Goal: Task Accomplishment & Management: Use online tool/utility

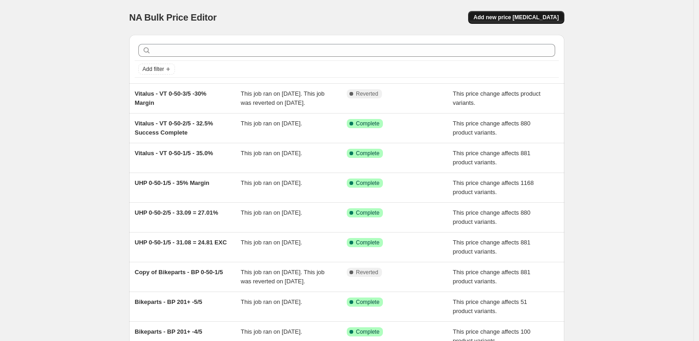
click at [522, 18] on span "Add new price [MEDICAL_DATA]" at bounding box center [516, 17] width 85 height 7
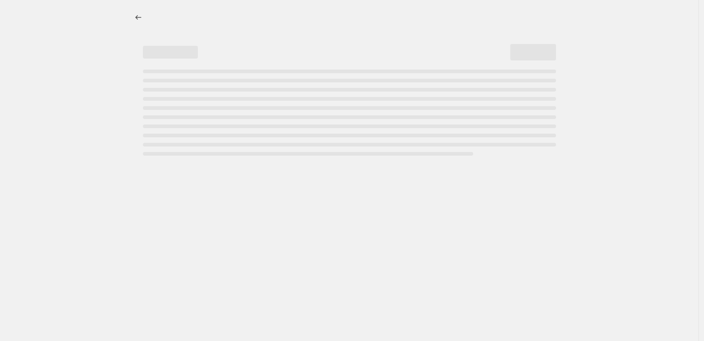
select select "percentage"
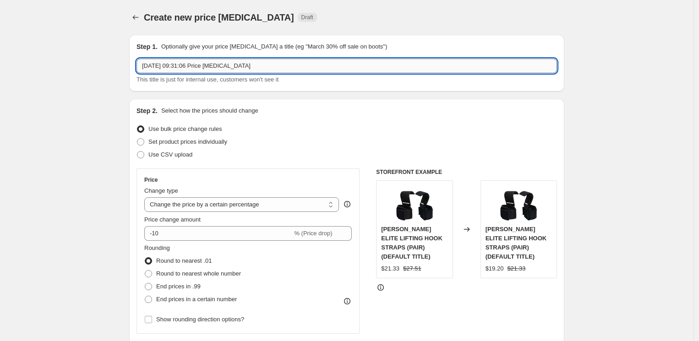
click at [266, 67] on input "11 Oct 2025, 09:31:06 Price change job" at bounding box center [347, 66] width 421 height 15
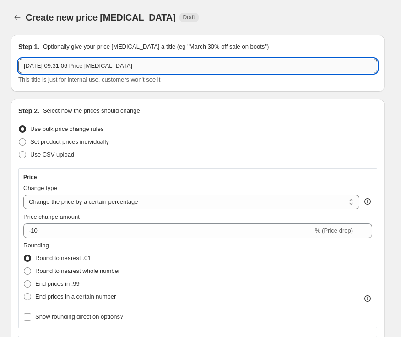
click at [167, 73] on input "11 Oct 2025, 09:31:06 Price change job" at bounding box center [197, 66] width 359 height 15
click at [164, 68] on input "11 Oct 2025, 09:31:06 Price change job" at bounding box center [197, 66] width 359 height 15
paste input "Vitalus"
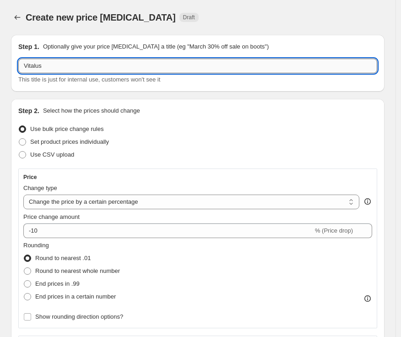
click at [56, 69] on input "Vitalus" at bounding box center [197, 66] width 359 height 15
paste input "VT 0-50-3/5"
click at [125, 66] on input "Vitalus - VT 0-50-3/5" at bounding box center [197, 66] width 359 height 15
paste input "30.0%"
click at [93, 64] on input "Vitalus - VT 0-50-3/5 -30.0%" at bounding box center [197, 66] width 359 height 15
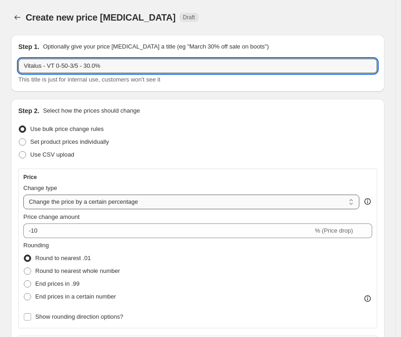
type input "Vitalus - VT 0-50-3/5 - 30.0%"
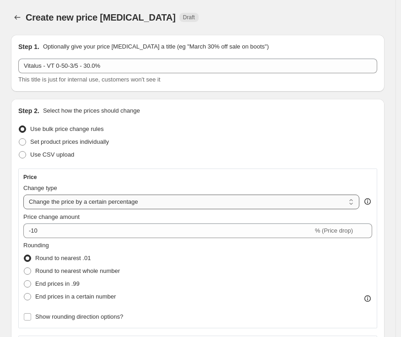
click at [158, 206] on select "Change the price to a certain amount Change the price by a certain amount Chang…" at bounding box center [191, 202] width 336 height 15
select select "margin"
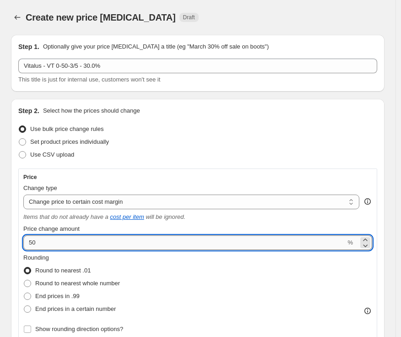
click at [128, 244] on input "50" at bounding box center [184, 242] width 322 height 15
type input "30"
click at [69, 297] on span "End prices in .99" at bounding box center [57, 296] width 44 height 7
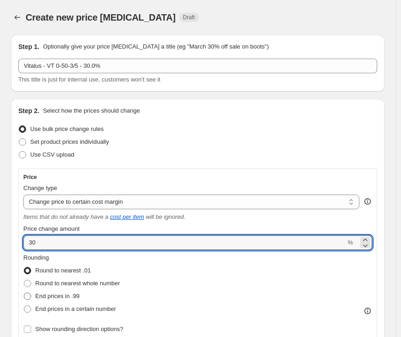
click at [24, 293] on input "End prices in .99" at bounding box center [24, 293] width 0 height 0
radio input "true"
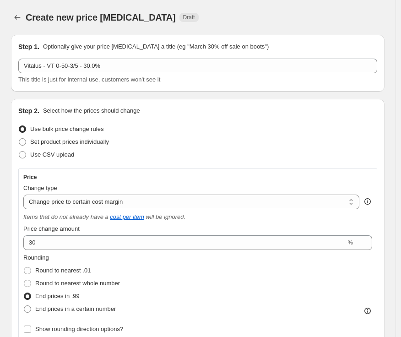
scroll to position [203, 0]
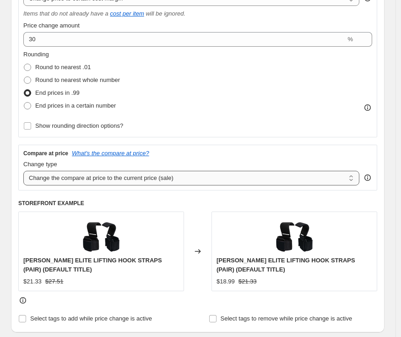
click at [219, 176] on select "Change the compare at price to the current price (sale) Change the compare at p…" at bounding box center [191, 178] width 336 height 15
select select "no_change"
click at [23, 171] on select "Change the compare at price to the current price (sale) Change the compare at p…" at bounding box center [191, 178] width 336 height 15
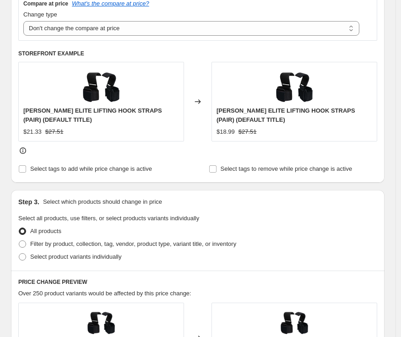
scroll to position [356, 0]
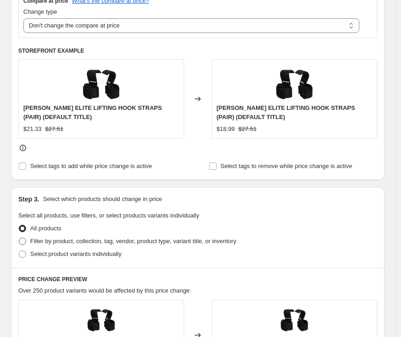
click at [120, 240] on span "Filter by product, collection, tag, vendor, product type, variant title, or inv…" at bounding box center [133, 241] width 206 height 7
click at [19, 238] on input "Filter by product, collection, tag, vendor, product type, variant title, or inv…" at bounding box center [19, 238] width 0 height 0
radio input "true"
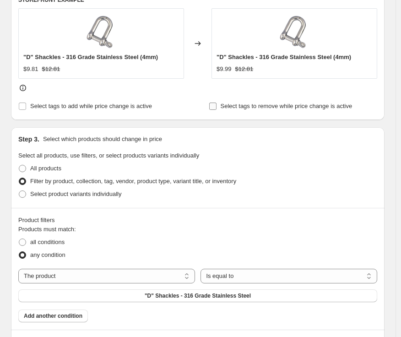
scroll to position [458, 0]
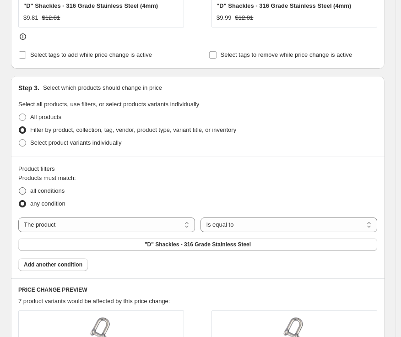
click at [64, 193] on span "all conditions" at bounding box center [47, 190] width 34 height 7
click at [19, 188] on input "all conditions" at bounding box center [19, 187] width 0 height 0
radio input "true"
click at [118, 225] on select "The product The product's collection The product's tag The product's vendor The…" at bounding box center [106, 225] width 177 height 15
select select "tag"
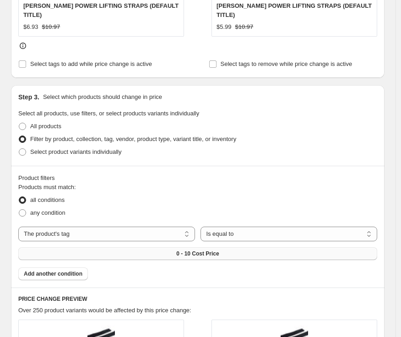
click at [237, 247] on button "0 - 10 Cost Price" at bounding box center [197, 253] width 359 height 13
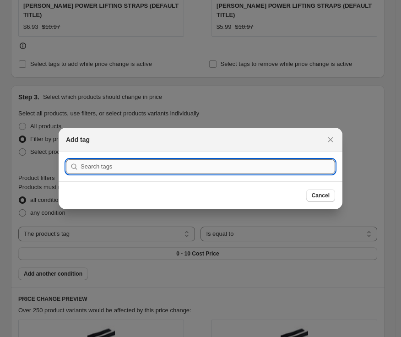
click at [168, 169] on input ":r2f:" at bounding box center [208, 166] width 255 height 15
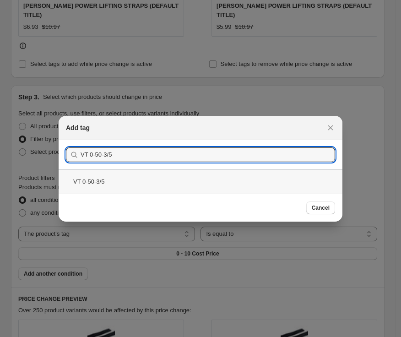
type input "VT 0-50-3/5"
click at [137, 180] on div "VT 0-50-3/5" at bounding box center [201, 181] width 284 height 24
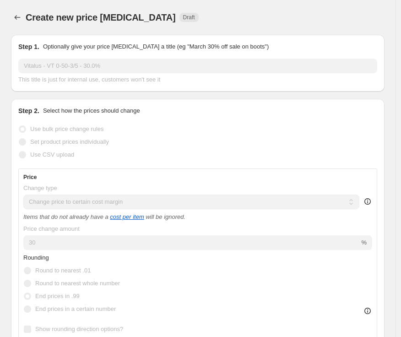
scroll to position [458, 0]
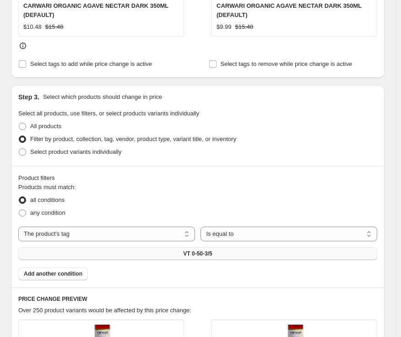
click at [258, 250] on button "VT 0-50-3/5" at bounding box center [197, 253] width 359 height 13
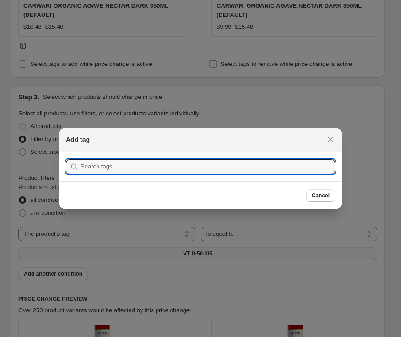
scroll to position [0, 0]
click at [237, 256] on div at bounding box center [200, 168] width 401 height 337
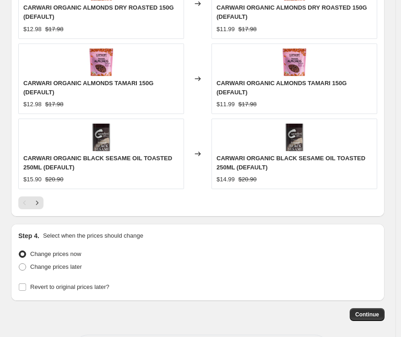
scroll to position [1000, 0]
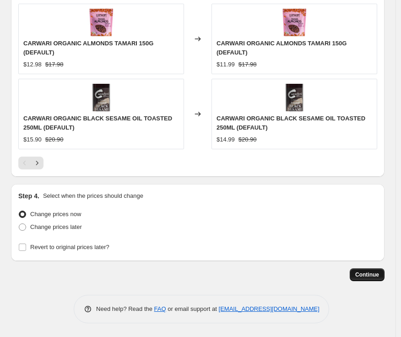
click at [377, 272] on span "Continue" at bounding box center [367, 274] width 24 height 7
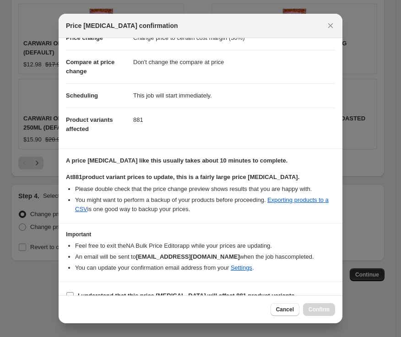
scroll to position [51, 0]
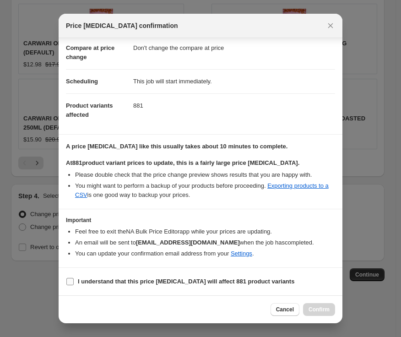
click at [70, 281] on input "I understand that this price change job will affect 881 product variants" at bounding box center [69, 281] width 7 height 7
checkbox input "true"
click at [317, 309] on span "Confirm" at bounding box center [319, 309] width 21 height 7
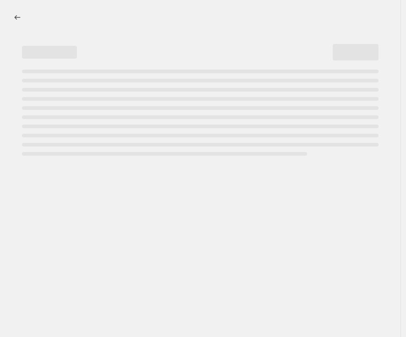
select select "margin"
select select "no_change"
select select "tag"
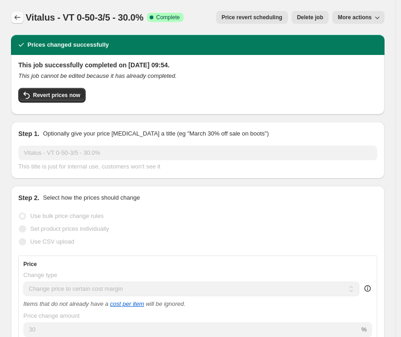
click at [16, 16] on icon "Price change jobs" at bounding box center [18, 17] width 6 height 5
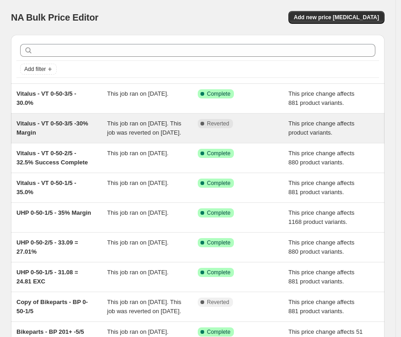
drag, startPoint x: 65, startPoint y: 139, endPoint x: 56, endPoint y: 138, distance: 9.3
click at [56, 137] on div "Vitalus - VT 0-50-3/5 -30% Margin" at bounding box center [61, 128] width 91 height 18
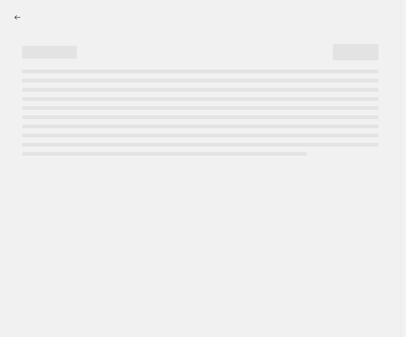
select select "margin"
select select "tag"
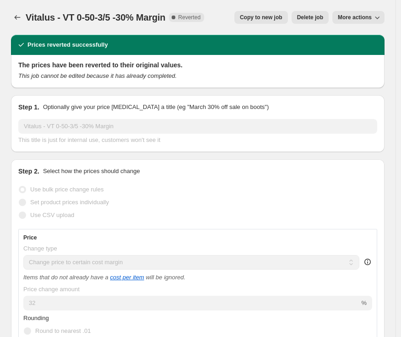
click at [378, 14] on icon "button" at bounding box center [377, 17] width 9 height 9
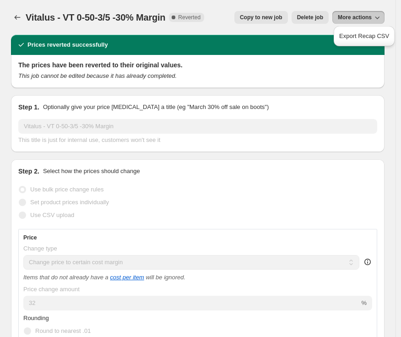
click at [317, 14] on span "Delete job" at bounding box center [310, 17] width 26 height 7
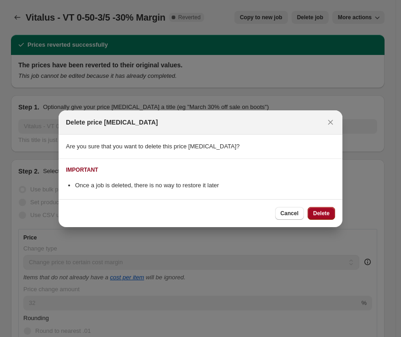
click at [324, 215] on span "Delete" at bounding box center [321, 213] width 16 height 7
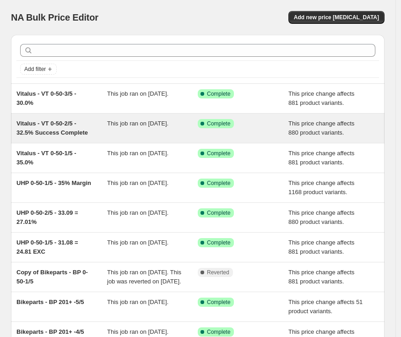
click at [85, 120] on div "Vitalus - VT 0-50-2/5 - 32.5% Success Complete" at bounding box center [61, 128] width 91 height 18
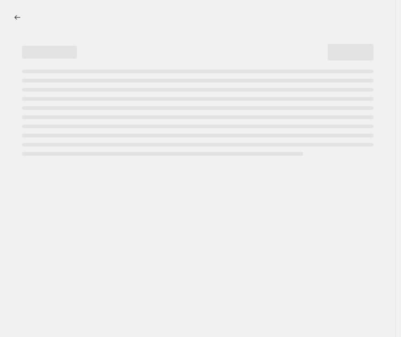
select select "margin"
select select "no_change"
select select "tag"
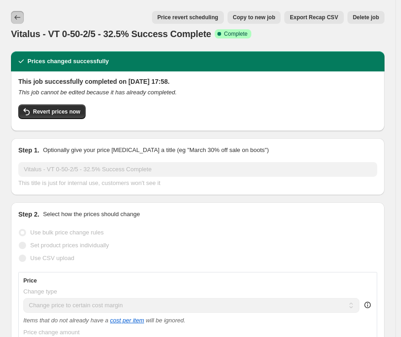
click at [16, 19] on icon "Price change jobs" at bounding box center [17, 17] width 9 height 9
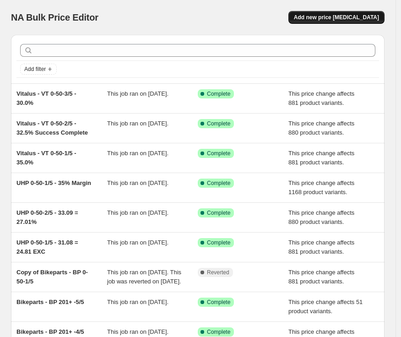
click at [370, 15] on span "Add new price [MEDICAL_DATA]" at bounding box center [336, 17] width 85 height 7
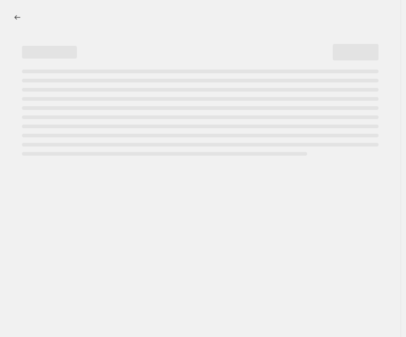
select select "percentage"
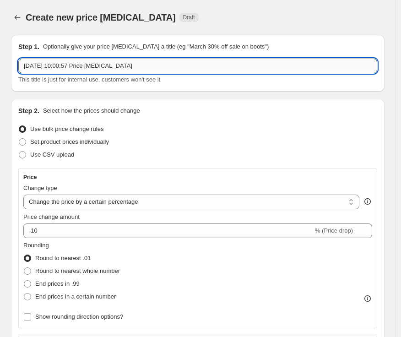
click at [149, 62] on input "[DATE] 10:00:57 Price [MEDICAL_DATA]" at bounding box center [197, 66] width 359 height 15
type input "v"
paste input "VT 0-50-4/5"
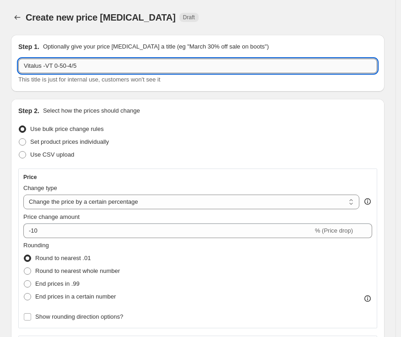
click at [112, 71] on input "Vitalus -VT 0-50-4/5" at bounding box center [197, 66] width 359 height 15
paste input "27.5%"
type input "Vitalus -VT 0-50-4/5 -27.5%"
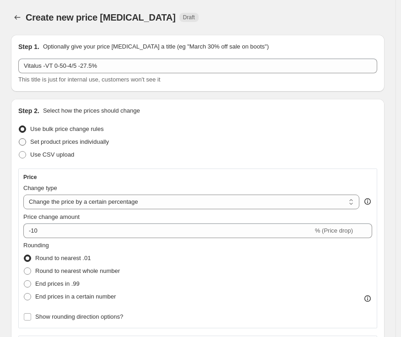
click at [66, 142] on span "Set product prices individually" at bounding box center [69, 141] width 79 height 7
click at [19, 139] on input "Set product prices individually" at bounding box center [19, 138] width 0 height 0
radio input "true"
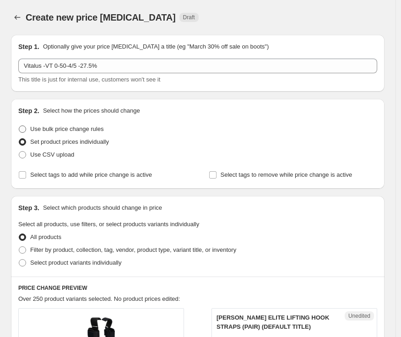
click at [47, 131] on span "Use bulk price change rules" at bounding box center [66, 129] width 73 height 7
click at [19, 126] on input "Use bulk price change rules" at bounding box center [19, 126] width 0 height 0
radio input "true"
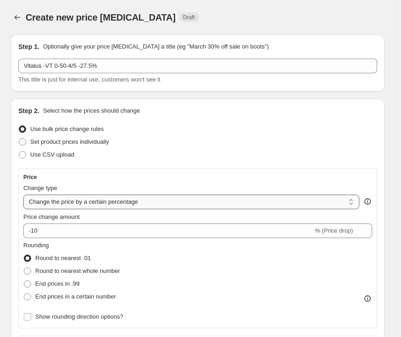
click at [95, 201] on select "Change the price to a certain amount Change the price by a certain amount Chang…" at bounding box center [191, 202] width 336 height 15
select select "margin"
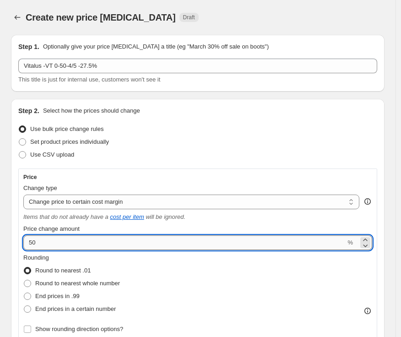
click at [83, 248] on input "50" at bounding box center [184, 242] width 322 height 15
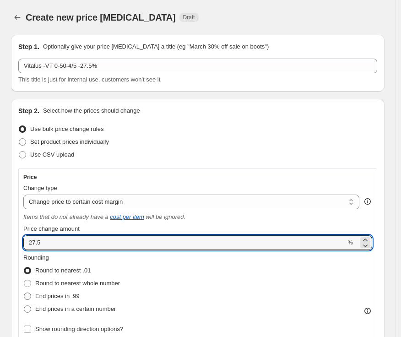
type input "27.5"
click at [69, 297] on span "End prices in .99" at bounding box center [57, 296] width 44 height 7
click at [24, 293] on input "End prices in .99" at bounding box center [24, 293] width 0 height 0
radio input "true"
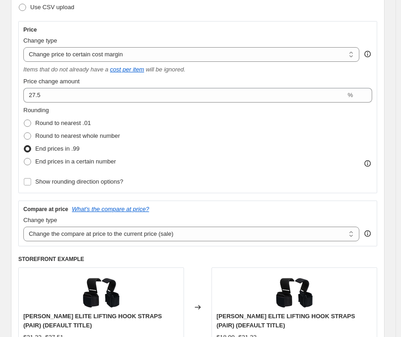
scroll to position [153, 0]
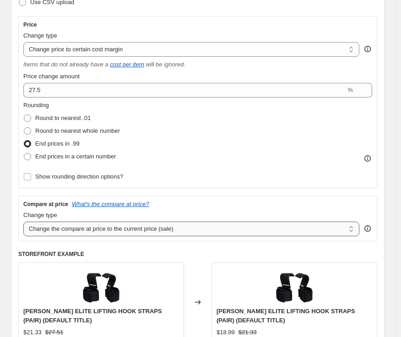
click at [126, 229] on select "Change the compare at price to the current price (sale) Change the compare at p…" at bounding box center [191, 229] width 336 height 15
select select "no_change"
click at [23, 222] on select "Change the compare at price to the current price (sale) Change the compare at p…" at bounding box center [191, 229] width 336 height 15
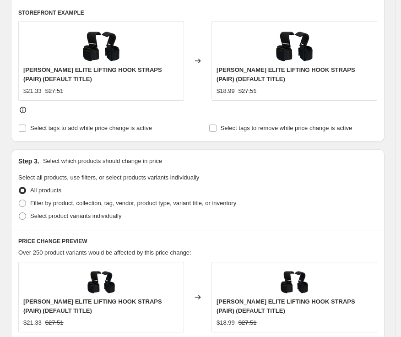
scroll to position [407, 0]
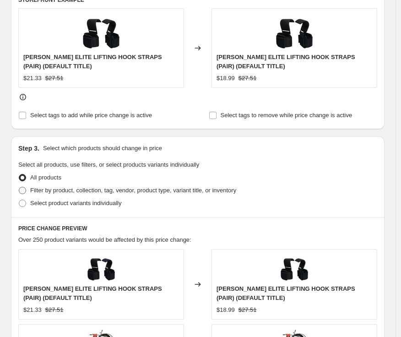
click at [97, 188] on span "Filter by product, collection, tag, vendor, product type, variant title, or inv…" at bounding box center [133, 190] width 206 height 7
click at [19, 187] on input "Filter by product, collection, tag, vendor, product type, variant title, or inv…" at bounding box center [19, 187] width 0 height 0
radio input "true"
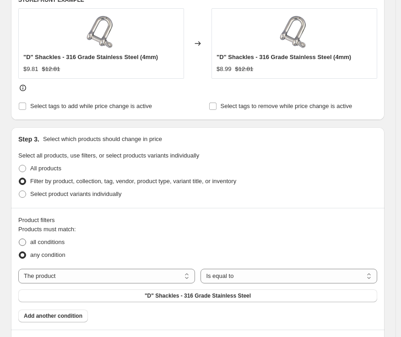
click at [44, 243] on span "all conditions" at bounding box center [47, 242] width 34 height 7
click at [19, 239] on input "all conditions" at bounding box center [19, 239] width 0 height 0
radio input "true"
click at [139, 281] on select "The product The product's collection The product's tag The product's vendor The…" at bounding box center [106, 276] width 177 height 15
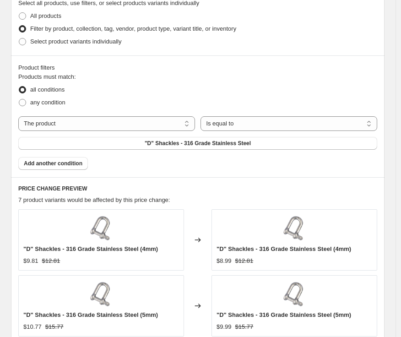
scroll to position [560, 0]
click at [87, 127] on select "The product The product's collection The product's tag The product's vendor The…" at bounding box center [106, 123] width 177 height 15
select select "tag"
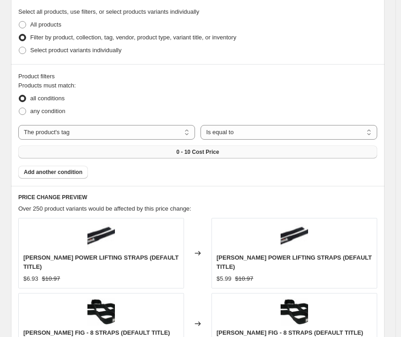
click at [207, 148] on button "0 - 10 Cost Price" at bounding box center [197, 152] width 359 height 13
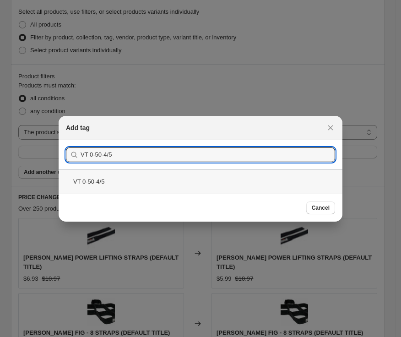
type input "VT 0-50-4/5"
click at [190, 182] on div "VT 0-50-4/5" at bounding box center [201, 181] width 284 height 24
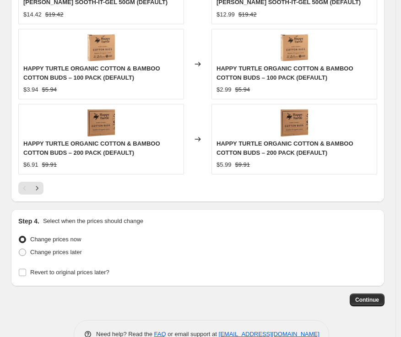
scroll to position [991, 0]
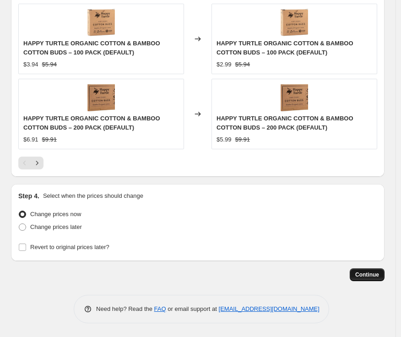
click at [372, 275] on span "Continue" at bounding box center [367, 274] width 24 height 7
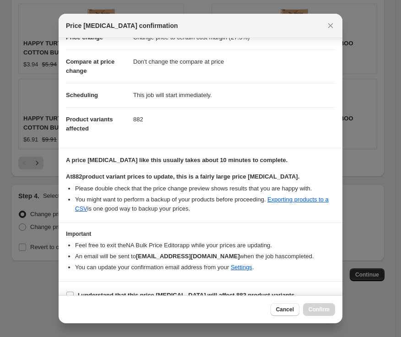
scroll to position [51, 0]
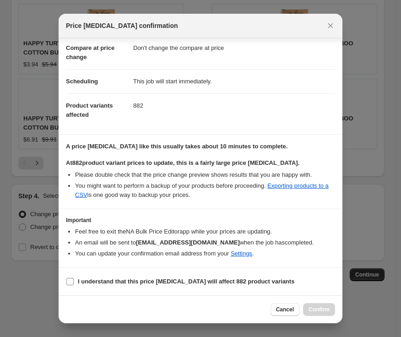
click at [71, 285] on input "I understand that this price change job will affect 882 product variants" at bounding box center [69, 281] width 7 height 7
checkbox input "true"
click at [324, 313] on span "Confirm" at bounding box center [319, 309] width 21 height 7
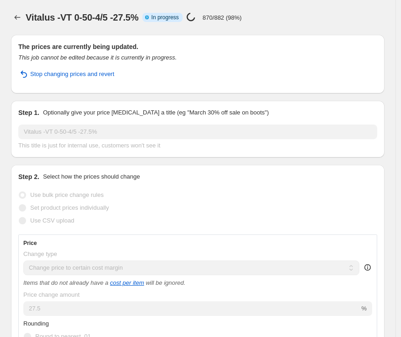
select select "margin"
select select "no_change"
select select "tag"
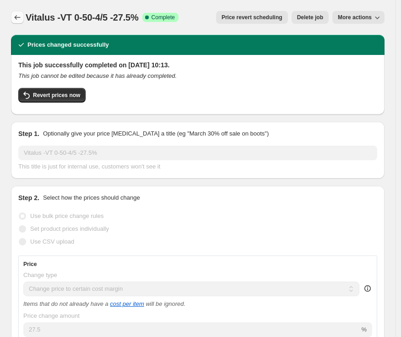
click at [17, 18] on icon "Price change jobs" at bounding box center [17, 17] width 9 height 9
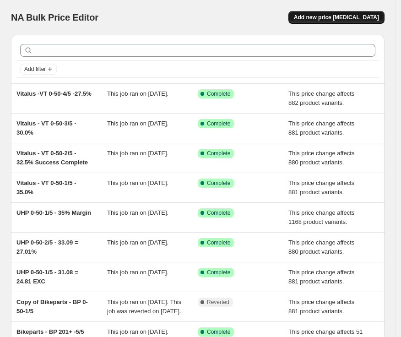
click at [344, 11] on button "Add new price [MEDICAL_DATA]" at bounding box center [337, 17] width 96 height 13
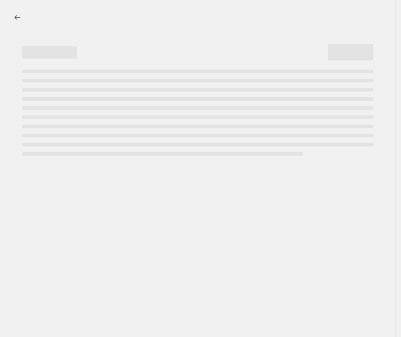
select select "percentage"
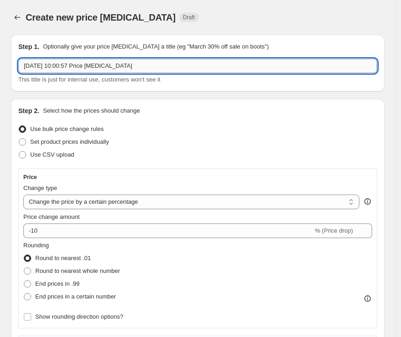
click at [67, 69] on input "[DATE] 10:00:57 Price [MEDICAL_DATA]" at bounding box center [197, 66] width 359 height 15
drag, startPoint x: 194, startPoint y: 68, endPoint x: -6, endPoint y: 74, distance: 200.3
click at [0, 74] on html "Home Settings Plans Skip to content Create new price change job. This page is r…" at bounding box center [200, 168] width 401 height 337
paste input "Vitalus"
click at [83, 71] on input "Vitalus" at bounding box center [197, 66] width 359 height 15
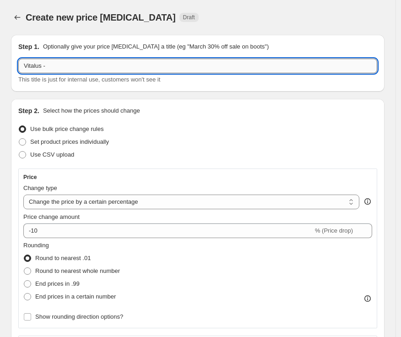
paste input "VT 0-50-5/5"
type input "Vitalus -VT 0-50-5/5 - 25%"
drag, startPoint x: 82, startPoint y: 202, endPoint x: 85, endPoint y: 207, distance: 5.5
click at [82, 202] on select "Change the price to a certain amount Change the price by a certain amount Chang…" at bounding box center [191, 202] width 336 height 15
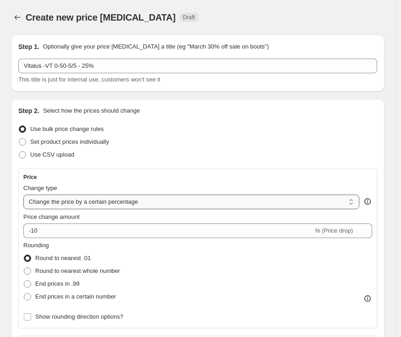
select select "margin"
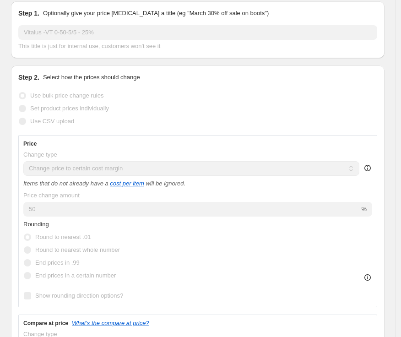
scroll to position [51, 0]
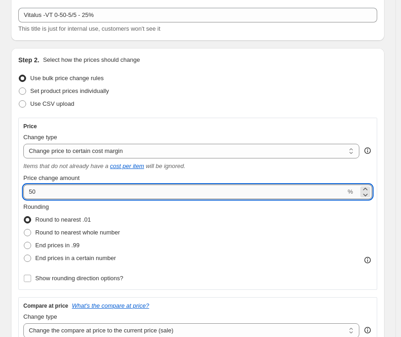
click at [70, 197] on input "50" at bounding box center [184, 192] width 322 height 15
type input "25"
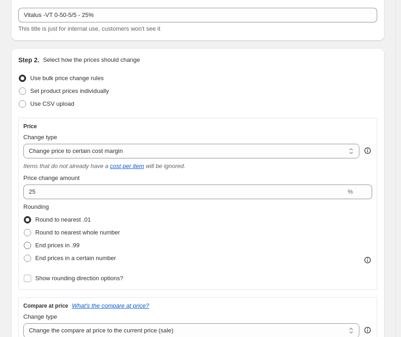
click at [66, 241] on span "End prices in .99" at bounding box center [57, 245] width 44 height 9
click at [24, 242] on input "End prices in .99" at bounding box center [24, 242] width 0 height 0
radio input "true"
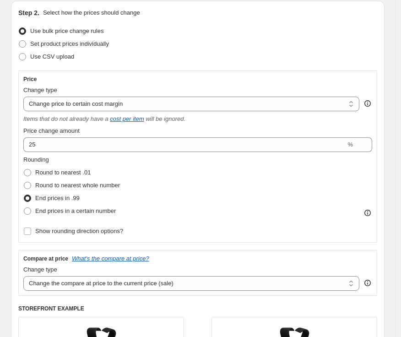
scroll to position [153, 0]
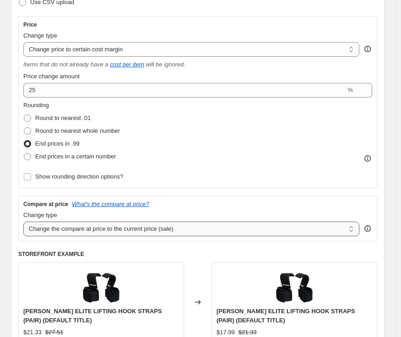
click at [131, 230] on select "Change the compare at price to the current price (sale) Change the compare at p…" at bounding box center [191, 229] width 336 height 15
select select "no_change"
click at [23, 222] on select "Change the compare at price to the current price (sale) Change the compare at p…" at bounding box center [191, 229] width 336 height 15
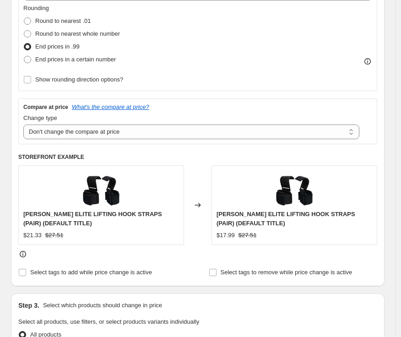
scroll to position [356, 0]
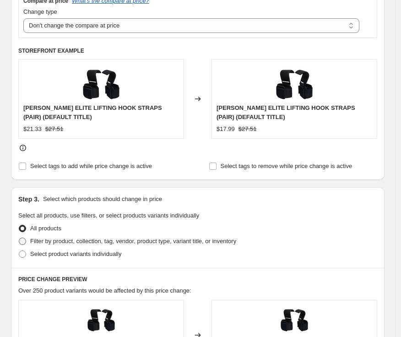
click at [38, 243] on span "Filter by product, collection, tag, vendor, product type, variant title, or inv…" at bounding box center [133, 241] width 206 height 7
click at [19, 238] on input "Filter by product, collection, tag, vendor, product type, variant title, or inv…" at bounding box center [19, 238] width 0 height 0
radio input "true"
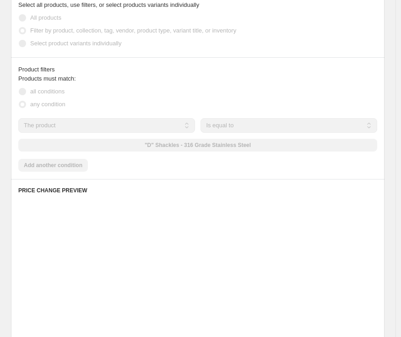
scroll to position [560, 0]
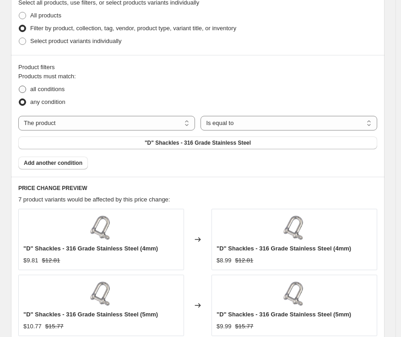
click at [53, 89] on span "all conditions" at bounding box center [47, 89] width 34 height 7
click at [19, 86] on input "all conditions" at bounding box center [19, 86] width 0 height 0
radio input "true"
click at [87, 131] on div "The product The product's collection The product's tag The product's vendor The…" at bounding box center [197, 132] width 359 height 33
drag, startPoint x: 106, startPoint y: 124, endPoint x: 106, endPoint y: 129, distance: 5.5
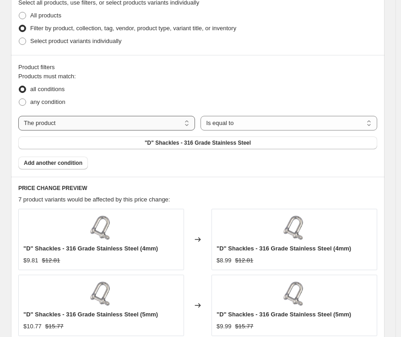
click at [106, 124] on select "The product The product's collection The product's tag The product's vendor The…" at bounding box center [106, 123] width 177 height 15
select select "tag"
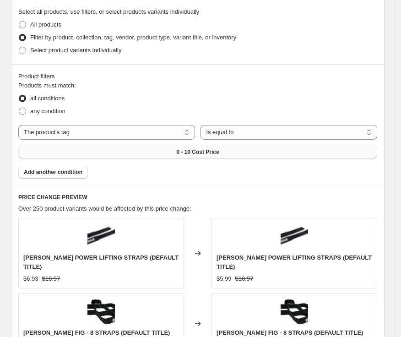
click at [144, 147] on button "0 - 10 Cost Price" at bounding box center [197, 152] width 359 height 13
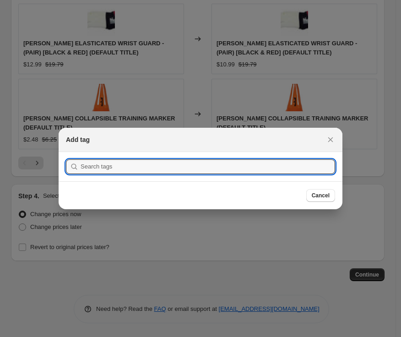
scroll to position [0, 0]
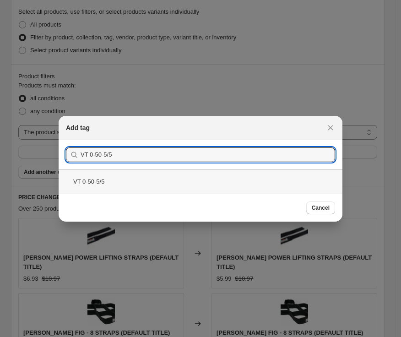
type input "VT 0-50-5/5"
click at [112, 180] on div "VT 0-50-5/5" at bounding box center [201, 181] width 284 height 24
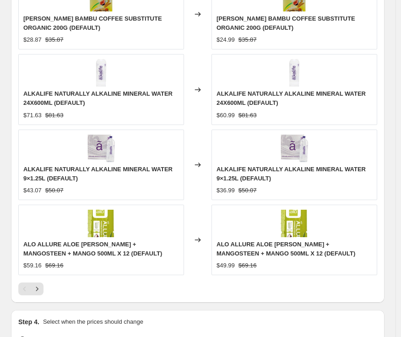
scroll to position [1000, 0]
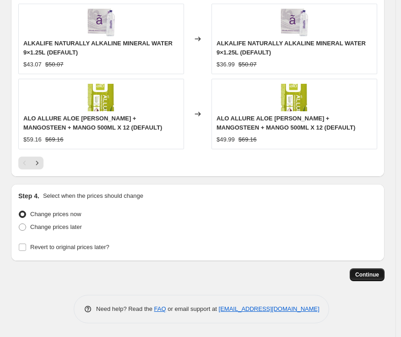
click at [374, 275] on span "Continue" at bounding box center [367, 274] width 24 height 7
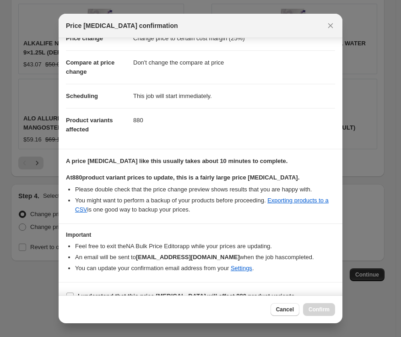
scroll to position [51, 0]
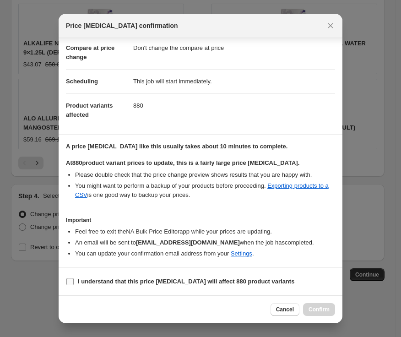
click at [98, 281] on b "I understand that this price change job will affect 880 product variants" at bounding box center [186, 281] width 217 height 7
click at [74, 281] on input "I understand that this price change job will affect 880 product variants" at bounding box center [69, 281] width 7 height 7
checkbox input "true"
click at [316, 311] on span "Confirm" at bounding box center [319, 309] width 21 height 7
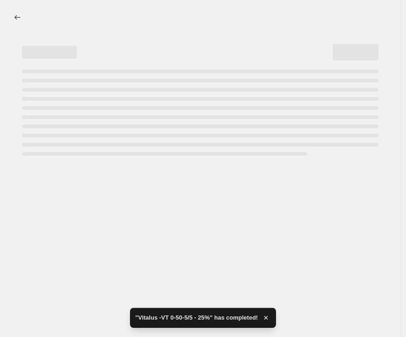
select select "margin"
select select "no_change"
select select "tag"
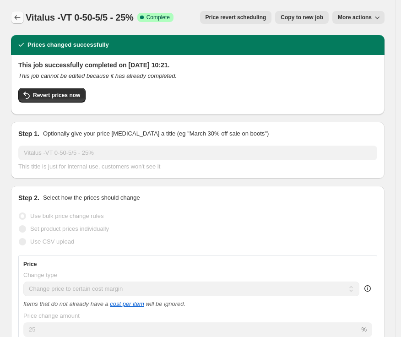
click at [17, 15] on icon "Price change jobs" at bounding box center [17, 17] width 9 height 9
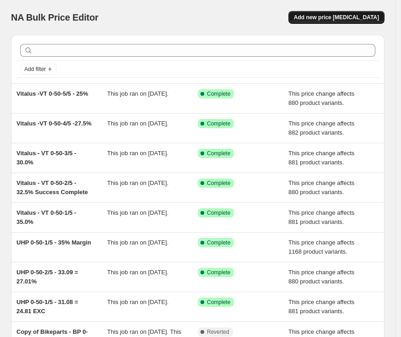
click at [329, 15] on span "Add new price [MEDICAL_DATA]" at bounding box center [336, 17] width 85 height 7
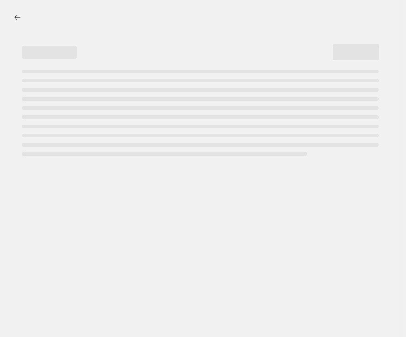
select select "percentage"
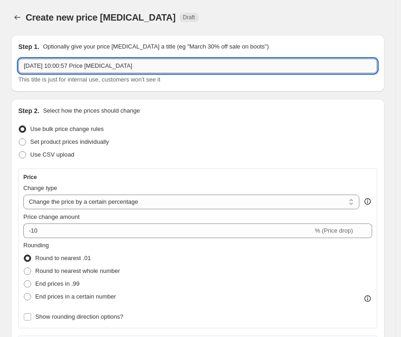
click at [171, 66] on input "[DATE] 10:00:57 Price [MEDICAL_DATA]" at bounding box center [197, 66] width 359 height 15
paste input "Vitalus"
click at [115, 70] on input "Vitalus" at bounding box center [197, 66] width 359 height 15
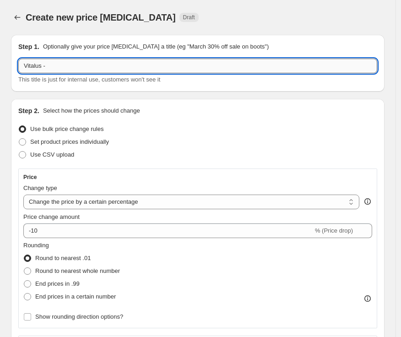
paste input "VT 51-100-1/5"
click at [126, 71] on input "Vitalus -VT 51-100-1/5" at bounding box center [197, 66] width 359 height 15
paste input "32.5%"
type input "Vitalus -VT 51-100-1/5 -32.5%"
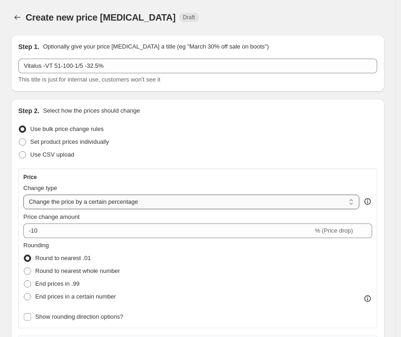
click at [74, 198] on select "Change the price to a certain amount Change the price by a certain amount Chang…" at bounding box center [191, 202] width 336 height 15
select select "margin"
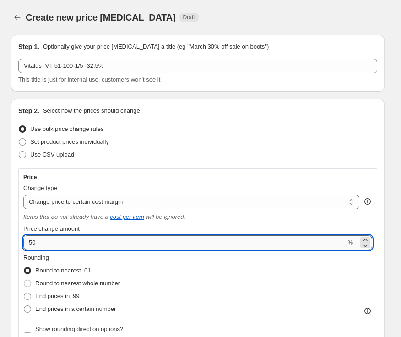
click at [129, 238] on input "50" at bounding box center [184, 242] width 322 height 15
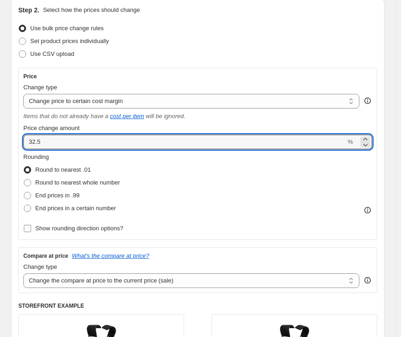
scroll to position [102, 0]
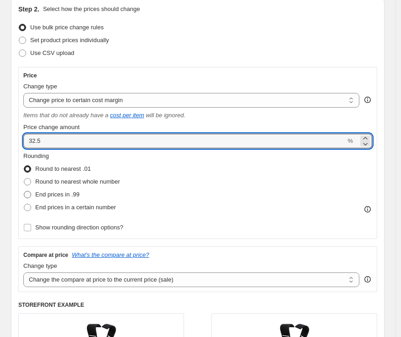
type input "32.5"
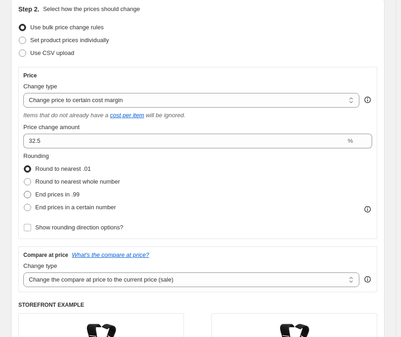
click at [58, 191] on span "End prices in .99" at bounding box center [57, 194] width 44 height 7
click at [24, 191] on input "End prices in .99" at bounding box center [24, 191] width 0 height 0
radio input "true"
click at [75, 281] on select "Change the compare at price to the current price (sale) Change the compare at p…" at bounding box center [191, 280] width 336 height 15
select select "no_change"
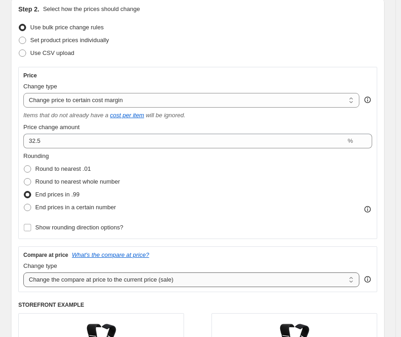
click at [23, 273] on select "Change the compare at price to the current price (sale) Change the compare at p…" at bounding box center [191, 280] width 336 height 15
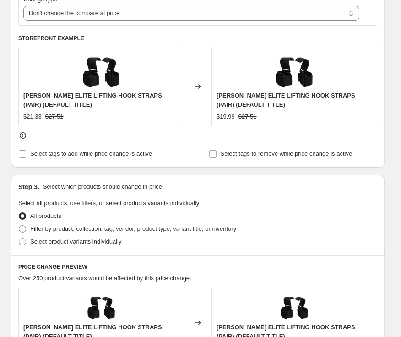
scroll to position [407, 0]
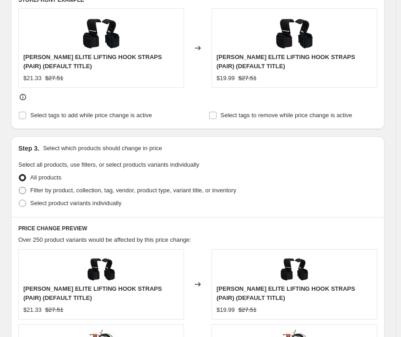
click at [163, 189] on span "Filter by product, collection, tag, vendor, product type, variant title, or inv…" at bounding box center [133, 190] width 206 height 7
click at [19, 187] on input "Filter by product, collection, tag, vendor, product type, variant title, or inv…" at bounding box center [19, 187] width 0 height 0
radio input "true"
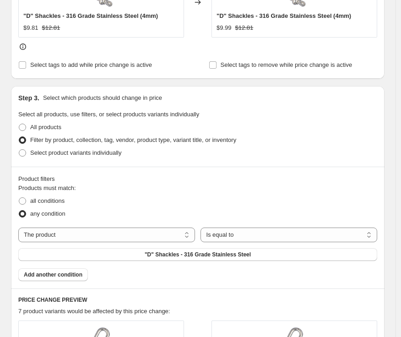
scroll to position [509, 0]
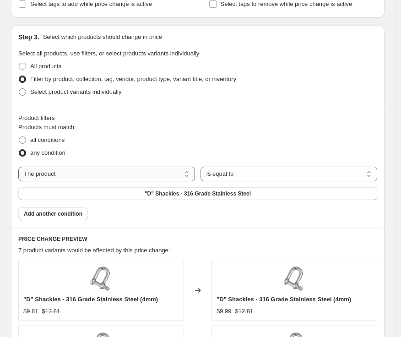
click at [164, 175] on select "The product The product's collection The product's tag The product's vendor The…" at bounding box center [106, 174] width 177 height 15
select select "tag"
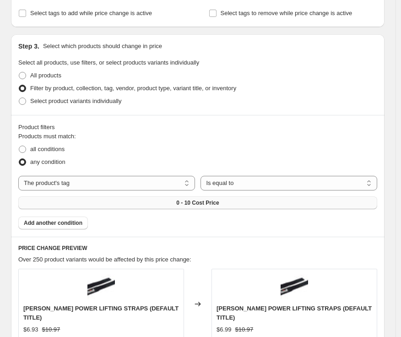
click at [245, 198] on button "0 - 10 Cost Price" at bounding box center [197, 203] width 359 height 13
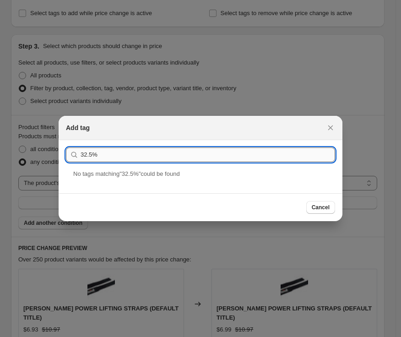
click at [227, 161] on input "32.5%" at bounding box center [208, 155] width 255 height 15
paste input "VT 51-100-1/5"
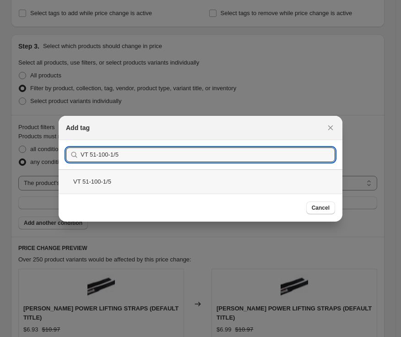
type input "VT 51-100-1/5"
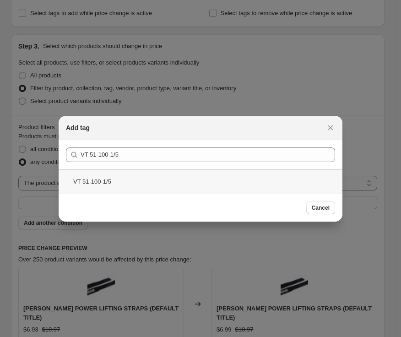
click at [195, 177] on div "VT 51-100-1/5" at bounding box center [201, 181] width 284 height 24
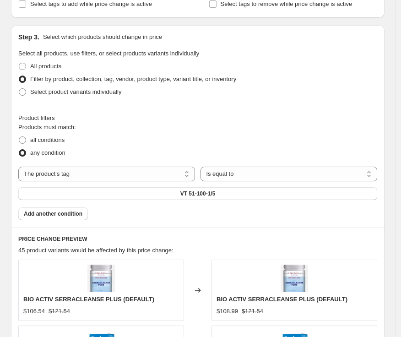
scroll to position [560, 0]
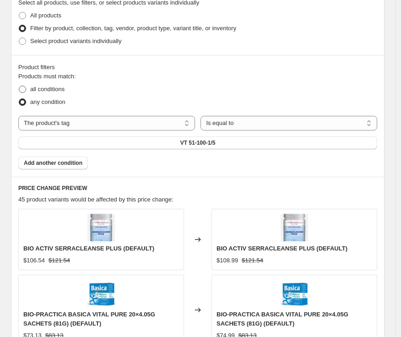
click at [31, 91] on span "all conditions" at bounding box center [47, 89] width 34 height 7
click at [19, 86] on input "all conditions" at bounding box center [19, 86] width 0 height 0
radio input "true"
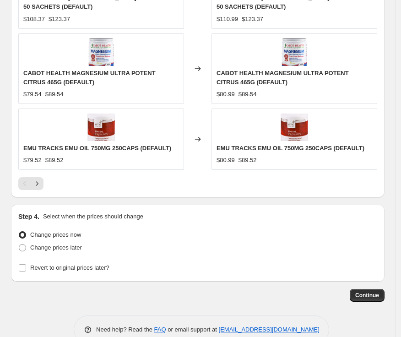
scroll to position [973, 0]
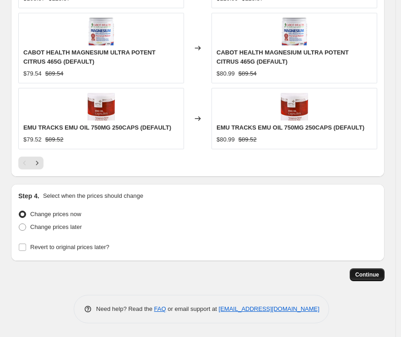
click at [372, 277] on span "Continue" at bounding box center [367, 274] width 24 height 7
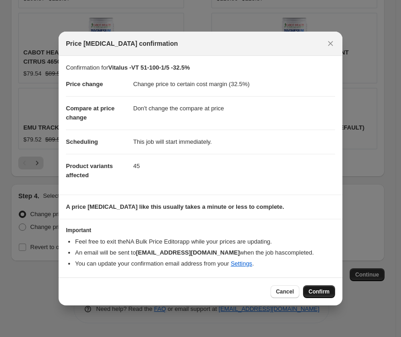
click at [318, 292] on span "Confirm" at bounding box center [319, 291] width 21 height 7
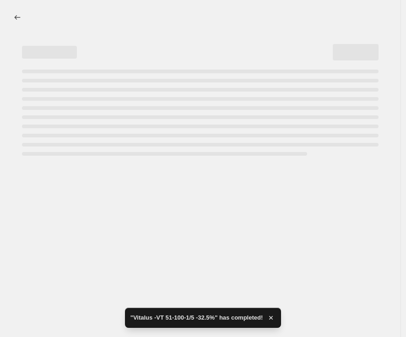
select select "margin"
select select "no_change"
select select "tag"
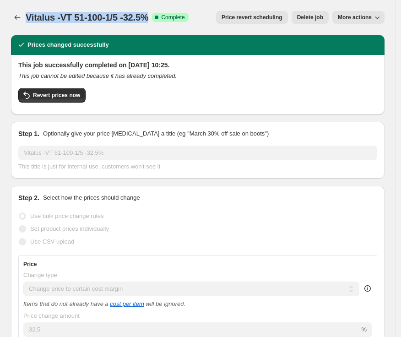
drag, startPoint x: 27, startPoint y: 16, endPoint x: 158, endPoint y: 16, distance: 130.6
click at [148, 16] on span "Vitalus -VT 51-100-1/5 -32.5%" at bounding box center [87, 17] width 123 height 10
copy span "Vitalus -VT 51-100-1/5 -32.5%"
click at [15, 16] on icon "Price change jobs" at bounding box center [17, 17] width 9 height 9
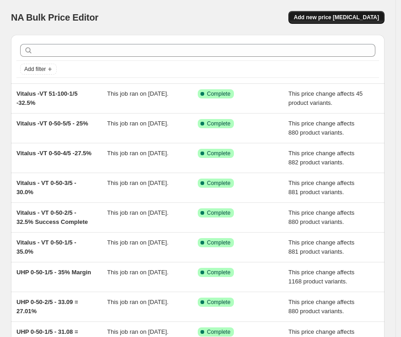
click at [330, 17] on span "Add new price [MEDICAL_DATA]" at bounding box center [336, 17] width 85 height 7
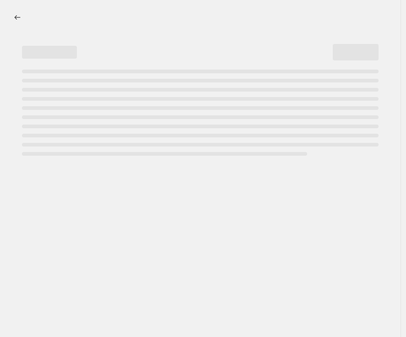
select select "percentage"
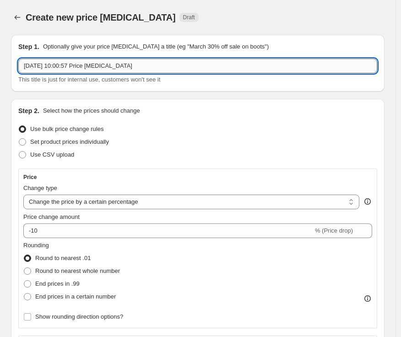
click at [126, 68] on input "[DATE] 10:00:57 Price [MEDICAL_DATA]" at bounding box center [197, 66] width 359 height 15
paste input "Vitalus -VT 51-100-1/5 -32.5%"
drag, startPoint x: 107, startPoint y: 64, endPoint x: 98, endPoint y: 64, distance: 9.2
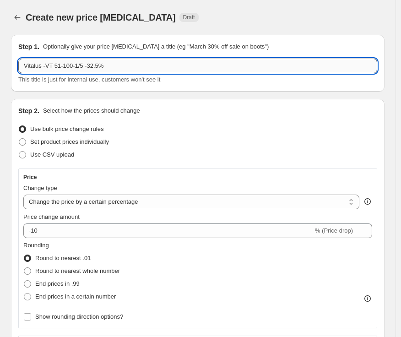
click at [98, 64] on input "Vitalus -VT 51-100-1/5 -32.5%" at bounding box center [197, 66] width 359 height 15
click at [84, 65] on input "Vitalus -VT 51-100-1/5 -30%" at bounding box center [197, 66] width 359 height 15
type input "Vitalus -VT 51-100-2/5 -30%"
click at [104, 201] on select "Change the price to a certain amount Change the price by a certain amount Chang…" at bounding box center [191, 202] width 336 height 15
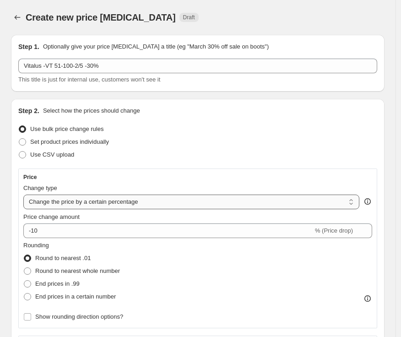
select select "margin"
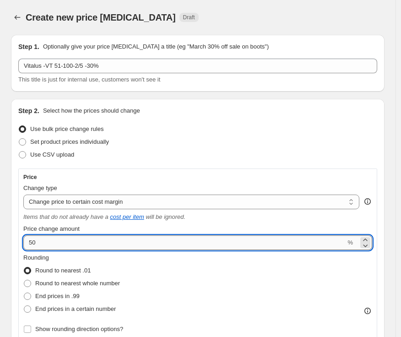
click at [148, 239] on input "50" at bounding box center [184, 242] width 322 height 15
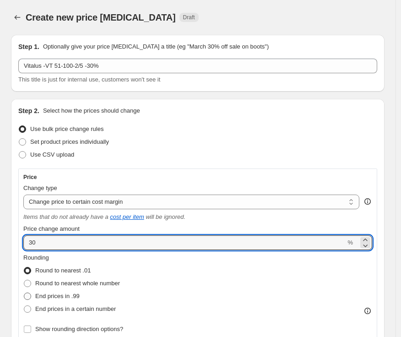
type input "30"
click at [65, 293] on span "End prices in .99" at bounding box center [57, 296] width 44 height 7
click at [24, 293] on input "End prices in .99" at bounding box center [24, 293] width 0 height 0
radio input "true"
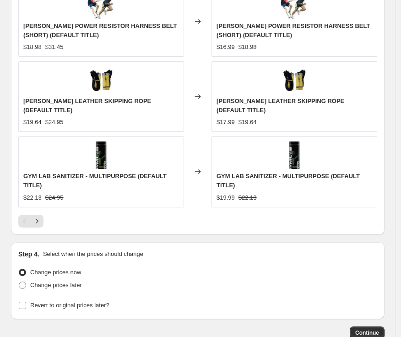
scroll to position [860, 0]
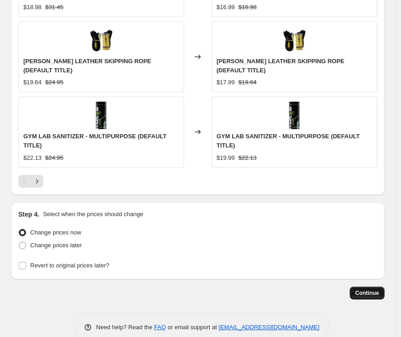
click at [376, 290] on span "Continue" at bounding box center [367, 293] width 24 height 7
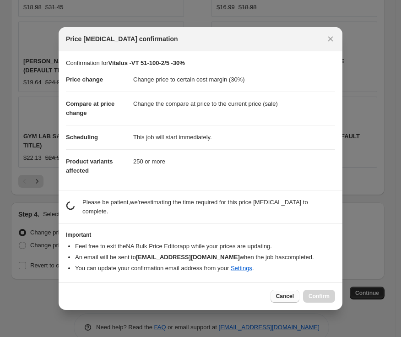
click at [282, 294] on span "Cancel" at bounding box center [285, 296] width 18 height 7
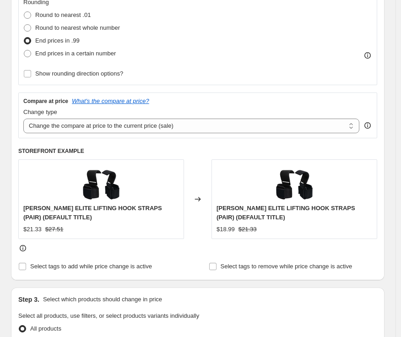
scroll to position [199, 0]
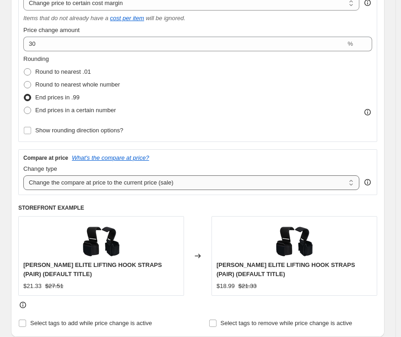
click at [194, 184] on select "Change the compare at price to the current price (sale) Change the compare at p…" at bounding box center [191, 182] width 336 height 15
select select "no_change"
click at [23, 175] on select "Change the compare at price to the current price (sale) Change the compare at p…" at bounding box center [191, 182] width 336 height 15
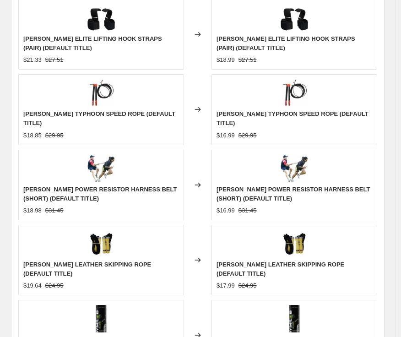
scroll to position [860, 0]
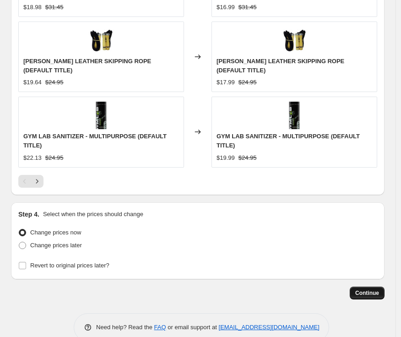
click at [379, 290] on span "Continue" at bounding box center [367, 293] width 24 height 7
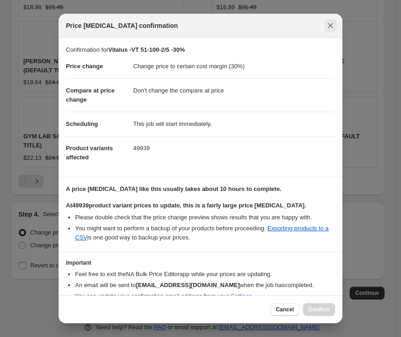
click at [330, 24] on icon "Close" at bounding box center [330, 25] width 9 height 9
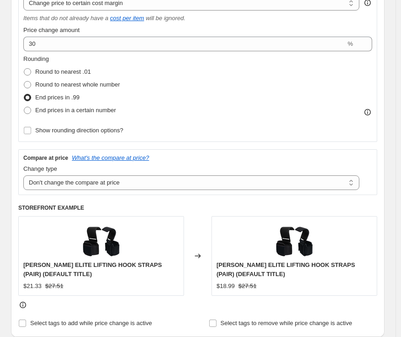
scroll to position [402, 0]
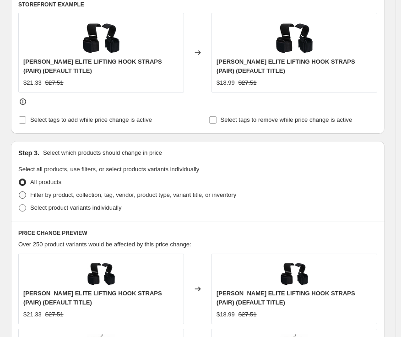
click at [42, 193] on span "Filter by product, collection, tag, vendor, product type, variant title, or inv…" at bounding box center [133, 194] width 206 height 7
click at [19, 192] on input "Filter by product, collection, tag, vendor, product type, variant title, or inv…" at bounding box center [19, 191] width 0 height 0
radio input "true"
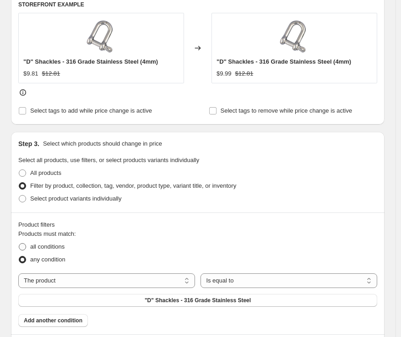
click at [65, 250] on span "all conditions" at bounding box center [47, 246] width 34 height 7
click at [19, 244] on input "all conditions" at bounding box center [19, 243] width 0 height 0
radio input "true"
drag, startPoint x: 101, startPoint y: 282, endPoint x: 107, endPoint y: 280, distance: 6.1
click at [101, 282] on select "The product The product's collection The product's tag The product's vendor The…" at bounding box center [106, 280] width 177 height 15
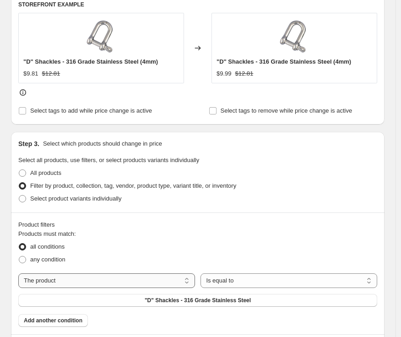
select select "tag"
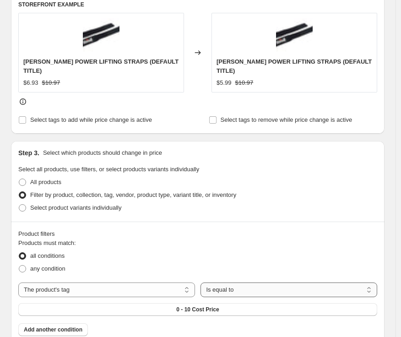
click at [262, 285] on select "Is equal to Is not equal to" at bounding box center [289, 290] width 177 height 15
click at [203, 283] on select "Is equal to Is not equal to" at bounding box center [289, 290] width 177 height 15
click at [158, 303] on button "0 - 10 Cost Price" at bounding box center [197, 309] width 359 height 13
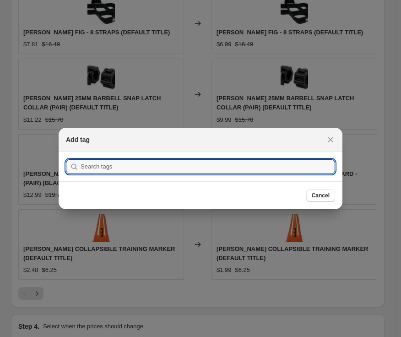
scroll to position [0, 0]
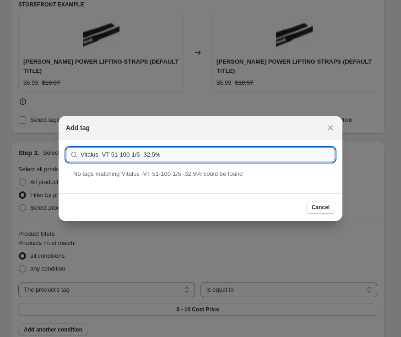
click at [179, 157] on input "Vitalus -VT 51-100-1/5 -32.5%" at bounding box center [208, 155] width 255 height 15
paste input "T 51-100-2/5"
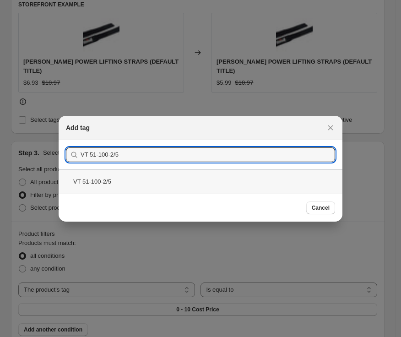
type input "VT 51-100-2/5"
click at [125, 187] on div "VT 51-100-2/5" at bounding box center [201, 181] width 284 height 24
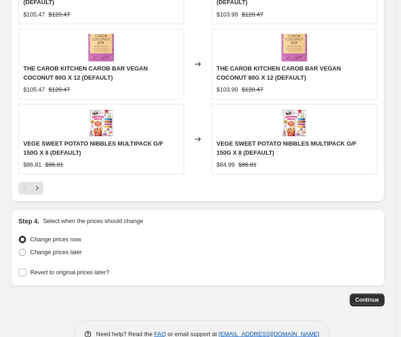
scroll to position [1000, 0]
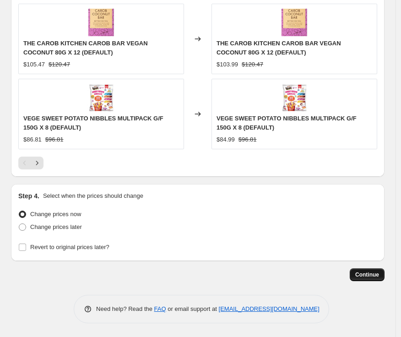
click at [377, 277] on span "Continue" at bounding box center [367, 274] width 24 height 7
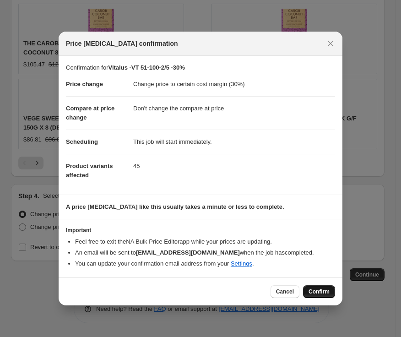
click at [328, 288] on button "Confirm" at bounding box center [319, 291] width 32 height 13
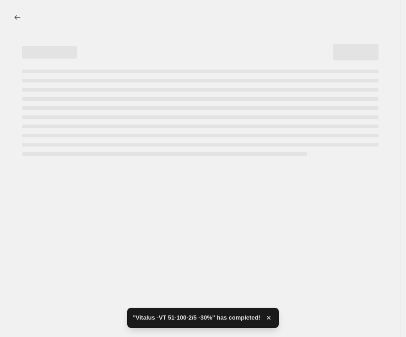
select select "margin"
select select "no_change"
select select "tag"
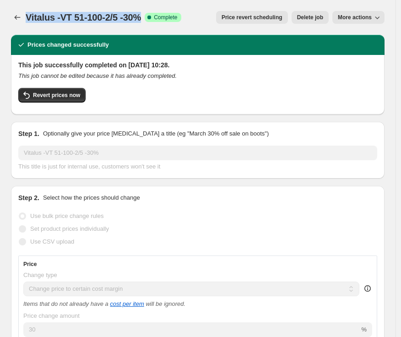
drag, startPoint x: 154, startPoint y: 21, endPoint x: 26, endPoint y: 17, distance: 128.8
click at [26, 17] on div "Vitalus -VT 51-100-2/5 -30% Success Complete Complete" at bounding box center [104, 17] width 156 height 13
copy span "Vitalus -VT 51-100-2/5 -30%"
click at [16, 15] on icon "Price change jobs" at bounding box center [17, 17] width 9 height 9
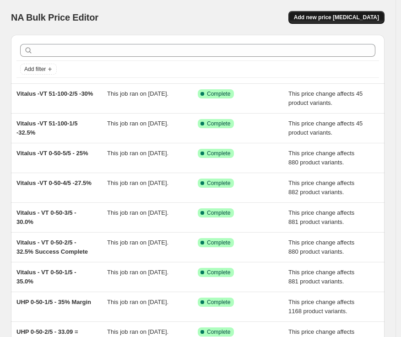
click at [370, 17] on span "Add new price [MEDICAL_DATA]" at bounding box center [336, 17] width 85 height 7
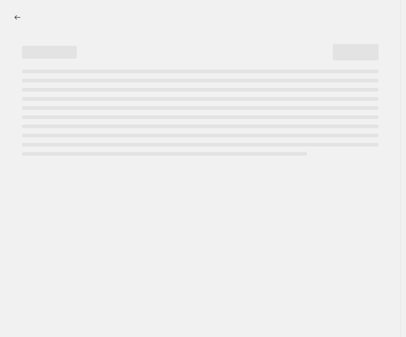
select select "percentage"
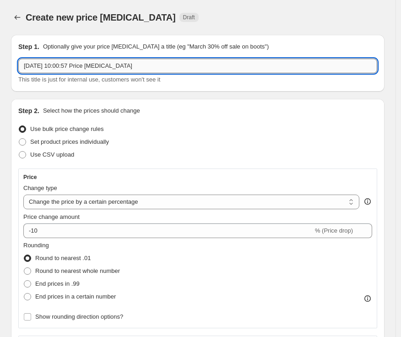
click at [156, 66] on input "[DATE] 10:00:57 Price [MEDICAL_DATA]" at bounding box center [197, 66] width 359 height 15
paste input "Vitalus -VT 51-100-2/5 -30%"
drag, startPoint x: 90, startPoint y: 65, endPoint x: 48, endPoint y: 61, distance: 42.3
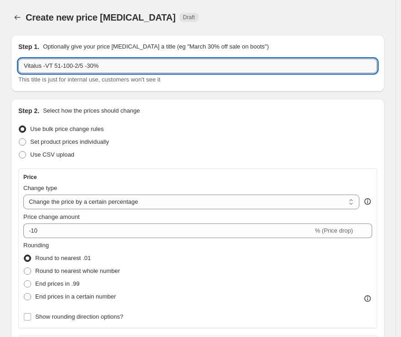
click at [48, 61] on input "Vitalus -VT 51-100-2/5 -30%" at bounding box center [197, 66] width 359 height 15
paste input "3"
drag, startPoint x: 103, startPoint y: 66, endPoint x: 97, endPoint y: 66, distance: 6.0
click at [97, 66] on input "Vitalus -VT 51-100-3/5 -30%" at bounding box center [197, 66] width 359 height 15
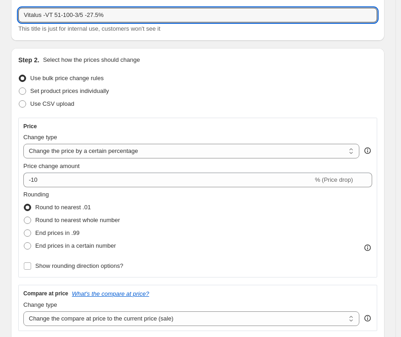
type input "Vitalus -VT 51-100-3/5 -27.5%"
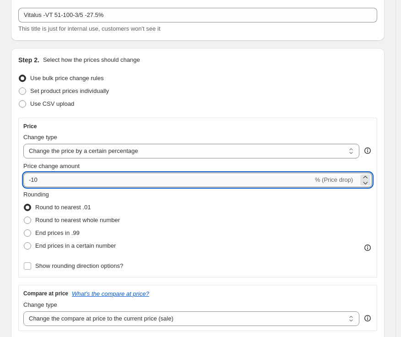
drag, startPoint x: 45, startPoint y: 178, endPoint x: 26, endPoint y: 176, distance: 18.9
click at [26, 176] on input "-10" at bounding box center [168, 180] width 290 height 15
type input "27.5"
click at [61, 233] on span "End prices in .99" at bounding box center [57, 232] width 44 height 7
click at [24, 230] on input "End prices in .99" at bounding box center [24, 229] width 0 height 0
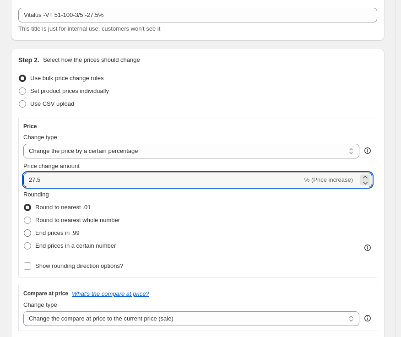
radio input "true"
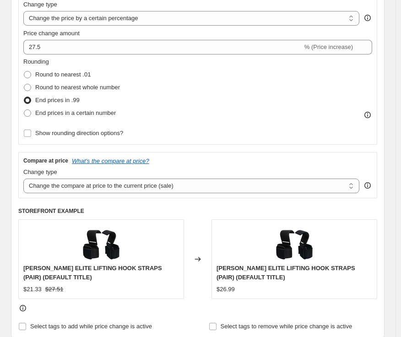
scroll to position [305, 0]
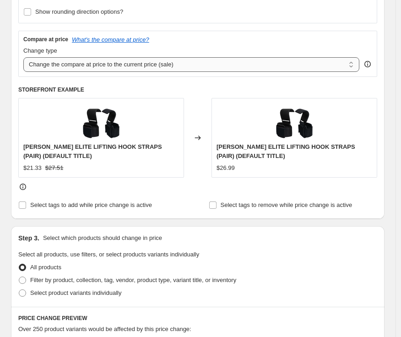
click at [174, 66] on select "Change the compare at price to the current price (sale) Change the compare at p…" at bounding box center [191, 64] width 336 height 15
select select "no_change"
click at [23, 57] on select "Change the compare at price to the current price (sale) Change the compare at p…" at bounding box center [191, 64] width 336 height 15
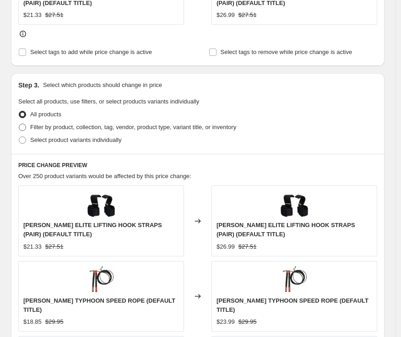
click at [75, 125] on span "Filter by product, collection, tag, vendor, product type, variant title, or inv…" at bounding box center [133, 127] width 206 height 7
click at [19, 124] on input "Filter by product, collection, tag, vendor, product type, variant title, or inv…" at bounding box center [19, 124] width 0 height 0
radio input "true"
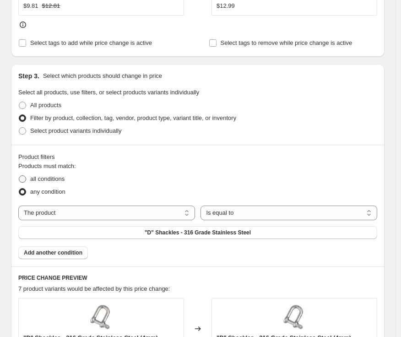
click at [53, 182] on span "all conditions" at bounding box center [47, 178] width 34 height 7
click at [19, 176] on input "all conditions" at bounding box center [19, 175] width 0 height 0
radio input "true"
click at [72, 214] on select "The product The product's collection The product's tag The product's vendor The…" at bounding box center [106, 213] width 177 height 15
select select "tag"
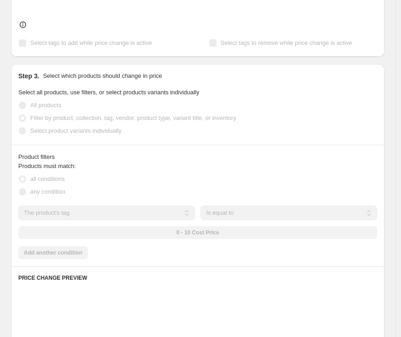
click at [211, 233] on div "0 - 10 Cost Price" at bounding box center [197, 232] width 359 height 13
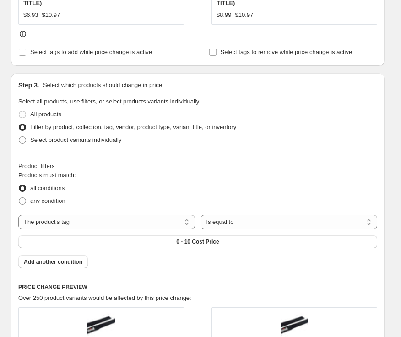
click at [211, 238] on span "0 - 10 Cost Price" at bounding box center [197, 241] width 43 height 7
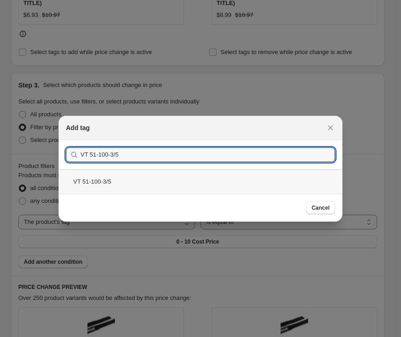
type input "VT 51-100-3/5"
click at [94, 179] on div "VT 51-100-3/5" at bounding box center [201, 181] width 284 height 24
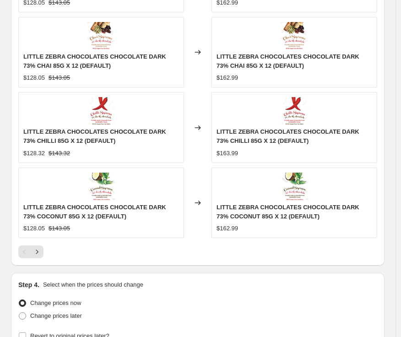
scroll to position [988, 0]
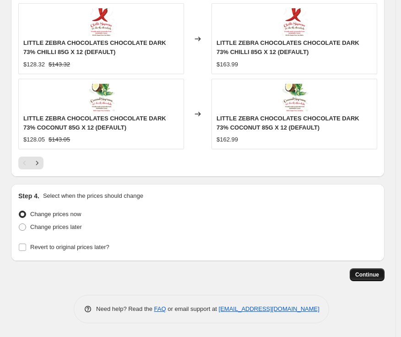
click at [379, 276] on span "Continue" at bounding box center [367, 274] width 24 height 7
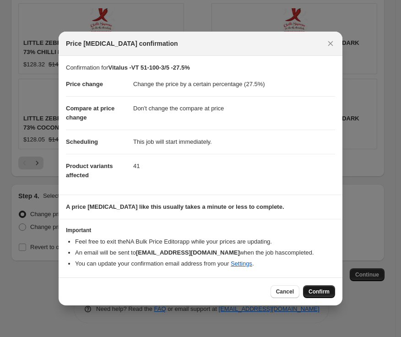
click at [320, 289] on span "Confirm" at bounding box center [319, 291] width 21 height 7
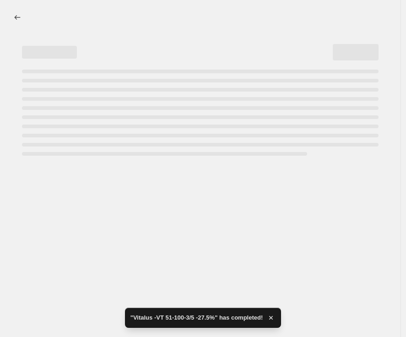
select select "percentage"
select select "no_change"
select select "tag"
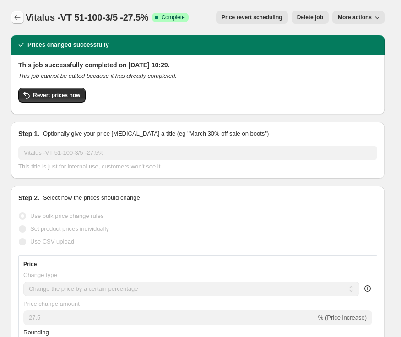
click at [19, 16] on icon "Price change jobs" at bounding box center [17, 17] width 9 height 9
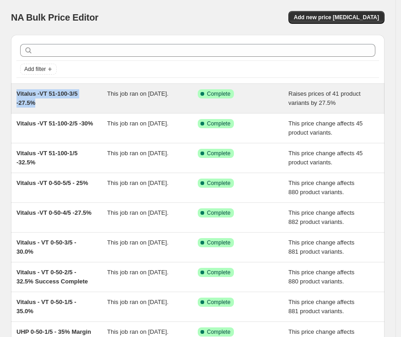
drag, startPoint x: 46, startPoint y: 105, endPoint x: 14, endPoint y: 92, distance: 34.7
click at [14, 92] on div "Vitalus -VT 51-100-3/5 -27.5% This job ran on 11 October 2025. Success Complete…" at bounding box center [198, 98] width 374 height 29
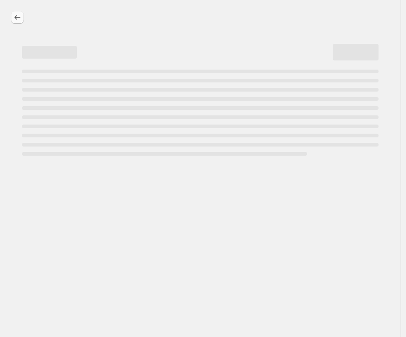
click at [19, 15] on icon "Price change jobs" at bounding box center [17, 17] width 9 height 9
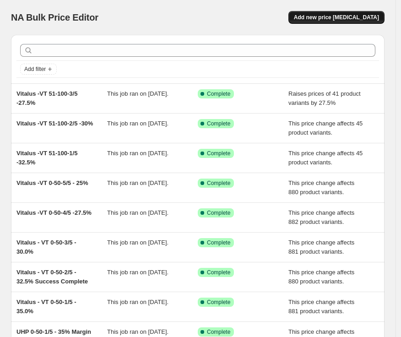
click at [350, 13] on button "Add new price [MEDICAL_DATA]" at bounding box center [337, 17] width 96 height 13
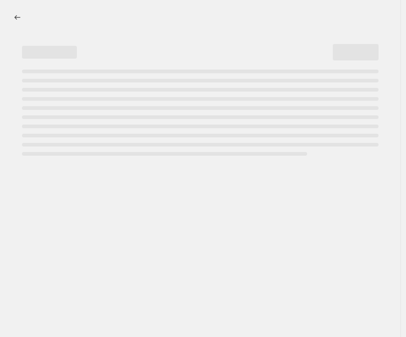
select select "percentage"
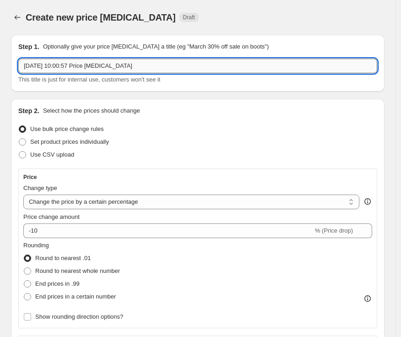
click at [164, 65] on input "[DATE] 10:00:57 Price [MEDICAL_DATA]" at bounding box center [197, 66] width 359 height 15
paste input "VT 51-100-3/5"
click at [145, 70] on input "VT 51-100-3/5" at bounding box center [197, 66] width 359 height 15
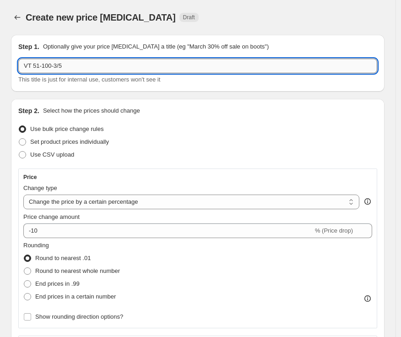
click at [145, 70] on input "VT 51-100-3/5" at bounding box center [197, 66] width 359 height 15
paste input "italus"
type input "Vitalus -"
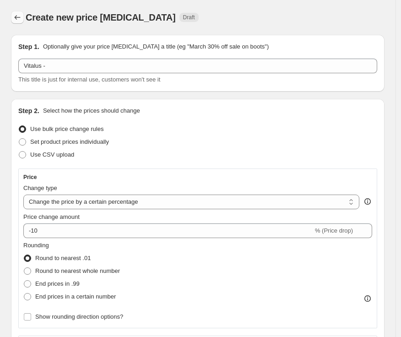
click at [21, 17] on icon "Price change jobs" at bounding box center [17, 17] width 9 height 9
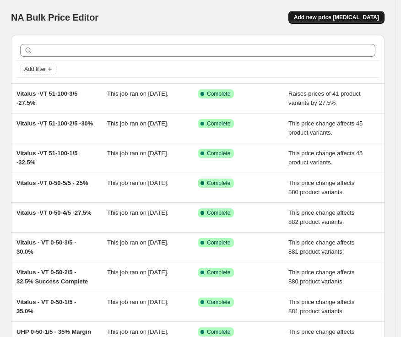
click at [353, 22] on button "Add new price [MEDICAL_DATA]" at bounding box center [337, 17] width 96 height 13
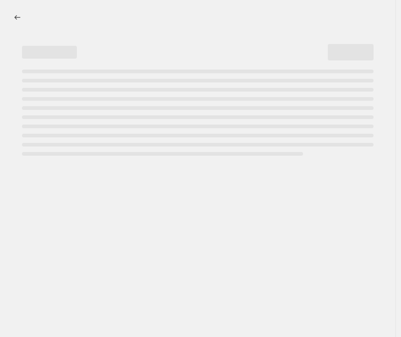
select select "percentage"
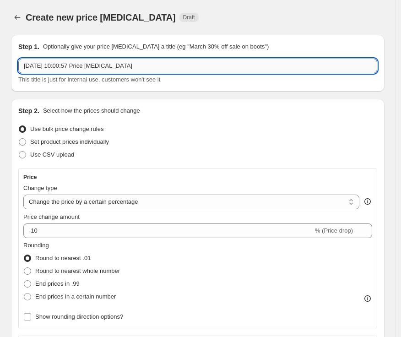
click at [226, 64] on input "[DATE] 10:00:57 Price [MEDICAL_DATA]" at bounding box center [197, 66] width 359 height 15
paste input "Vitalus"
click at [71, 65] on input "Vitalus" at bounding box center [197, 66] width 359 height 15
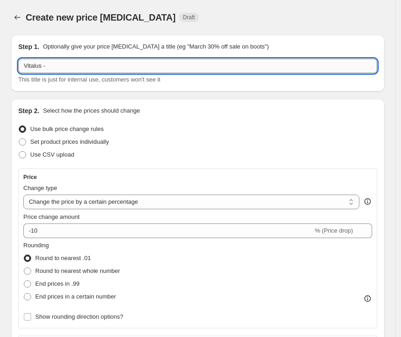
paste input "VT 51-100-4/5"
type input "Vitalus -VT 51-100-4/5 -25%"
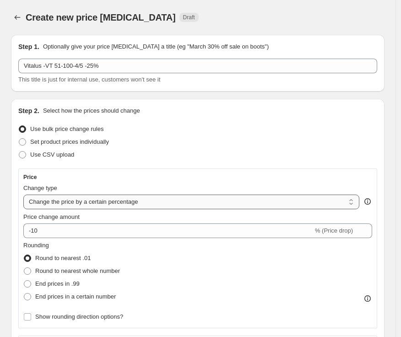
click at [100, 202] on select "Change the price to a certain amount Change the price by a certain amount Chang…" at bounding box center [191, 202] width 336 height 15
select select "margin"
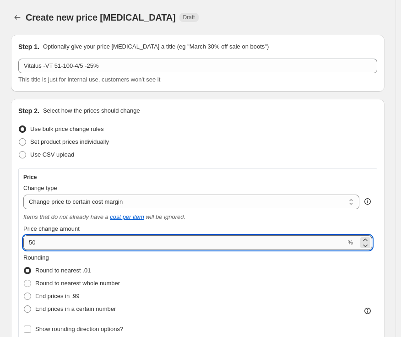
click at [82, 245] on input "50" at bounding box center [184, 242] width 322 height 15
drag, startPoint x: 21, startPoint y: 237, endPoint x: 0, endPoint y: 236, distance: 20.2
type input "23"
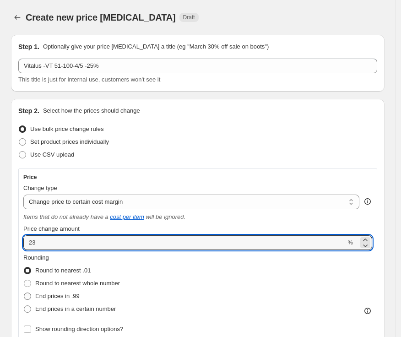
click at [63, 295] on span "End prices in .99" at bounding box center [57, 296] width 44 height 7
click at [24, 293] on input "End prices in .99" at bounding box center [24, 293] width 0 height 0
radio input "true"
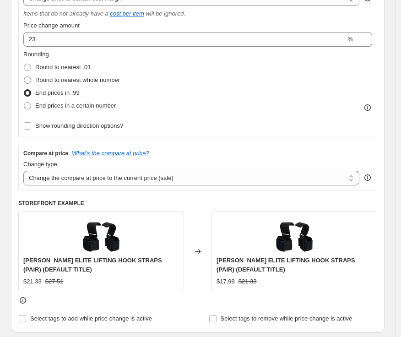
scroll to position [254, 0]
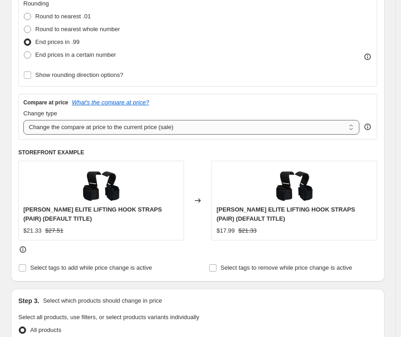
click at [70, 129] on select "Change the compare at price to the current price (sale) Change the compare at p…" at bounding box center [191, 127] width 336 height 15
select select "no_change"
click at [23, 120] on select "Change the compare at price to the current price (sale) Change the compare at p…" at bounding box center [191, 127] width 336 height 15
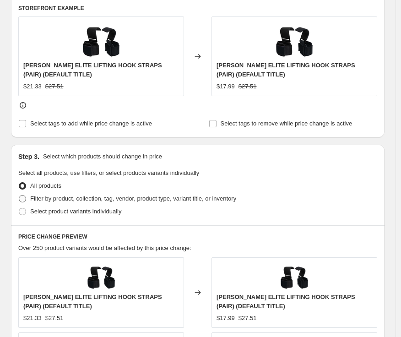
scroll to position [458, 0]
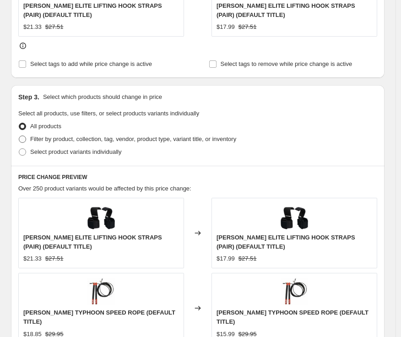
click at [56, 139] on span "Filter by product, collection, tag, vendor, product type, variant title, or inv…" at bounding box center [133, 139] width 206 height 7
click at [19, 136] on input "Filter by product, collection, tag, vendor, product type, variant title, or inv…" at bounding box center [19, 136] width 0 height 0
radio input "true"
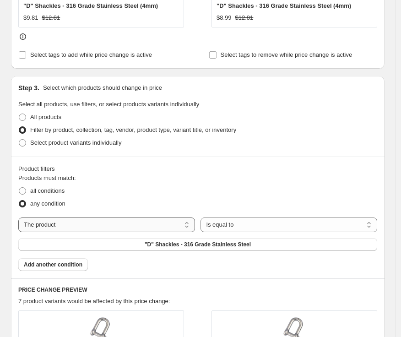
click at [131, 229] on select "The product The product's collection The product's tag The product's vendor The…" at bounding box center [106, 225] width 177 height 15
select select "tag"
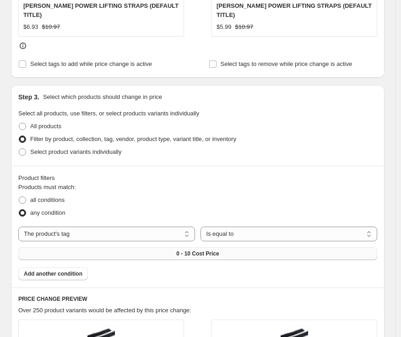
click at [240, 247] on button "0 - 10 Cost Price" at bounding box center [197, 253] width 359 height 13
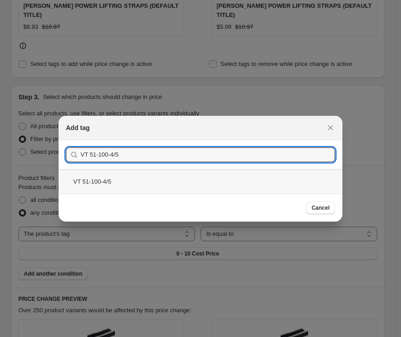
type input "VT 51-100-4/5"
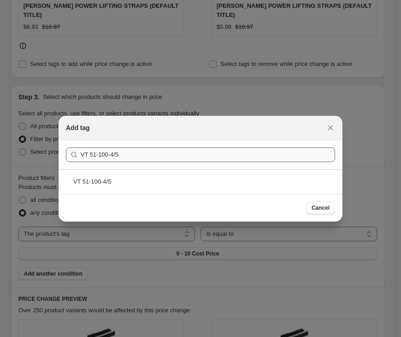
drag, startPoint x: 115, startPoint y: 179, endPoint x: 220, endPoint y: 229, distance: 116.6
click at [119, 181] on div "VT 51-100-4/5" at bounding box center [201, 181] width 284 height 24
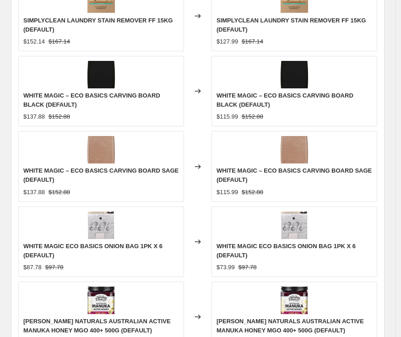
scroll to position [593, 0]
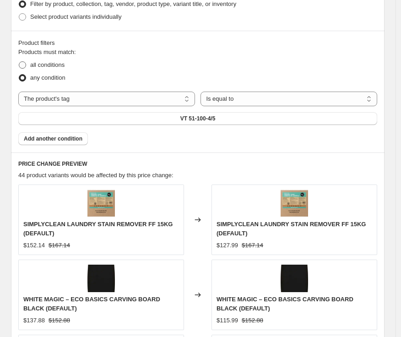
click at [31, 60] on span "all conditions" at bounding box center [47, 64] width 34 height 9
click at [19, 61] on input "all conditions" at bounding box center [19, 61] width 0 height 0
radio input "true"
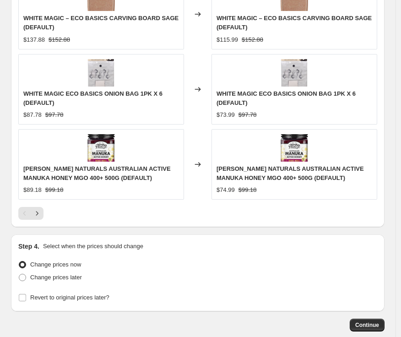
scroll to position [1000, 0]
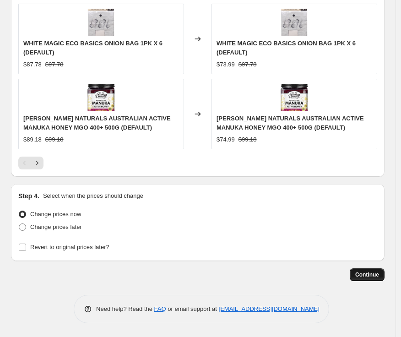
click at [377, 276] on span "Continue" at bounding box center [367, 274] width 24 height 7
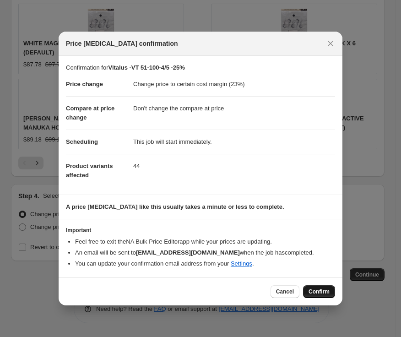
click at [316, 293] on span "Confirm" at bounding box center [319, 291] width 21 height 7
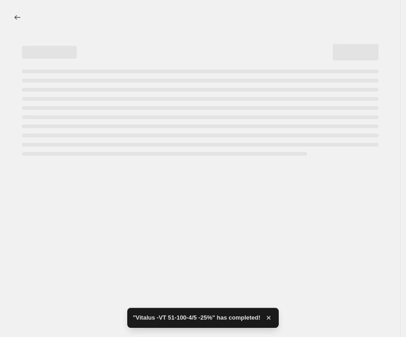
select select "margin"
select select "no_change"
select select "tag"
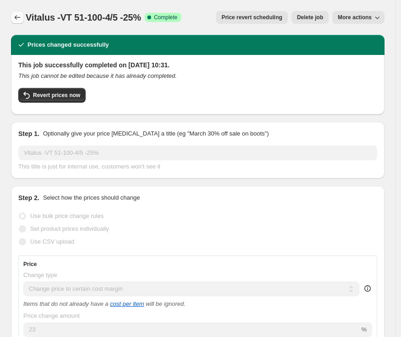
click at [13, 17] on icon "Price change jobs" at bounding box center [17, 17] width 9 height 9
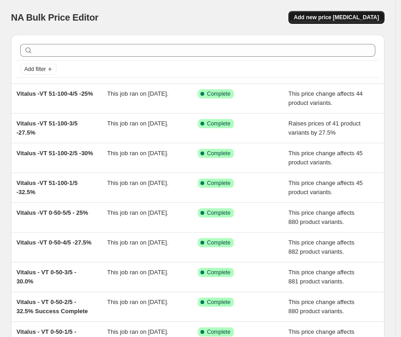
click at [317, 16] on span "Add new price [MEDICAL_DATA]" at bounding box center [336, 17] width 85 height 7
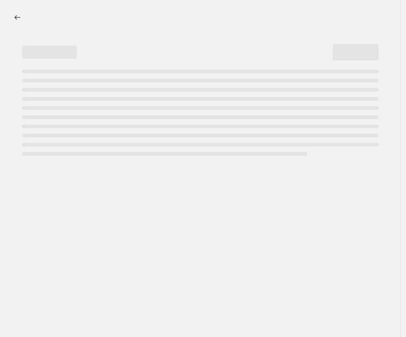
select select "percentage"
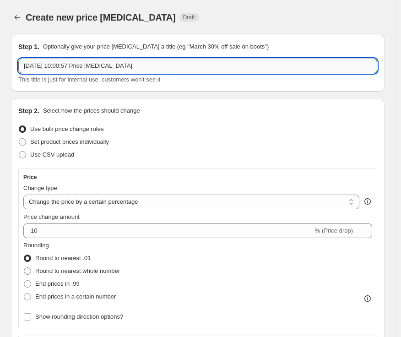
click at [66, 70] on input "[DATE] 10:00:57 Price [MEDICAL_DATA]" at bounding box center [197, 66] width 359 height 15
paste input "VT 51-100-5/5"
click at [116, 65] on input "Vitalus - VT 51-100-5/5" at bounding box center [197, 66] width 359 height 15
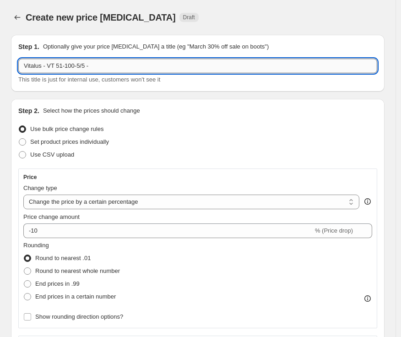
paste input "22.5%"
type input "Vitalus - VT 51-100-5/5 -22.5%"
drag, startPoint x: 111, startPoint y: 202, endPoint x: 109, endPoint y: 208, distance: 6.2
click at [111, 202] on select "Change the price to a certain amount Change the price by a certain amount Chang…" at bounding box center [191, 202] width 336 height 15
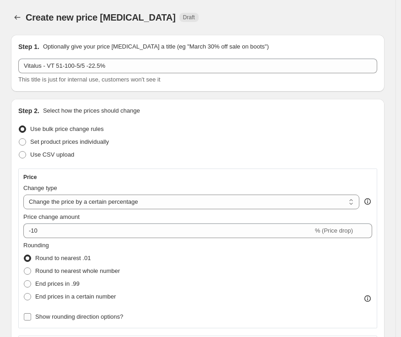
select select "margin"
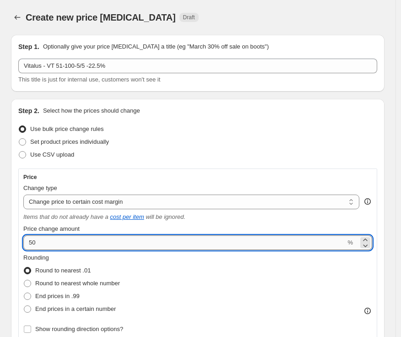
click at [69, 243] on input "50" at bounding box center [184, 242] width 322 height 15
type input "20"
click at [67, 292] on span "End prices in .99" at bounding box center [57, 296] width 44 height 9
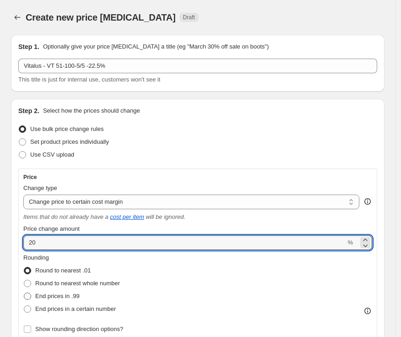
click at [24, 293] on input "End prices in .99" at bounding box center [24, 293] width 0 height 0
radio input "true"
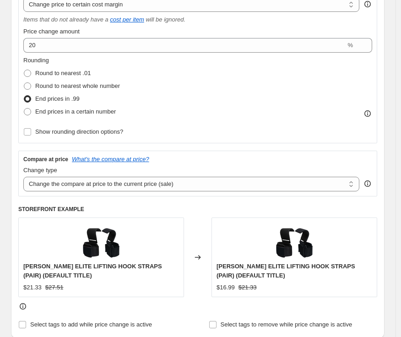
scroll to position [203, 0]
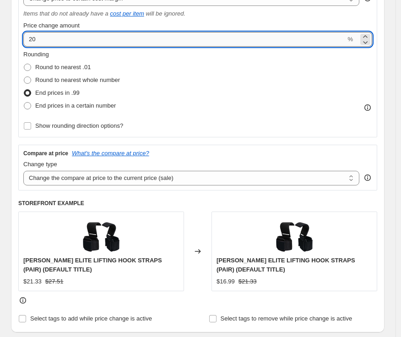
drag, startPoint x: 42, startPoint y: 38, endPoint x: 33, endPoint y: 37, distance: 8.4
click at [33, 37] on input "20" at bounding box center [184, 39] width 322 height 15
type input "22.5"
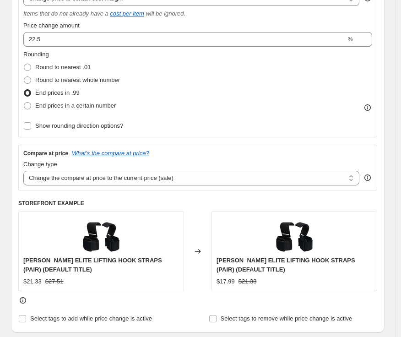
click at [180, 93] on div "Rounding Round to nearest .01 Round to nearest whole number End prices in .99 E…" at bounding box center [197, 81] width 349 height 62
click at [142, 176] on select "Change the compare at price to the current price (sale) Change the compare at p…" at bounding box center [191, 178] width 336 height 15
select select "no_change"
click at [23, 171] on select "Change the compare at price to the current price (sale) Change the compare at p…" at bounding box center [191, 178] width 336 height 15
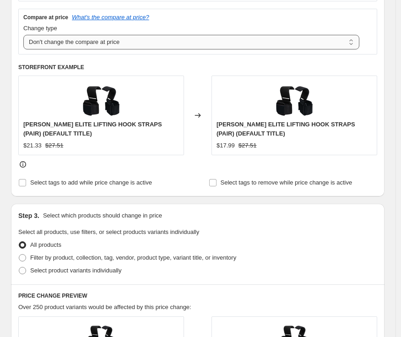
scroll to position [356, 0]
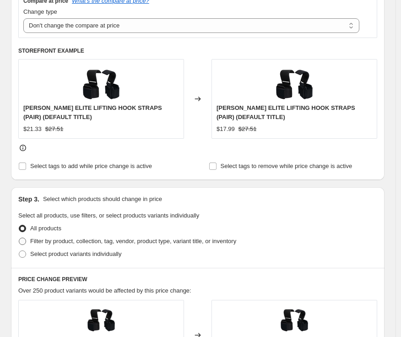
click at [52, 240] on span "Filter by product, collection, tag, vendor, product type, variant title, or inv…" at bounding box center [133, 241] width 206 height 7
click at [19, 238] on input "Filter by product, collection, tag, vendor, product type, variant title, or inv…" at bounding box center [19, 238] width 0 height 0
radio input "true"
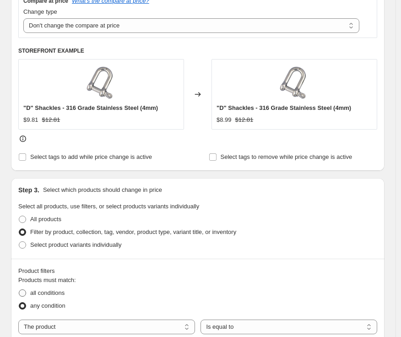
click at [58, 296] on span "all conditions" at bounding box center [47, 293] width 34 height 7
click at [19, 290] on input "all conditions" at bounding box center [19, 290] width 0 height 0
radio input "true"
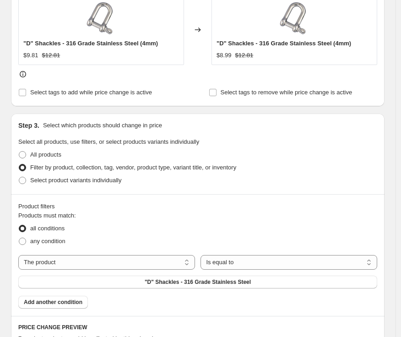
scroll to position [509, 0]
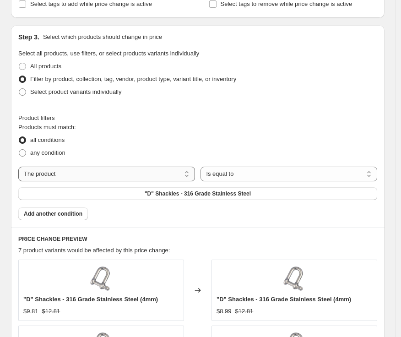
click at [92, 175] on select "The product The product's collection The product's tag The product's vendor The…" at bounding box center [106, 174] width 177 height 15
select select "tag"
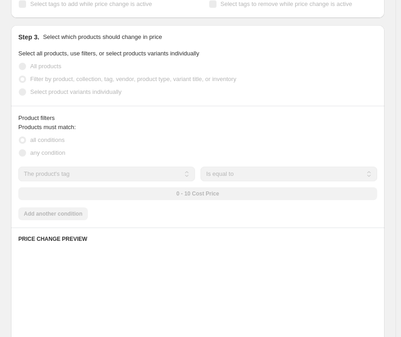
click at [241, 198] on div "0 - 10 Cost Price" at bounding box center [197, 193] width 359 height 13
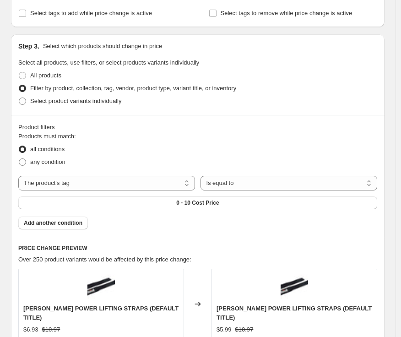
click at [241, 197] on button "0 - 10 Cost Price" at bounding box center [197, 203] width 359 height 13
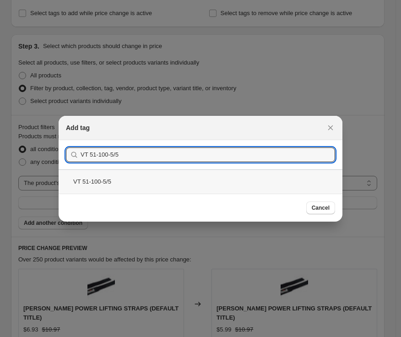
type input "VT 51-100-5/5"
click at [90, 174] on div "VT 51-100-5/5" at bounding box center [201, 181] width 284 height 24
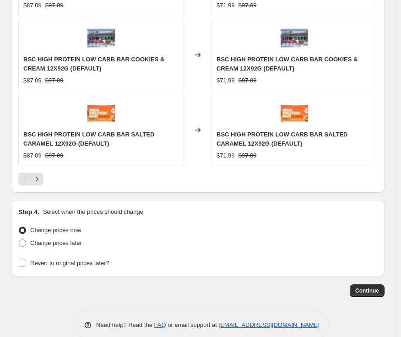
scroll to position [976, 0]
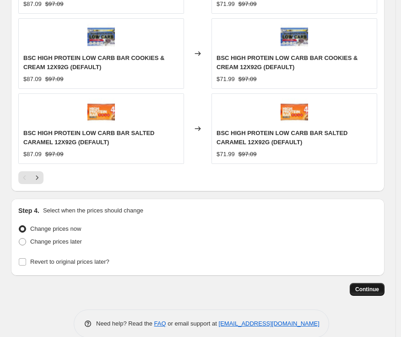
click at [361, 285] on button "Continue" at bounding box center [367, 289] width 35 height 13
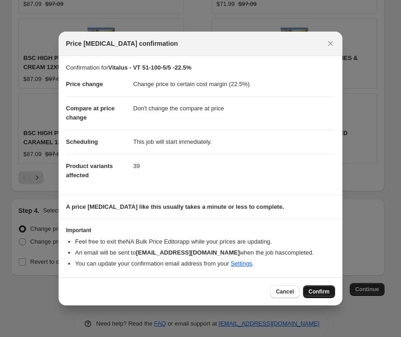
click at [325, 290] on span "Confirm" at bounding box center [319, 291] width 21 height 7
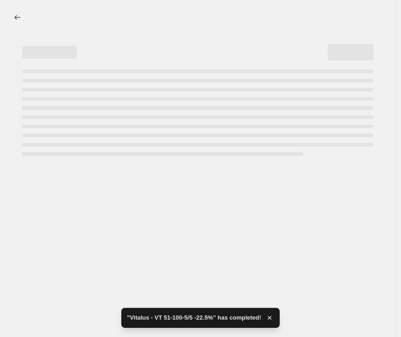
select select "margin"
select select "no_change"
select select "tag"
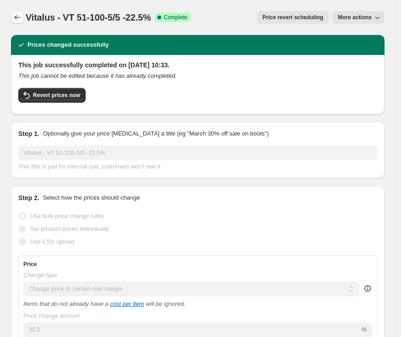
click at [19, 16] on icon "Price change jobs" at bounding box center [17, 17] width 9 height 9
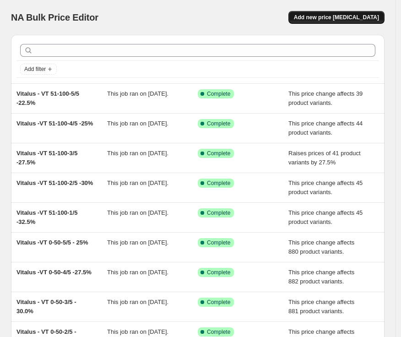
click at [349, 17] on span "Add new price [MEDICAL_DATA]" at bounding box center [336, 17] width 85 height 7
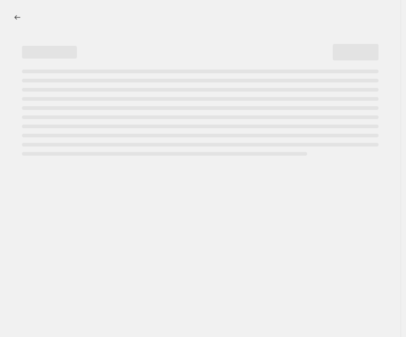
select select "percentage"
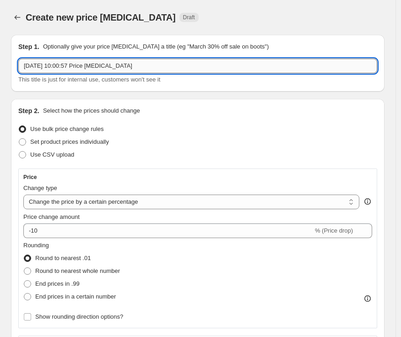
click at [87, 64] on input "[DATE] 10:00:57 Price [MEDICAL_DATA]" at bounding box center [197, 66] width 359 height 15
paste input "Vitalus"
click at [172, 66] on input "Vitalus" at bounding box center [197, 66] width 359 height 15
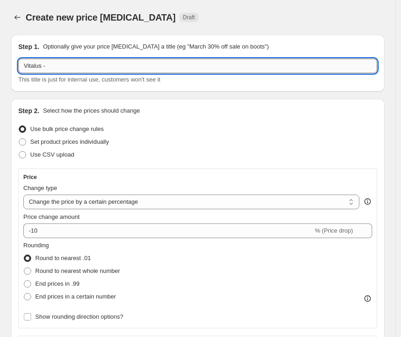
paste input "VT 101-150-1/5"
click at [158, 61] on input "Vitalus - VT 101-150-1/5" at bounding box center [197, 66] width 359 height 15
paste input "30.0%"
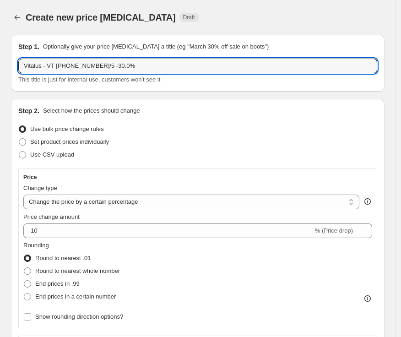
scroll to position [51, 0]
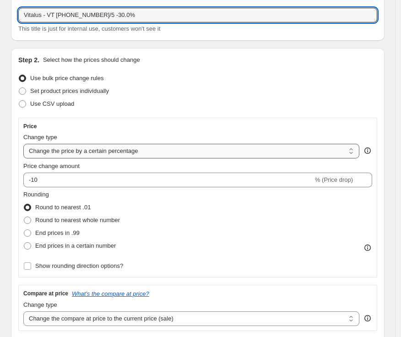
type input "Vitalus - VT 101-150-1/5 -30.0%"
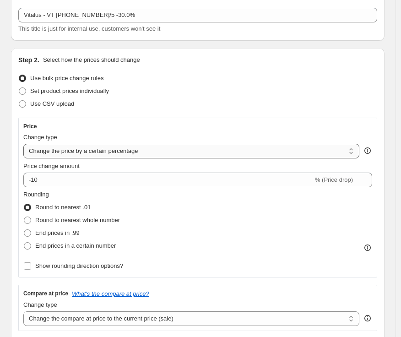
click at [84, 155] on select "Change the price to a certain amount Change the price by a certain amount Chang…" at bounding box center [191, 151] width 336 height 15
select select "margin"
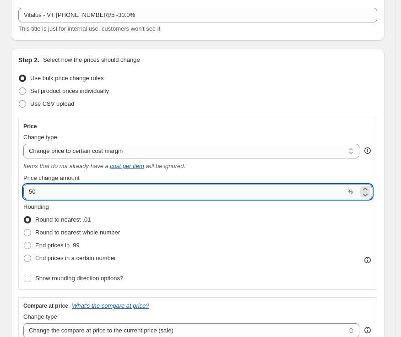
click at [69, 192] on input "50" at bounding box center [184, 192] width 322 height 15
type input "30"
click at [47, 245] on span "End prices in .99" at bounding box center [57, 245] width 44 height 7
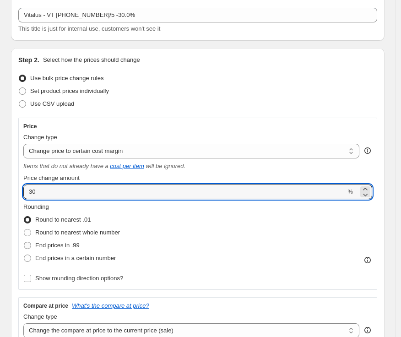
click at [24, 242] on input "End prices in .99" at bounding box center [24, 242] width 0 height 0
radio input "true"
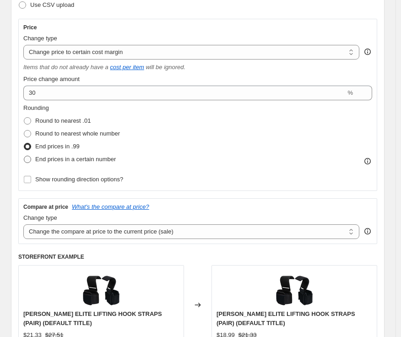
scroll to position [153, 0]
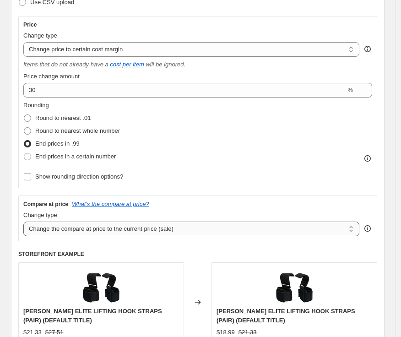
click at [105, 233] on select "Change the compare at price to the current price (sale) Change the compare at p…" at bounding box center [191, 229] width 336 height 15
select select "no_change"
click at [23, 222] on select "Change the compare at price to the current price (sale) Change the compare at p…" at bounding box center [191, 229] width 336 height 15
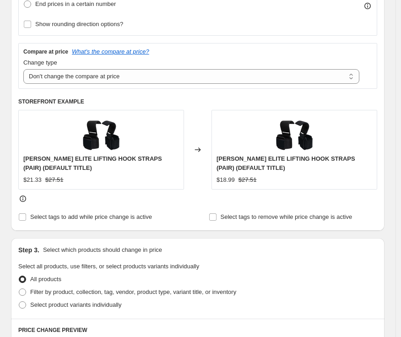
scroll to position [356, 0]
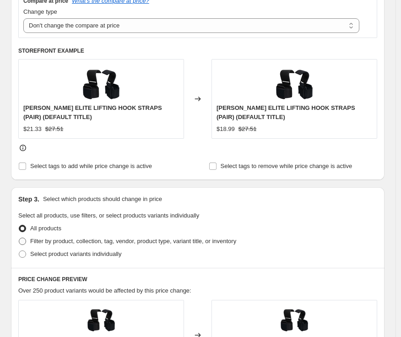
click at [98, 238] on span "Filter by product, collection, tag, vendor, product type, variant title, or inv…" at bounding box center [133, 241] width 206 height 7
click at [19, 238] on input "Filter by product, collection, tag, vendor, product type, variant title, or inv…" at bounding box center [19, 238] width 0 height 0
radio input "true"
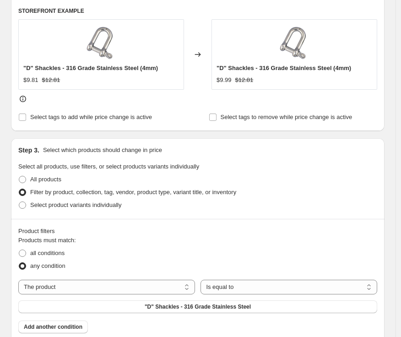
scroll to position [407, 0]
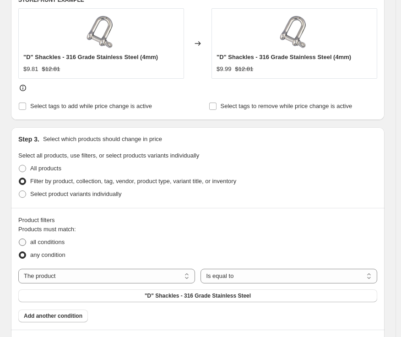
click at [64, 245] on span "all conditions" at bounding box center [47, 242] width 34 height 7
click at [19, 239] on input "all conditions" at bounding box center [19, 239] width 0 height 0
radio input "true"
click at [171, 277] on select "The product The product's collection The product's tag The product's vendor The…" at bounding box center [106, 276] width 177 height 15
select select "tag"
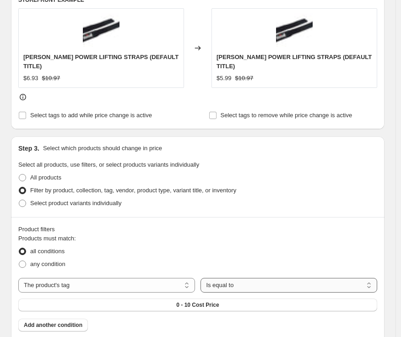
click at [225, 281] on select "Is equal to Is not equal to" at bounding box center [289, 285] width 177 height 15
click at [203, 278] on select "Is equal to Is not equal to" at bounding box center [289, 285] width 177 height 15
click at [156, 299] on button "0 - 10 Cost Price" at bounding box center [197, 305] width 359 height 13
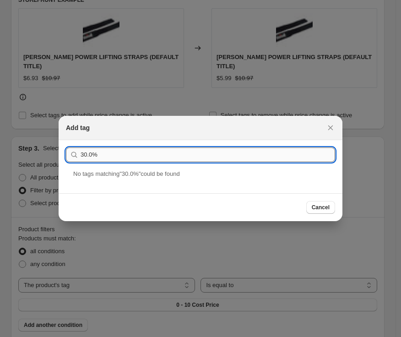
click at [180, 149] on input "30.0%" at bounding box center [208, 155] width 255 height 15
paste input "VT 101-150-1/5"
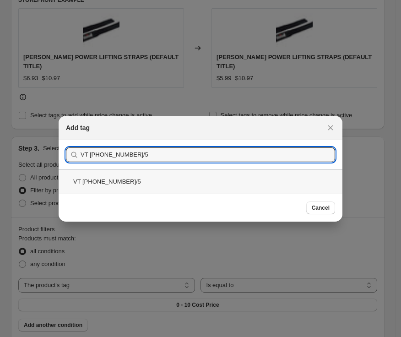
type input "VT 101-150-1/5"
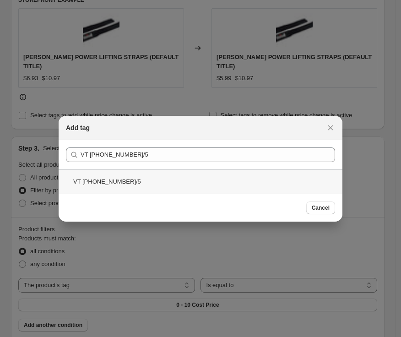
click at [278, 187] on div "VT 101-150-1/5" at bounding box center [201, 181] width 284 height 24
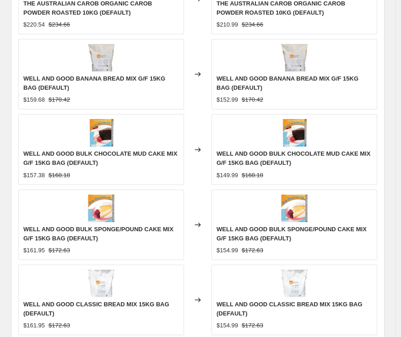
scroll to position [1000, 0]
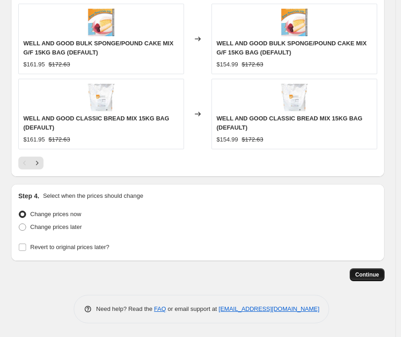
click at [368, 274] on span "Continue" at bounding box center [367, 274] width 24 height 7
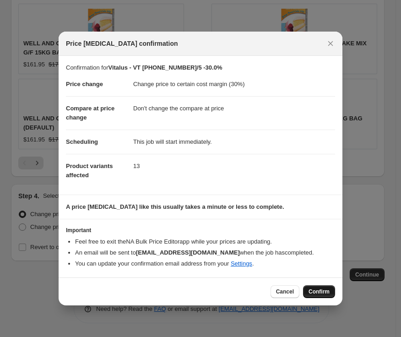
click at [318, 294] on span "Confirm" at bounding box center [319, 291] width 21 height 7
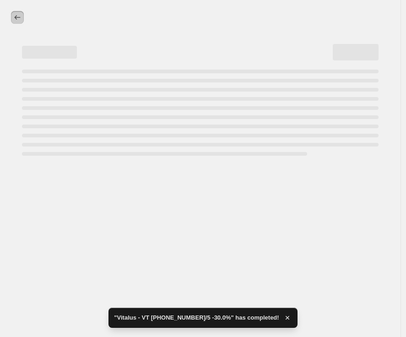
click at [15, 19] on icon "Price change jobs" at bounding box center [17, 17] width 9 height 9
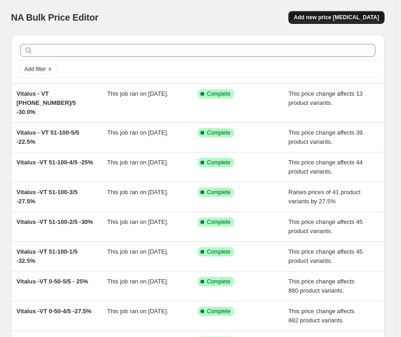
click at [344, 22] on button "Add new price [MEDICAL_DATA]" at bounding box center [337, 17] width 96 height 13
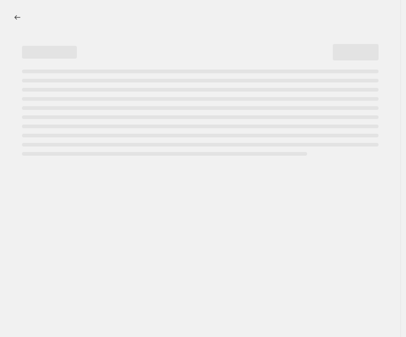
select select "percentage"
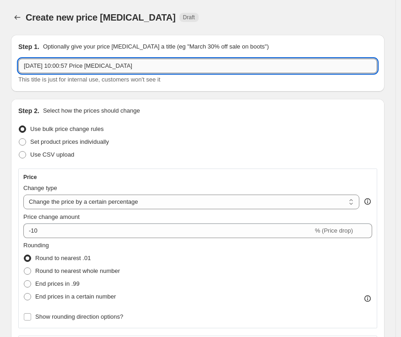
click at [163, 67] on input "[DATE] 10:00:57 Price [MEDICAL_DATA]" at bounding box center [197, 66] width 359 height 15
paste input "VT 101-150-2/5"
click at [24, 66] on input "VT 101-150-2/5" at bounding box center [197, 66] width 359 height 15
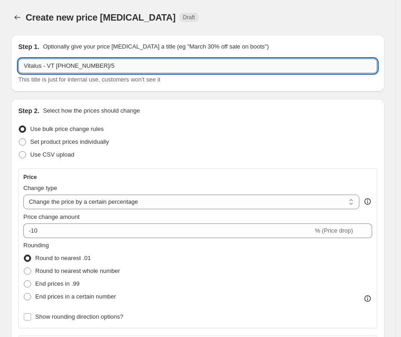
click at [124, 67] on input "Vitalus - VT 101-150-2/5" at bounding box center [197, 66] width 359 height 15
type input "Vitalus - VT 101-150-2/5 - 27.5%"
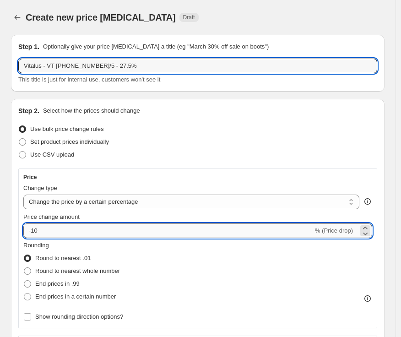
click at [108, 234] on input "-10" at bounding box center [168, 231] width 290 height 15
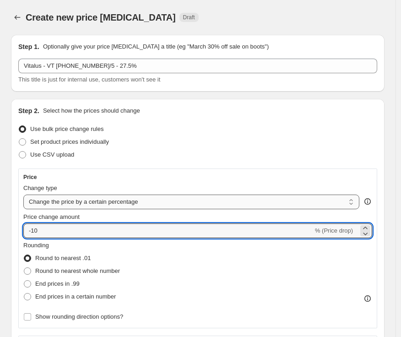
click at [224, 209] on select "Change the price to a certain amount Change the price by a certain amount Chang…" at bounding box center [191, 202] width 336 height 15
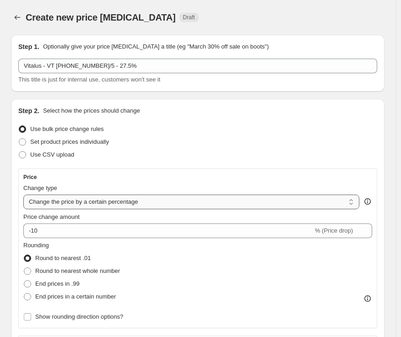
select select "margin"
type input "50"
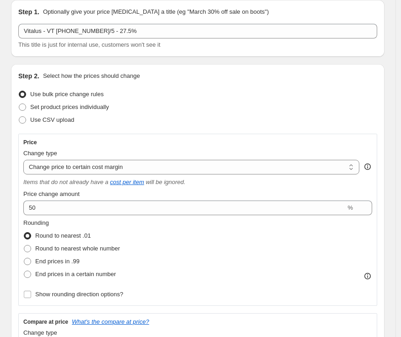
scroll to position [51, 0]
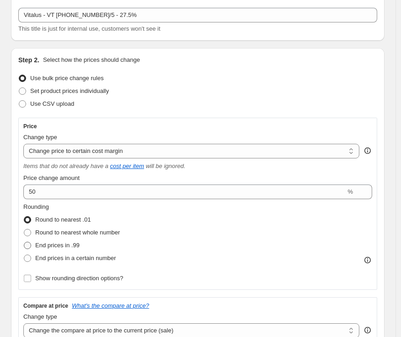
click at [63, 246] on span "End prices in .99" at bounding box center [57, 245] width 44 height 7
click at [24, 242] on input "End prices in .99" at bounding box center [24, 242] width 0 height 0
radio input "true"
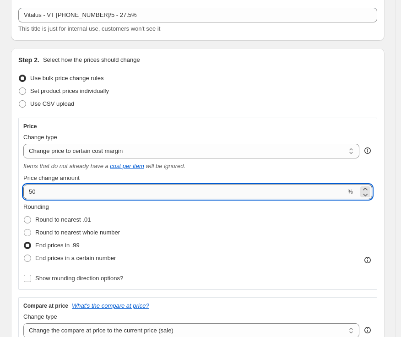
drag, startPoint x: 49, startPoint y: 188, endPoint x: 24, endPoint y: 191, distance: 24.8
click at [24, 191] on input "50" at bounding box center [184, 192] width 322 height 15
paste input "number"
drag, startPoint x: 93, startPoint y: 196, endPoint x: 16, endPoint y: 190, distance: 77.7
click at [16, 190] on div "Step 2. Select how the prices should change Use bulk price change rules Set pro…" at bounding box center [198, 266] width 374 height 437
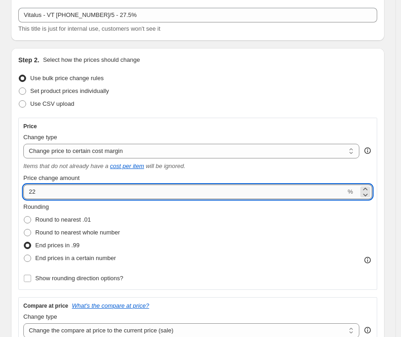
type input "2"
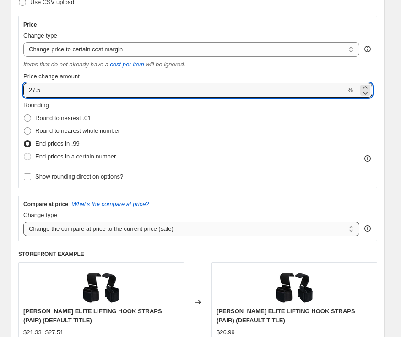
type input "27.5"
click at [99, 224] on select "Change the compare at price to the current price (sale) Change the compare at p…" at bounding box center [191, 229] width 336 height 15
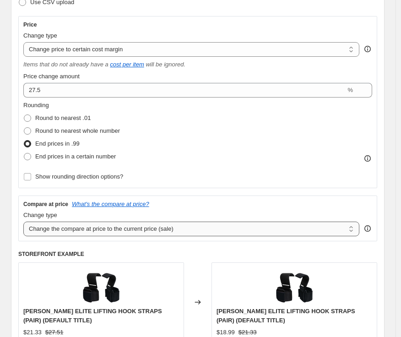
select select "no_change"
click at [23, 222] on select "Change the compare at price to the current price (sale) Change the compare at p…" at bounding box center [191, 229] width 336 height 15
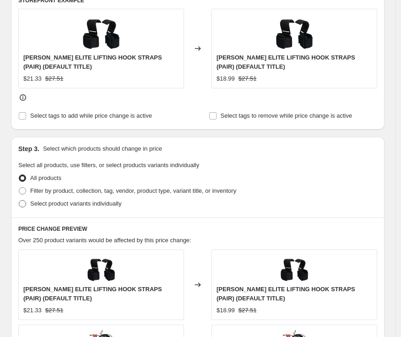
scroll to position [407, 0]
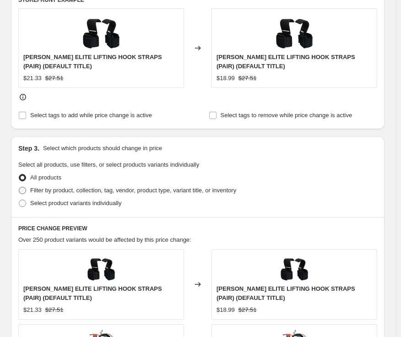
click at [83, 187] on span "Filter by product, collection, tag, vendor, product type, variant title, or inv…" at bounding box center [133, 190] width 206 height 7
click at [19, 187] on input "Filter by product, collection, tag, vendor, product type, variant title, or inv…" at bounding box center [19, 187] width 0 height 0
radio input "true"
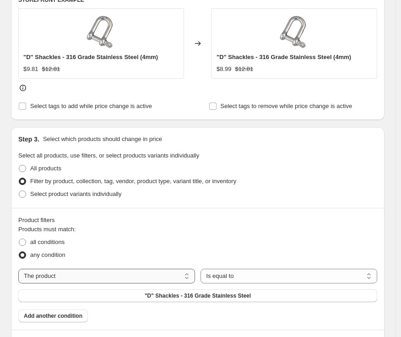
click at [159, 272] on select "The product The product's collection The product's tag The product's vendor The…" at bounding box center [106, 276] width 177 height 15
click at [242, 239] on div "all conditions" at bounding box center [197, 242] width 359 height 13
click at [65, 243] on span "all conditions" at bounding box center [47, 242] width 34 height 7
click at [19, 239] on input "all conditions" at bounding box center [19, 239] width 0 height 0
radio input "true"
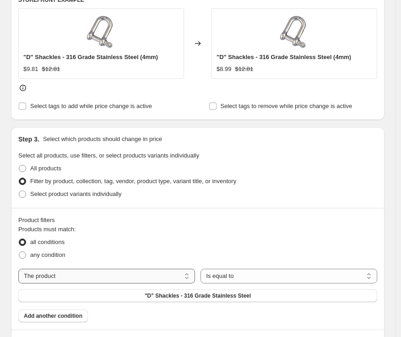
drag, startPoint x: 90, startPoint y: 275, endPoint x: 104, endPoint y: 274, distance: 13.8
click at [90, 275] on select "The product The product's collection The product's tag The product's vendor The…" at bounding box center [106, 276] width 177 height 15
select select "tag"
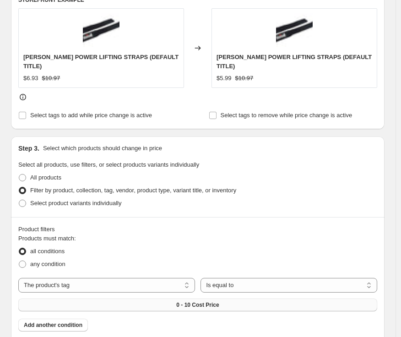
click at [223, 299] on button "0 - 10 Cost Price" at bounding box center [197, 305] width 359 height 13
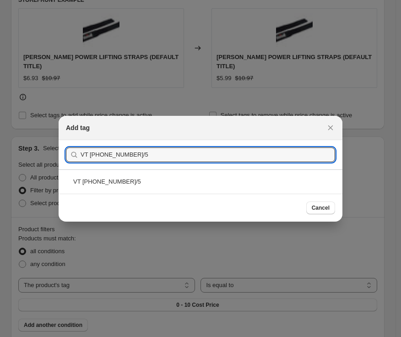
type input "VT 101-150-2/5"
click at [225, 194] on div "Cancel" at bounding box center [201, 208] width 284 height 28
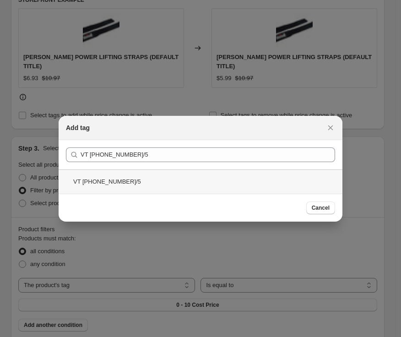
click at [229, 180] on div "VT 101-150-2/5" at bounding box center [201, 181] width 284 height 24
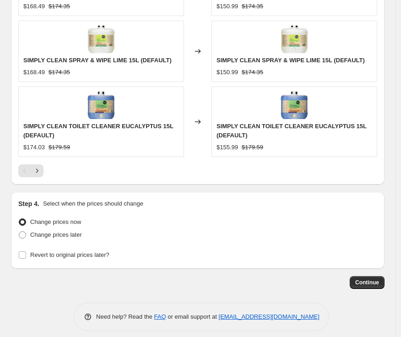
scroll to position [991, 0]
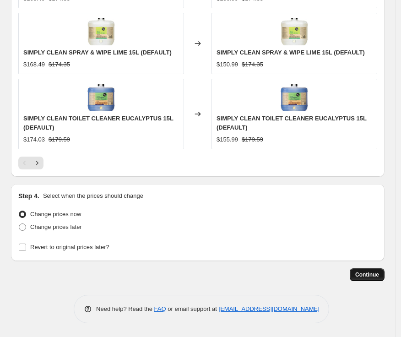
click at [363, 270] on button "Continue" at bounding box center [367, 274] width 35 height 13
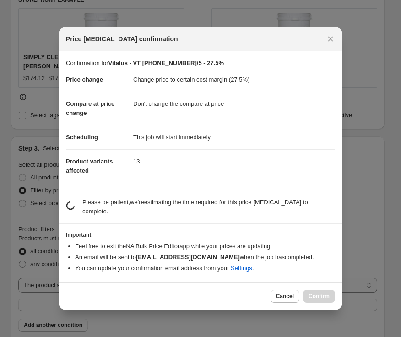
scroll to position [0, 0]
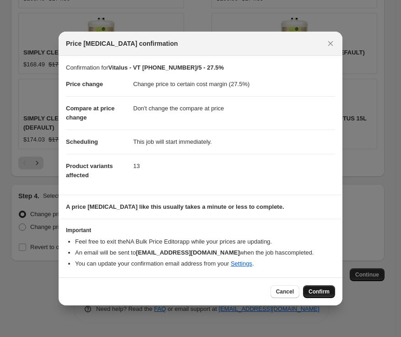
click at [322, 290] on span "Confirm" at bounding box center [319, 291] width 21 height 7
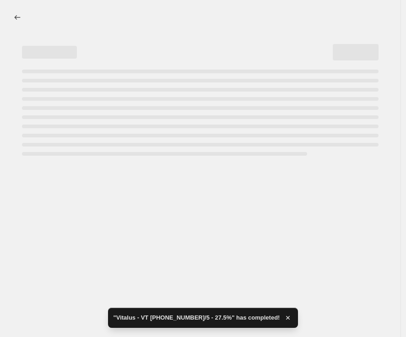
select select "margin"
select select "no_change"
select select "tag"
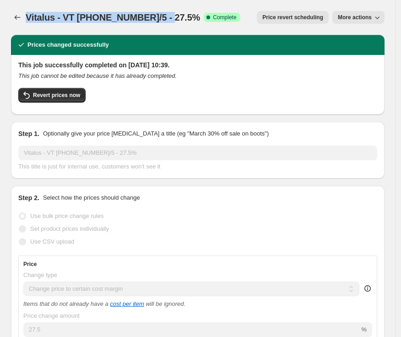
copy span "Vitalus - VT 101-150-2/5 - 27.5%"
drag, startPoint x: 26, startPoint y: 14, endPoint x: 168, endPoint y: 17, distance: 141.6
click at [168, 17] on span "Vitalus - VT 101-150-2/5 - 27.5%" at bounding box center [113, 17] width 175 height 10
click at [16, 19] on icon "Price change jobs" at bounding box center [18, 17] width 6 height 5
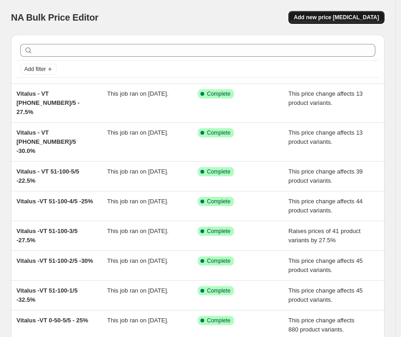
click at [318, 18] on span "Add new price [MEDICAL_DATA]" at bounding box center [336, 17] width 85 height 7
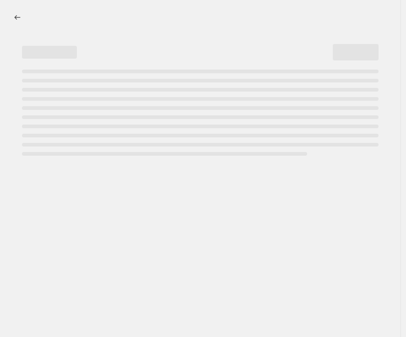
select select "percentage"
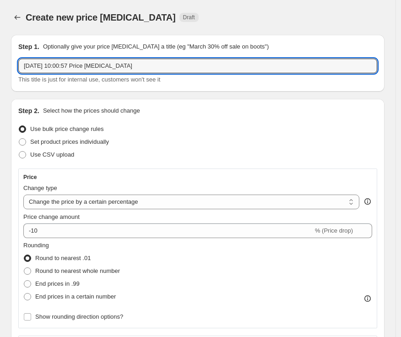
click at [186, 66] on input "[DATE] 10:00:57 Price [MEDICAL_DATA]" at bounding box center [197, 66] width 359 height 15
paste input "Vitalus - VT 101-150-2/5 - 27.5%"
click at [87, 63] on input "Vitalus - VT 101-150-2/5 - 27.5%" at bounding box center [197, 66] width 359 height 15
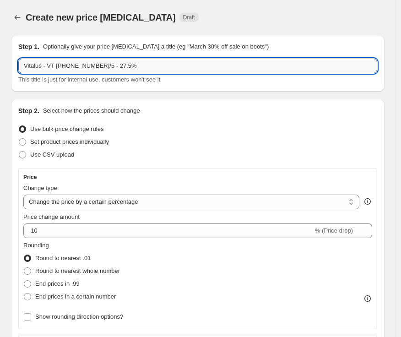
drag, startPoint x: 113, startPoint y: 65, endPoint x: 107, endPoint y: 62, distance: 7.0
click at [107, 62] on input "Vitalus - VT 101-150-3/5 - 27.5%" at bounding box center [197, 66] width 359 height 15
click at [110, 65] on input "Vitalus - VT 101-150-3/5 - 27.5%" at bounding box center [197, 66] width 359 height 15
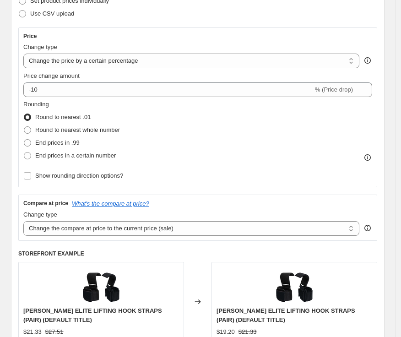
scroll to position [203, 0]
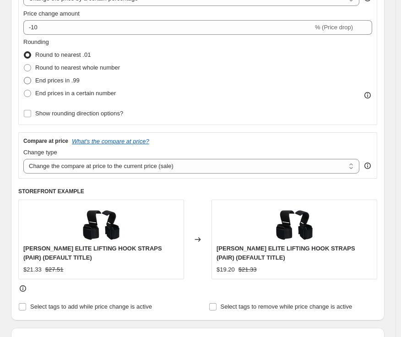
type input "Vitalus - VT [PHONE_NUMBER]/5 - 25%"
click at [77, 79] on span "End prices in .99" at bounding box center [57, 80] width 44 height 7
click at [24, 77] on input "End prices in .99" at bounding box center [24, 77] width 0 height 0
radio input "true"
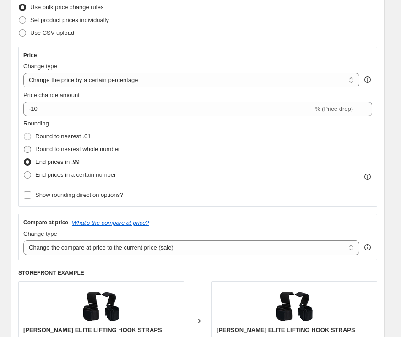
scroll to position [51, 0]
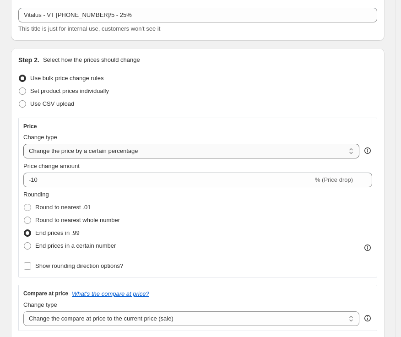
click at [107, 148] on select "Change the price to a certain amount Change the price by a certain amount Chang…" at bounding box center [191, 151] width 336 height 15
select select "margin"
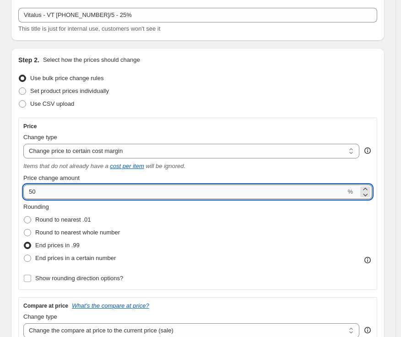
click at [150, 190] on input "50" at bounding box center [184, 192] width 322 height 15
type input "25"
click at [194, 242] on div "Rounding Round to nearest .01 Round to nearest whole number End prices in .99 E…" at bounding box center [197, 233] width 349 height 62
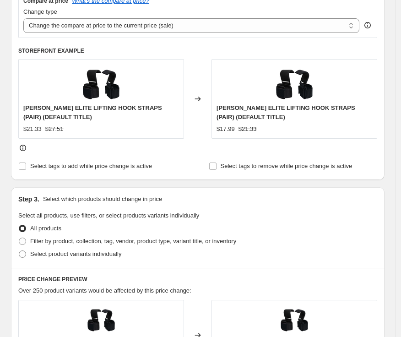
scroll to position [407, 0]
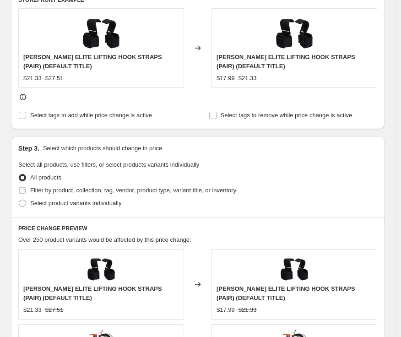
click at [71, 193] on span "Filter by product, collection, tag, vendor, product type, variant title, or inv…" at bounding box center [133, 190] width 206 height 7
click at [19, 187] on input "Filter by product, collection, tag, vendor, product type, variant title, or inv…" at bounding box center [19, 187] width 0 height 0
radio input "true"
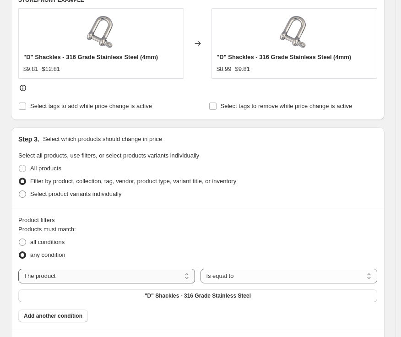
click at [120, 279] on select "The product The product's collection The product's tag The product's vendor The…" at bounding box center [106, 276] width 177 height 15
select select "tag"
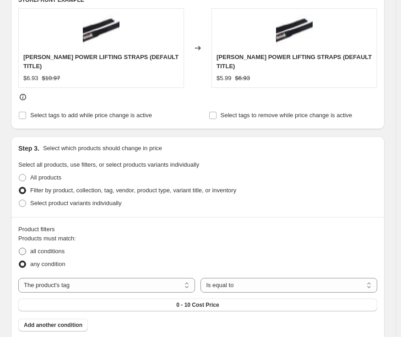
click at [49, 248] on span "all conditions" at bounding box center [47, 251] width 34 height 7
click at [19, 248] on input "all conditions" at bounding box center [19, 248] width 0 height 0
radio input "true"
click at [273, 278] on select "Is equal to Is not equal to" at bounding box center [289, 285] width 177 height 15
select select "not_equal"
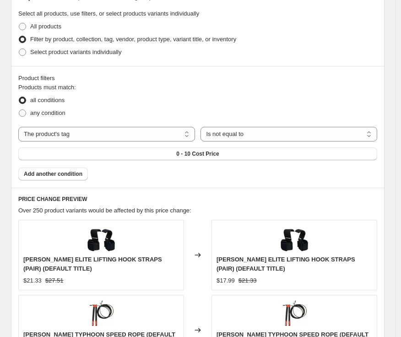
scroll to position [560, 0]
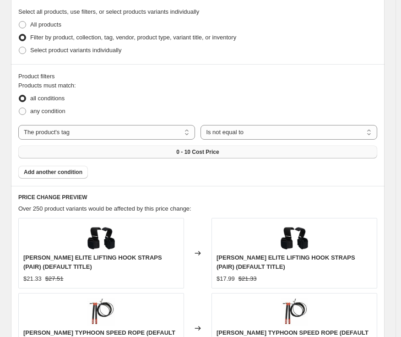
click at [202, 156] on button "0 - 10 Cost Price" at bounding box center [197, 152] width 359 height 13
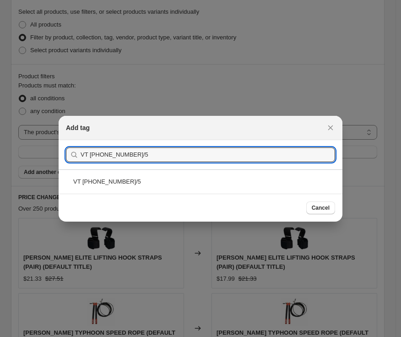
type input "VT 101-150-3/5"
click at [258, 189] on div "VT 101-150-3/5" at bounding box center [201, 181] width 284 height 24
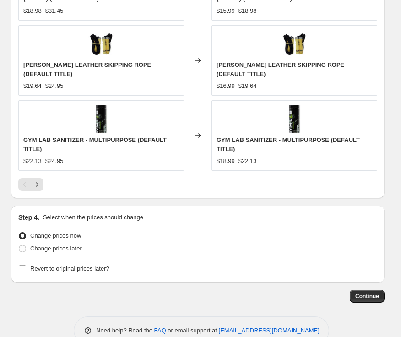
scroll to position [982, 0]
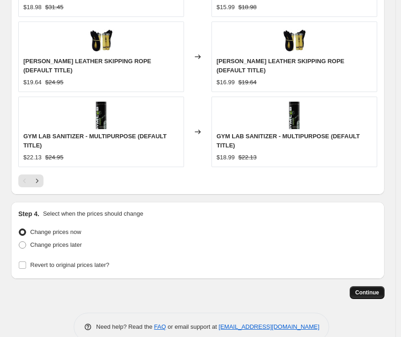
click at [372, 289] on span "Continue" at bounding box center [367, 292] width 24 height 7
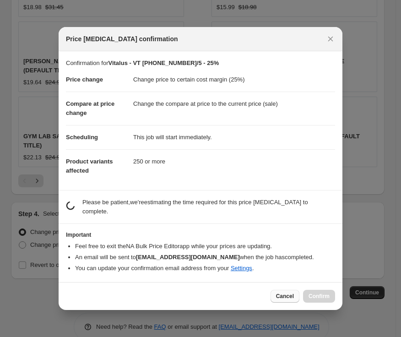
click at [287, 298] on span "Cancel" at bounding box center [285, 296] width 18 height 7
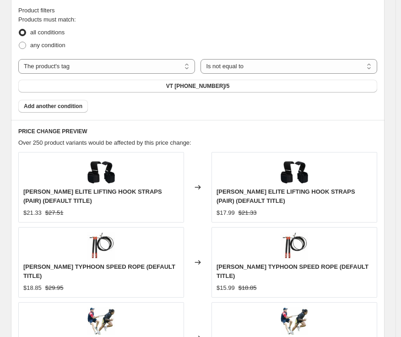
scroll to position [422, 0]
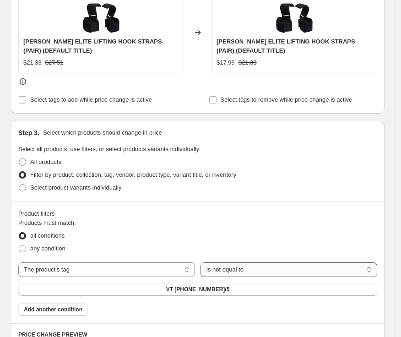
click at [260, 273] on select "Is equal to Is not equal to" at bounding box center [289, 269] width 177 height 15
select select "equal"
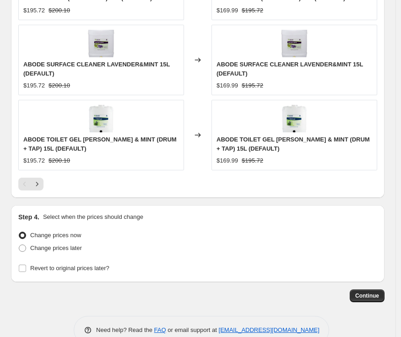
scroll to position [991, 0]
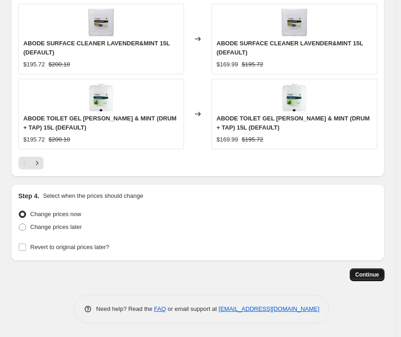
click at [374, 276] on span "Continue" at bounding box center [367, 274] width 24 height 7
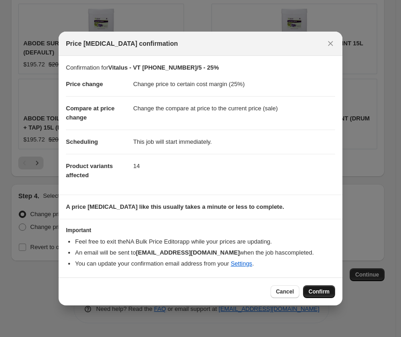
click at [322, 287] on button "Confirm" at bounding box center [319, 291] width 32 height 13
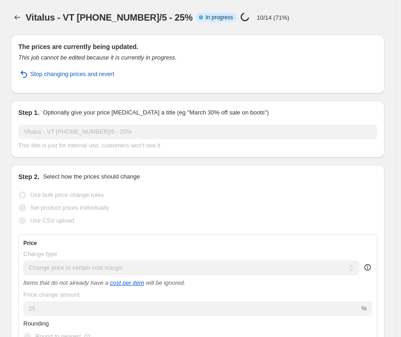
select select "margin"
select select "tag"
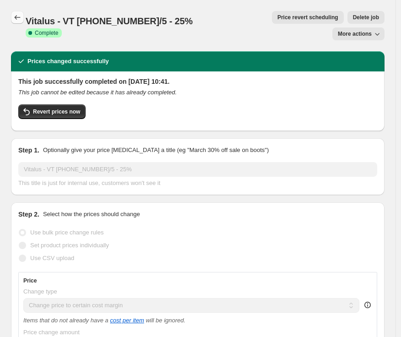
click at [19, 12] on button "Price change jobs" at bounding box center [17, 17] width 13 height 13
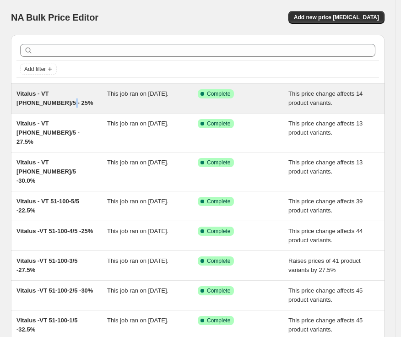
drag, startPoint x: 41, startPoint y: 106, endPoint x: 24, endPoint y: 102, distance: 17.4
click at [24, 102] on div "Vitalus - VT [PHONE_NUMBER]/5 - 25%" at bounding box center [61, 98] width 91 height 18
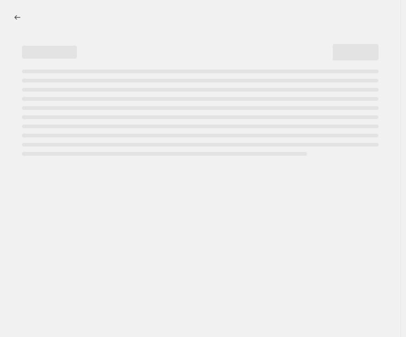
select select "margin"
select select "tag"
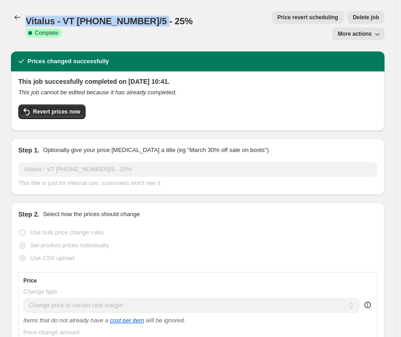
drag, startPoint x: 26, startPoint y: 15, endPoint x: 161, endPoint y: 16, distance: 135.6
click at [161, 16] on span "Vitalus - VT [PHONE_NUMBER]/5 - 25%" at bounding box center [109, 21] width 167 height 10
copy span "Vitalus - VT [PHONE_NUMBER]/5 - 25%"
click at [18, 15] on icon "Price change jobs" at bounding box center [17, 17] width 9 height 9
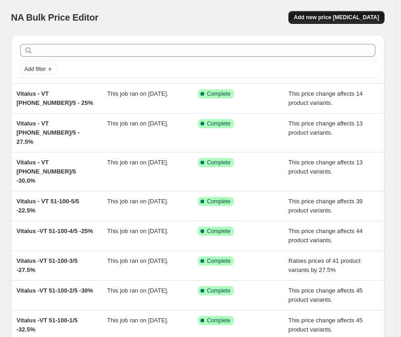
click at [333, 16] on span "Add new price [MEDICAL_DATA]" at bounding box center [336, 17] width 85 height 7
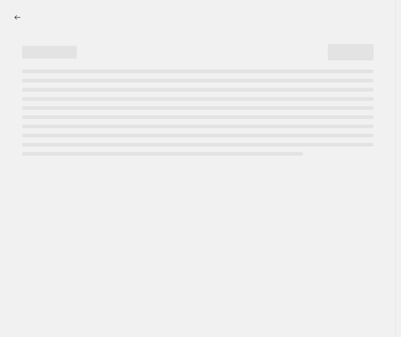
select select "percentage"
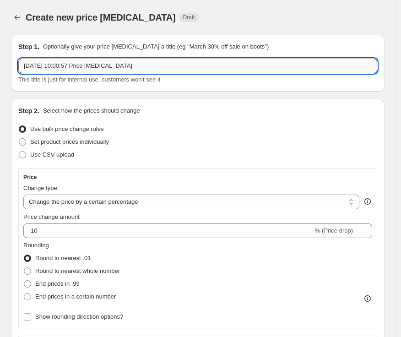
click at [254, 65] on input "[DATE] 10:00:57 Price [MEDICAL_DATA]" at bounding box center [197, 66] width 359 height 15
paste input "Vitalus - VT [PHONE_NUMBER]/5 - 25%"
click at [107, 63] on input "Vitalus - VT [PHONE_NUMBER]/5 - 25%" at bounding box center [197, 66] width 359 height 15
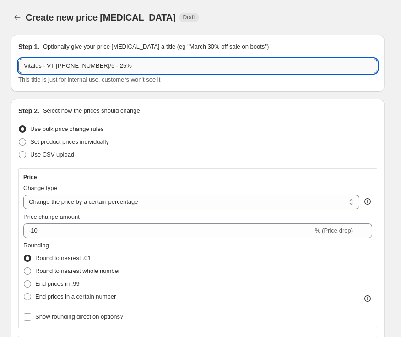
click at [109, 64] on input "Vitalus - VT [PHONE_NUMBER]/5 - 25%" at bounding box center [197, 66] width 359 height 15
click at [87, 66] on input "Vitalus - VT 101-150-3/5 - 22.5%" at bounding box center [197, 66] width 359 height 15
click at [134, 70] on input "Vitalus - VT [PHONE_NUMBER]/5 - 22.5%" at bounding box center [197, 66] width 359 height 15
type input "Vitalus - VT [PHONE_NUMBER]/5 - 22.5%"
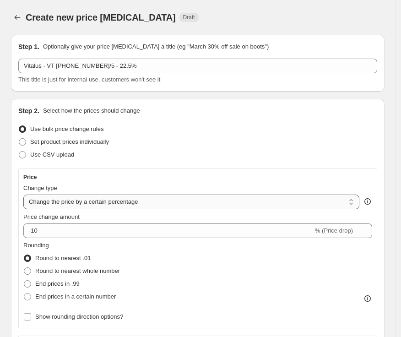
click at [97, 200] on select "Change the price to a certain amount Change the price by a certain amount Chang…" at bounding box center [191, 202] width 336 height 15
select select "margin"
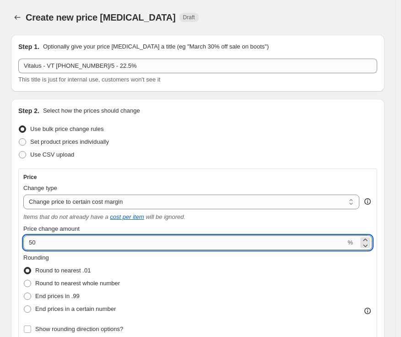
click at [104, 247] on input "50" at bounding box center [184, 242] width 322 height 15
type input "22.5"
click at [71, 292] on span "End prices in .99" at bounding box center [57, 296] width 44 height 9
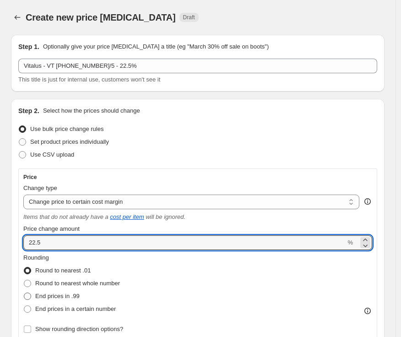
click at [24, 293] on input "End prices in .99" at bounding box center [24, 293] width 0 height 0
radio input "true"
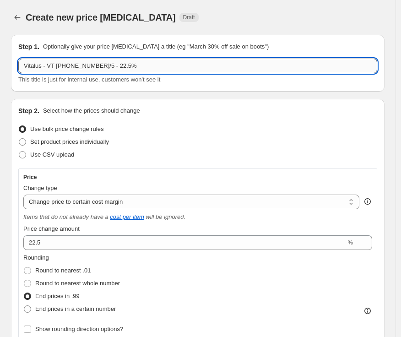
drag, startPoint x: 137, startPoint y: 66, endPoint x: 105, endPoint y: 63, distance: 32.2
click at [105, 63] on input "Vitalus - VT [PHONE_NUMBER]/5 - 22.5%" at bounding box center [197, 66] width 359 height 15
click at [95, 65] on input "Vitalus - VT [PHONE_NUMBER]/5 - 22.5%" at bounding box center [197, 66] width 359 height 15
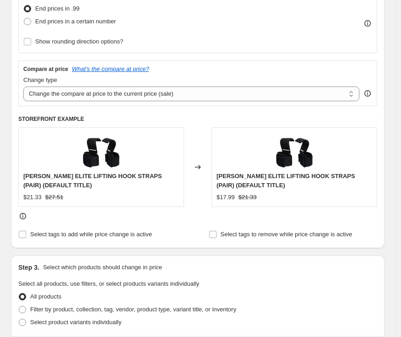
scroll to position [305, 0]
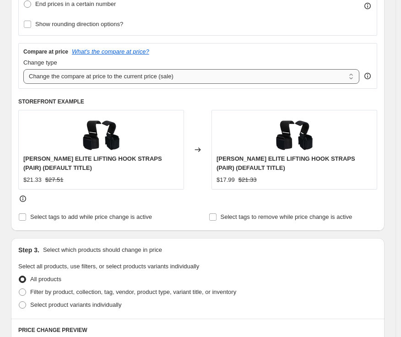
click at [169, 79] on select "Change the compare at price to the current price (sale) Change the compare at p…" at bounding box center [191, 76] width 336 height 15
select select "no_change"
click at [23, 69] on select "Change the compare at price to the current price (sale) Change the compare at p…" at bounding box center [191, 76] width 336 height 15
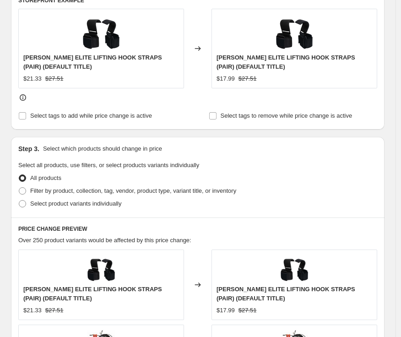
scroll to position [407, 0]
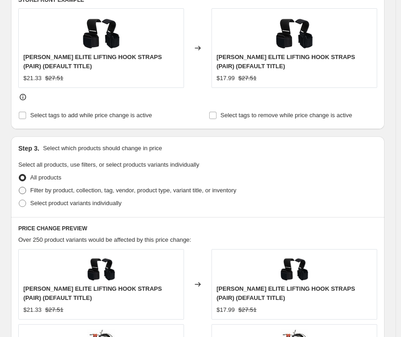
click at [91, 191] on span "Filter by product, collection, tag, vendor, product type, variant title, or inv…" at bounding box center [133, 190] width 206 height 7
click at [19, 187] on input "Filter by product, collection, tag, vendor, product type, variant title, or inv…" at bounding box center [19, 187] width 0 height 0
radio input "true"
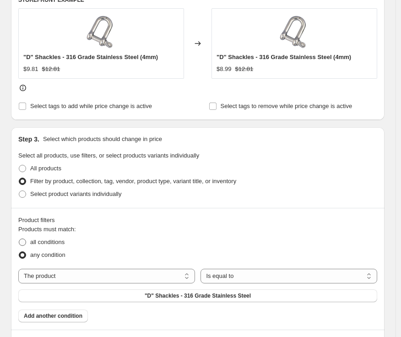
click at [52, 242] on span "all conditions" at bounding box center [47, 242] width 34 height 7
click at [19, 239] on input "all conditions" at bounding box center [19, 239] width 0 height 0
radio input "true"
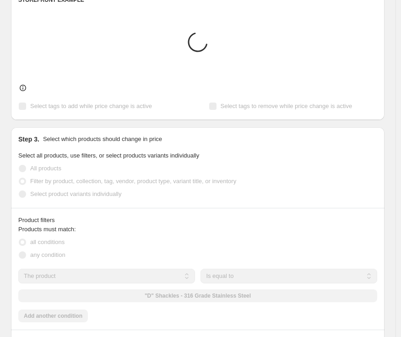
click at [87, 279] on select "The product The product's collection The product's tag The product's vendor The…" at bounding box center [106, 276] width 177 height 15
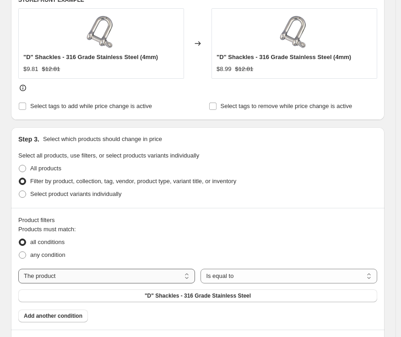
click at [87, 279] on select "The product The product's collection The product's tag The product's vendor The…" at bounding box center [106, 276] width 177 height 15
select select "tag"
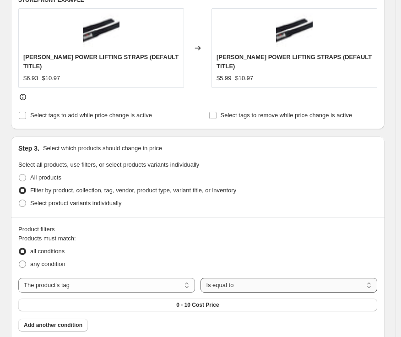
click at [249, 278] on select "Is equal to Is not equal to" at bounding box center [289, 285] width 177 height 15
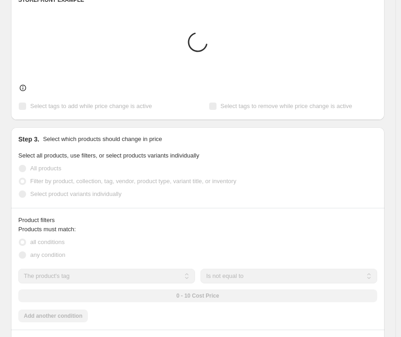
click at [239, 275] on div "Products must match: all conditions any condition The product The product's col…" at bounding box center [197, 274] width 359 height 98
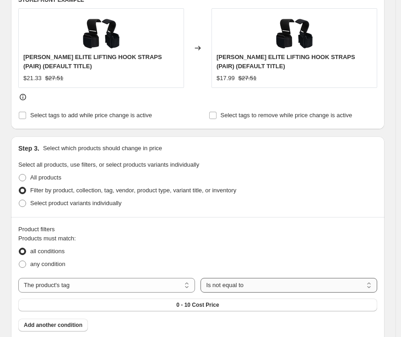
click at [234, 290] on select "Is equal to Is not equal to" at bounding box center [289, 285] width 177 height 15
select select "equal"
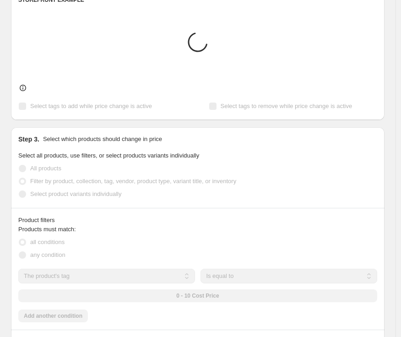
click at [199, 297] on div "0 - 10 Cost Price" at bounding box center [197, 296] width 359 height 13
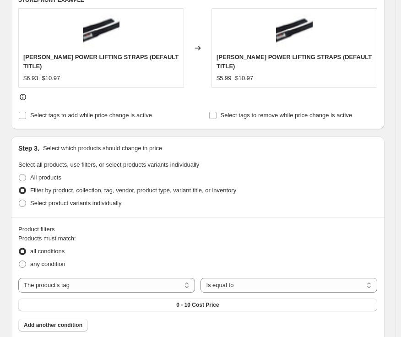
click at [199, 301] on span "0 - 10 Cost Price" at bounding box center [197, 304] width 43 height 7
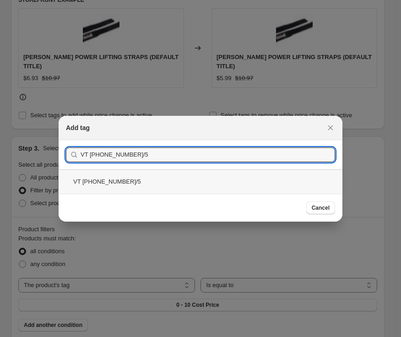
type input "VT 101-150-4/5"
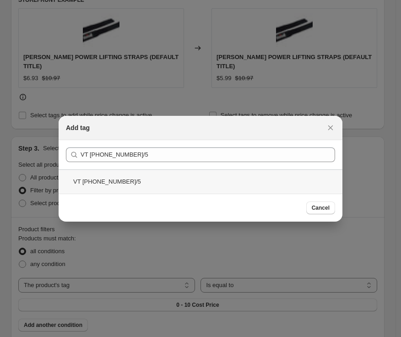
click at [190, 184] on div "VT 101-150-4/5" at bounding box center [201, 181] width 284 height 24
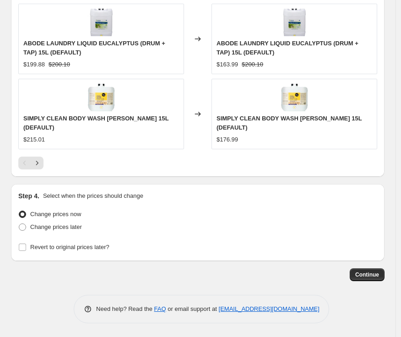
scroll to position [1000, 0]
click at [366, 273] on span "Continue" at bounding box center [367, 274] width 24 height 7
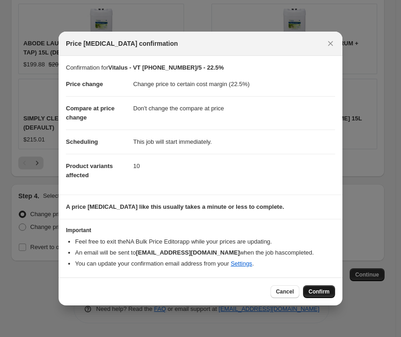
click at [322, 295] on span "Confirm" at bounding box center [319, 291] width 21 height 7
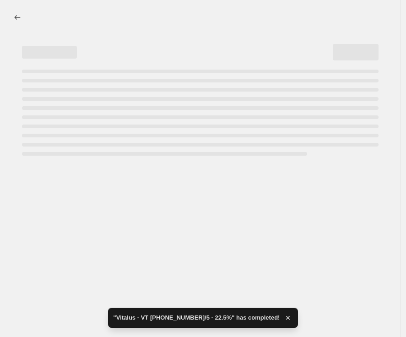
select select "margin"
select select "no_change"
select select "tag"
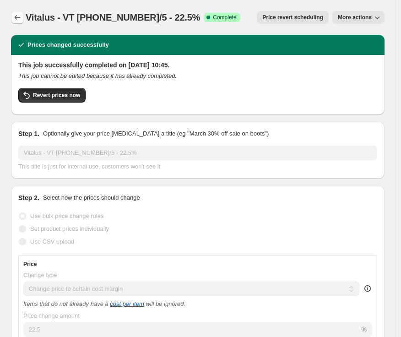
click at [16, 15] on icon "Price change jobs" at bounding box center [17, 17] width 9 height 9
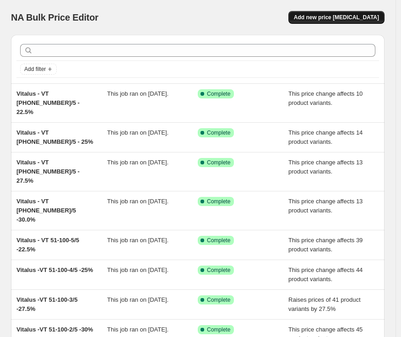
click at [319, 22] on button "Add new price [MEDICAL_DATA]" at bounding box center [337, 17] width 96 height 13
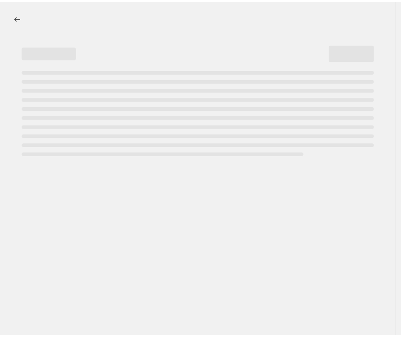
select select "percentage"
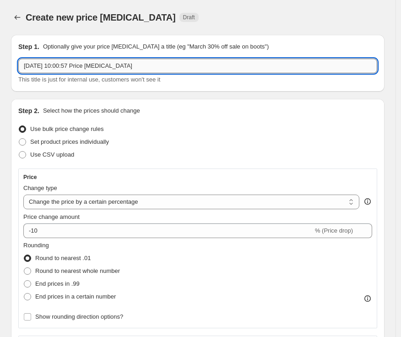
click at [210, 68] on input "[DATE] 10:00:57 Price [MEDICAL_DATA]" at bounding box center [197, 66] width 359 height 15
drag, startPoint x: 167, startPoint y: 71, endPoint x: 15, endPoint y: 71, distance: 152.5
click at [15, 71] on div "Step 1. Optionally give your price change job a title (eg "March 30% off sale o…" at bounding box center [198, 63] width 374 height 57
paste input "VT 101-150-5/5"
click at [25, 66] on input "VT 101-150-5/5" at bounding box center [197, 66] width 359 height 15
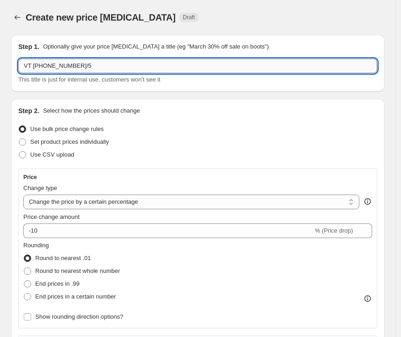
paste input "Vitalus"
click at [131, 68] on input "Vitalus - VT 101-150-5/5" at bounding box center [197, 66] width 359 height 15
type input "Vitalus - VT [PHONE_NUMBER]/5 - 20%"
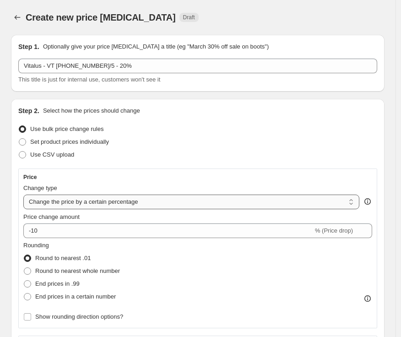
drag, startPoint x: 81, startPoint y: 202, endPoint x: 85, endPoint y: 209, distance: 7.6
click at [81, 202] on select "Change the price to a certain amount Change the price by a certain amount Chang…" at bounding box center [191, 202] width 336 height 15
select select "margin"
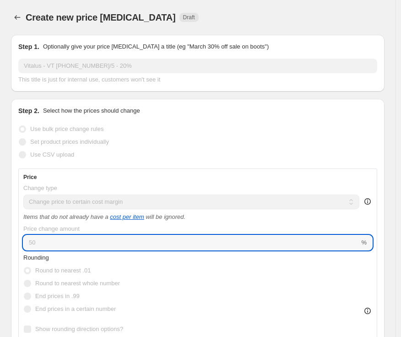
click at [69, 242] on input "50" at bounding box center [191, 242] width 336 height 15
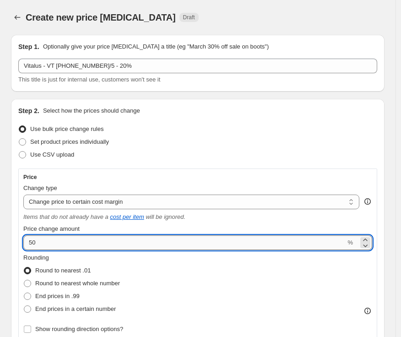
click at [69, 242] on input "50" at bounding box center [184, 242] width 322 height 15
type input "20"
click at [66, 294] on span "End prices in .99" at bounding box center [57, 296] width 44 height 7
click at [24, 293] on input "End prices in .99" at bounding box center [24, 293] width 0 height 0
radio input "true"
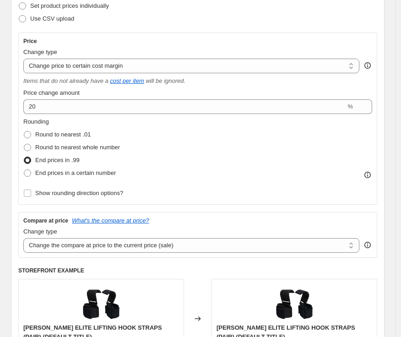
scroll to position [153, 0]
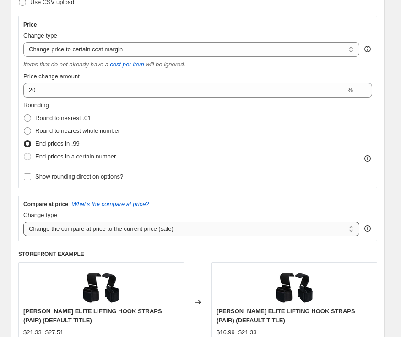
click at [217, 229] on select "Change the compare at price to the current price (sale) Change the compare at p…" at bounding box center [191, 229] width 336 height 15
select select "no_change"
click at [23, 222] on select "Change the compare at price to the current price (sale) Change the compare at p…" at bounding box center [191, 229] width 336 height 15
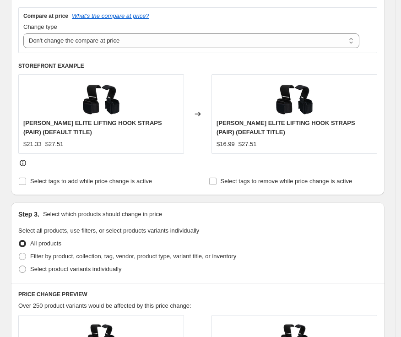
scroll to position [458, 0]
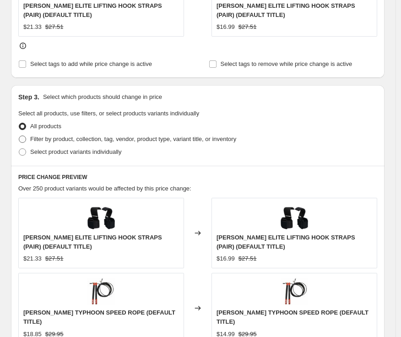
click at [151, 137] on span "Filter by product, collection, tag, vendor, product type, variant title, or inv…" at bounding box center [133, 139] width 206 height 7
click at [19, 136] on input "Filter by product, collection, tag, vendor, product type, variant title, or inv…" at bounding box center [19, 136] width 0 height 0
radio input "true"
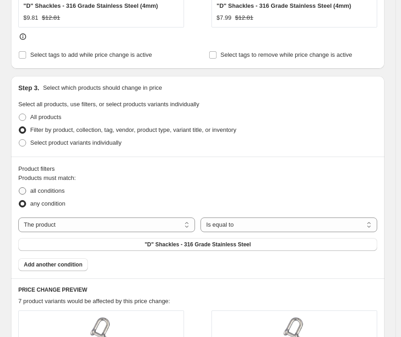
click at [60, 191] on span "all conditions" at bounding box center [47, 190] width 34 height 7
click at [19, 188] on input "all conditions" at bounding box center [19, 187] width 0 height 0
radio input "true"
click at [166, 221] on select "The product The product's collection The product's tag The product's vendor The…" at bounding box center [106, 225] width 177 height 15
select select "tag"
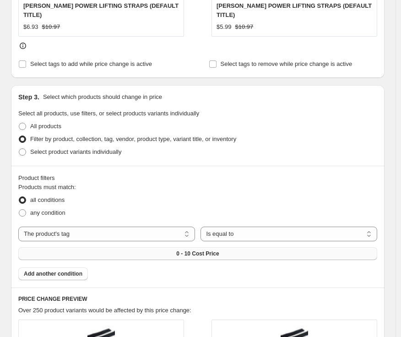
click at [204, 247] on button "0 - 10 Cost Price" at bounding box center [197, 253] width 359 height 13
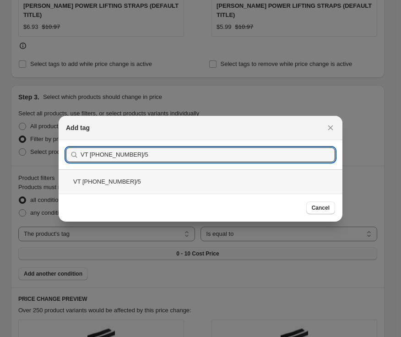
type input "VT 101-150-5/5"
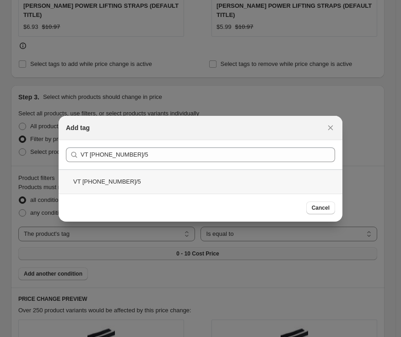
click at [111, 178] on div "VT 101-150-5/5" at bounding box center [201, 181] width 284 height 24
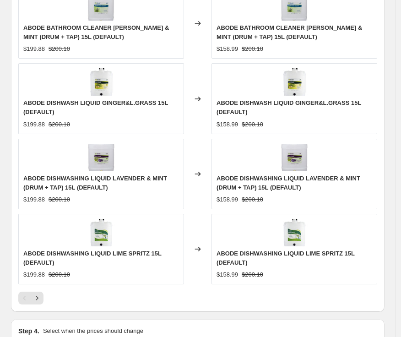
scroll to position [1000, 0]
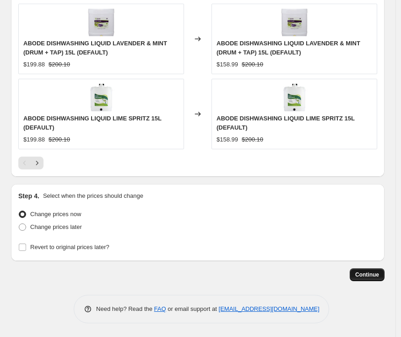
click at [373, 279] on button "Continue" at bounding box center [367, 274] width 35 height 13
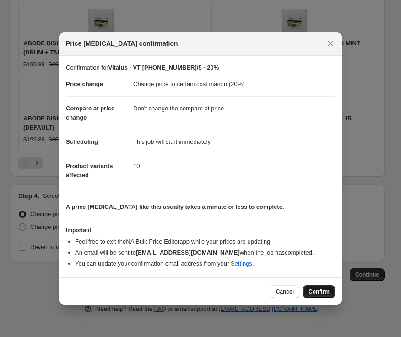
click at [324, 290] on span "Confirm" at bounding box center [319, 291] width 21 height 7
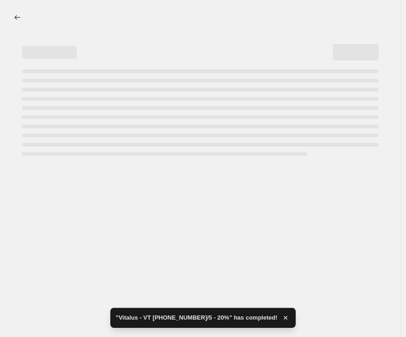
select select "margin"
select select "no_change"
select select "tag"
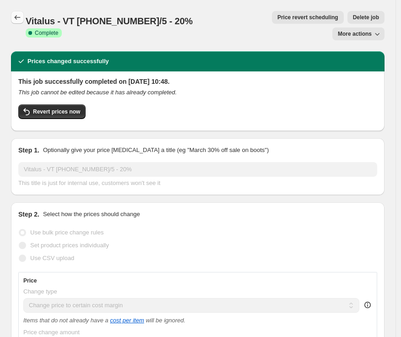
click at [15, 14] on icon "Price change jobs" at bounding box center [17, 17] width 9 height 9
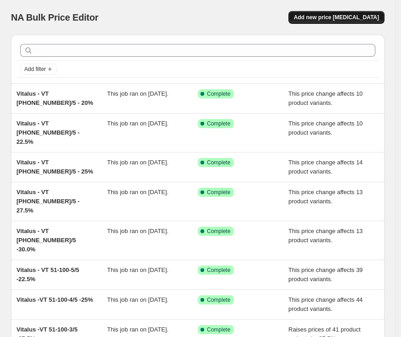
click at [333, 18] on span "Add new price [MEDICAL_DATA]" at bounding box center [336, 17] width 85 height 7
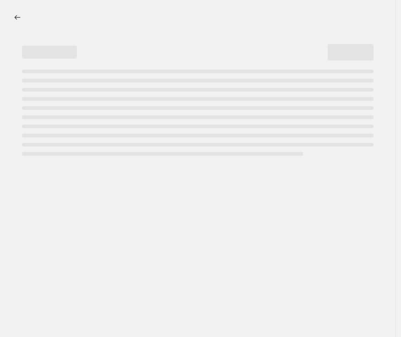
select select "percentage"
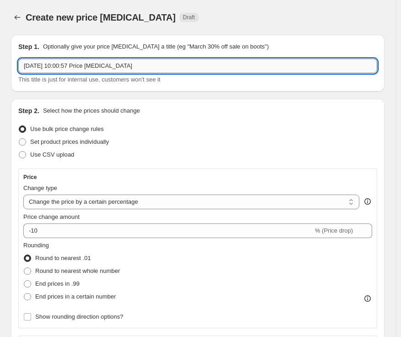
click at [191, 65] on input "[DATE] 10:00:57 Price [MEDICAL_DATA]" at bounding box center [197, 66] width 359 height 15
paste input "VT 101-150-5/5"
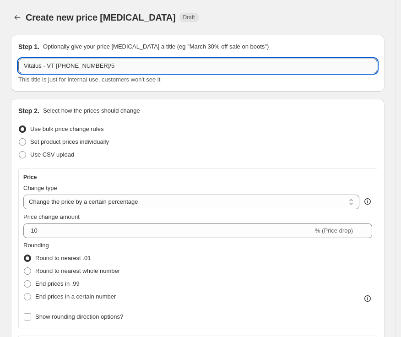
click at [109, 65] on input "Vitalus - VT 101-150-5/5" at bounding box center [197, 66] width 359 height 15
paste input "27.5%"
type input "Vitalus - VT 101-150-5/5 -27.5%"
click at [99, 201] on select "Change the price to a certain amount Change the price by a certain amount Chang…" at bounding box center [191, 202] width 336 height 15
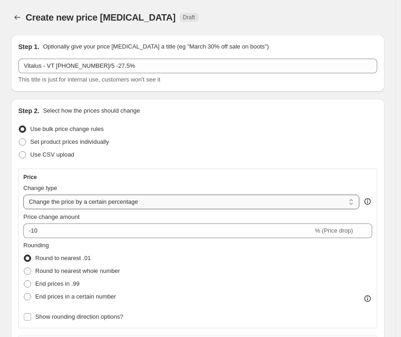
select select "margin"
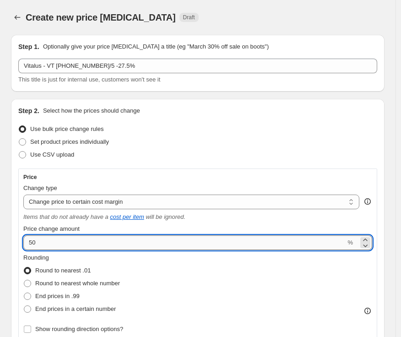
click at [74, 245] on input "50" at bounding box center [184, 242] width 322 height 15
type input "27.5"
click at [68, 297] on span "End prices in .99" at bounding box center [57, 296] width 44 height 7
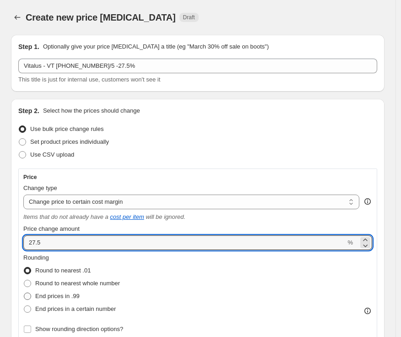
click at [24, 293] on input "End prices in .99" at bounding box center [24, 293] width 0 height 0
radio input "true"
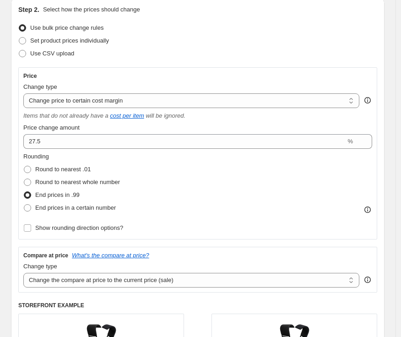
scroll to position [102, 0]
click at [95, 288] on div "Compare at price What's the compare at price? Change type Change the compare at…" at bounding box center [197, 269] width 359 height 46
click at [98, 281] on select "Change the compare at price to the current price (sale) Change the compare at p…" at bounding box center [191, 280] width 336 height 15
select select "no_change"
click at [23, 273] on select "Change the compare at price to the current price (sale) Change the compare at p…" at bounding box center [191, 280] width 336 height 15
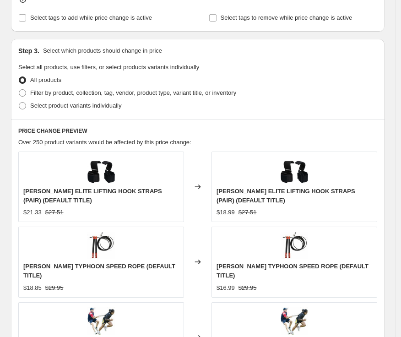
scroll to position [509, 0]
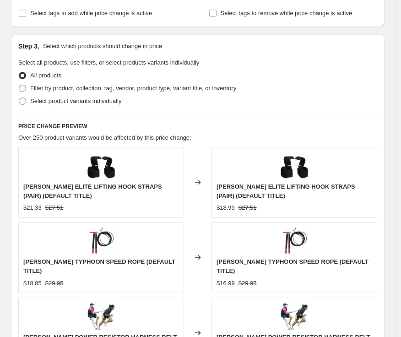
click at [94, 86] on span "Filter by product, collection, tag, vendor, product type, variant title, or inv…" at bounding box center [133, 88] width 206 height 7
click at [19, 85] on input "Filter by product, collection, tag, vendor, product type, variant title, or inv…" at bounding box center [19, 85] width 0 height 0
radio input "true"
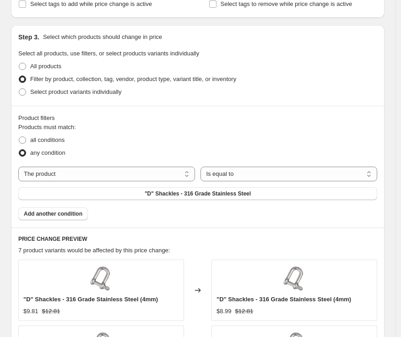
drag, startPoint x: 48, startPoint y: 138, endPoint x: 139, endPoint y: 158, distance: 92.7
click at [48, 138] on span "all conditions" at bounding box center [47, 140] width 34 height 7
click at [19, 137] on input "all conditions" at bounding box center [19, 137] width 0 height 0
radio input "true"
click at [159, 176] on select "The product The product's collection The product's tag The product's vendor The…" at bounding box center [106, 174] width 177 height 15
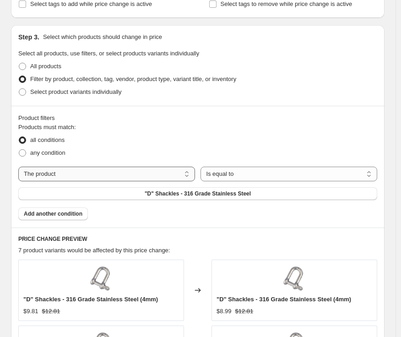
select select "tag"
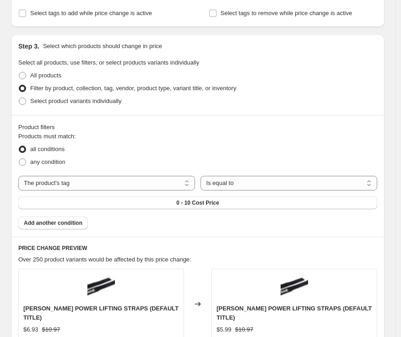
click at [262, 197] on button "0 - 10 Cost Price" at bounding box center [197, 203] width 359 height 13
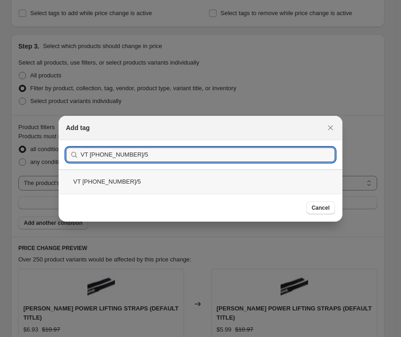
type input "VT 151-200-1/5"
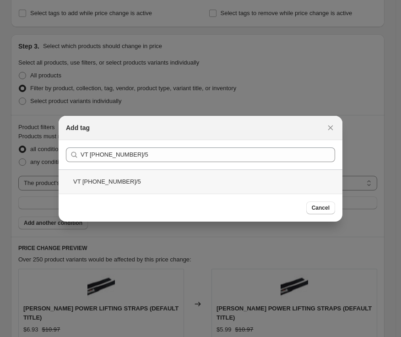
click at [89, 184] on div "VT 151-200-1/5" at bounding box center [201, 181] width 284 height 24
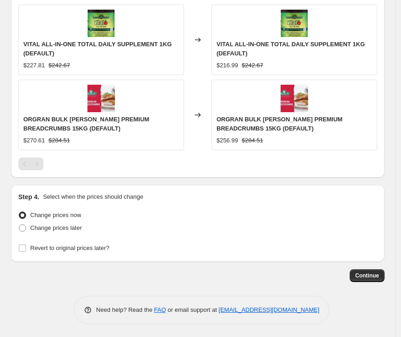
scroll to position [774, 0]
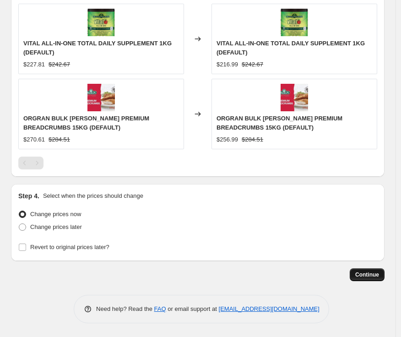
click at [379, 275] on span "Continue" at bounding box center [367, 274] width 24 height 7
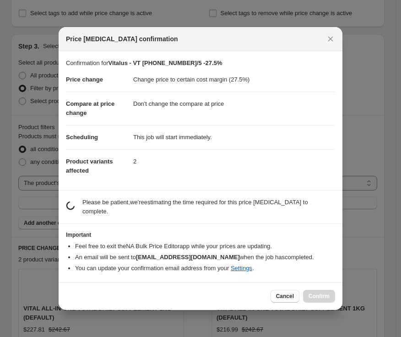
scroll to position [0, 0]
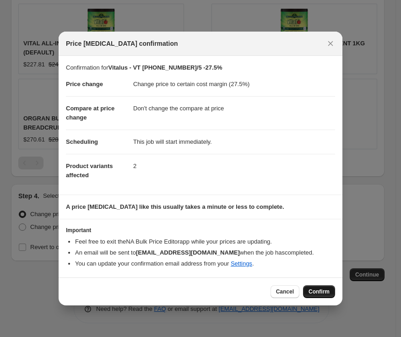
click at [324, 289] on span "Confirm" at bounding box center [319, 291] width 21 height 7
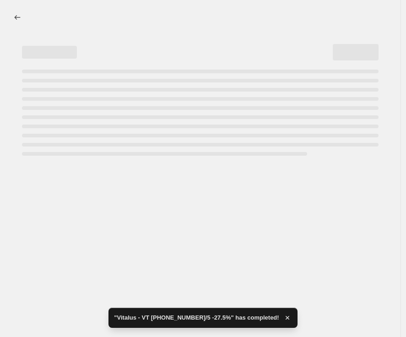
select select "margin"
select select "no_change"
select select "tag"
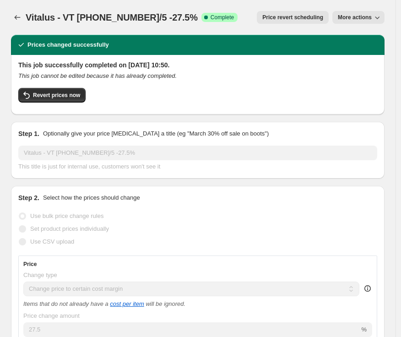
click at [308, 19] on span "Price revert scheduling" at bounding box center [292, 17] width 61 height 7
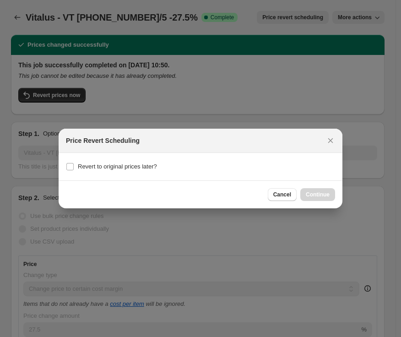
click at [272, 87] on div at bounding box center [200, 168] width 401 height 337
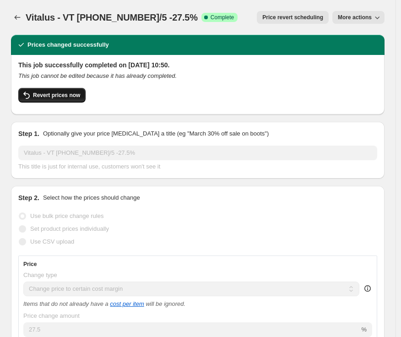
click at [75, 94] on span "Revert prices now" at bounding box center [56, 95] width 47 height 7
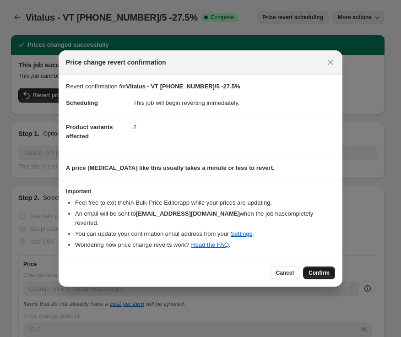
click at [322, 270] on span "Confirm" at bounding box center [319, 272] width 21 height 7
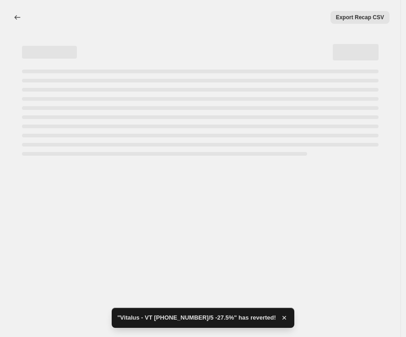
select select "margin"
select select "no_change"
select select "tag"
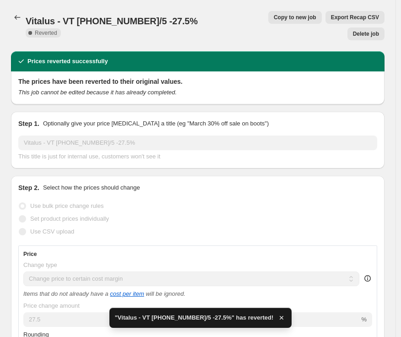
click at [365, 30] on span "Delete job" at bounding box center [366, 33] width 26 height 7
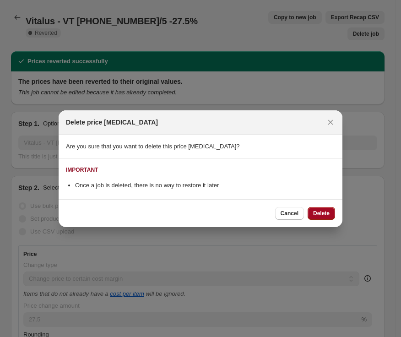
click at [324, 213] on span "Delete" at bounding box center [321, 213] width 16 height 7
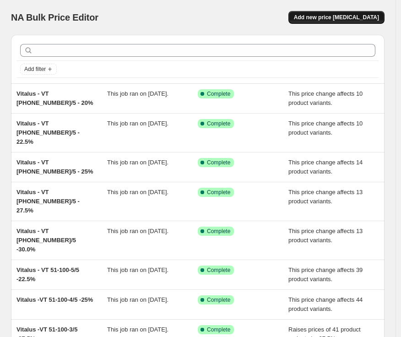
click at [366, 11] on button "Add new price [MEDICAL_DATA]" at bounding box center [337, 17] width 96 height 13
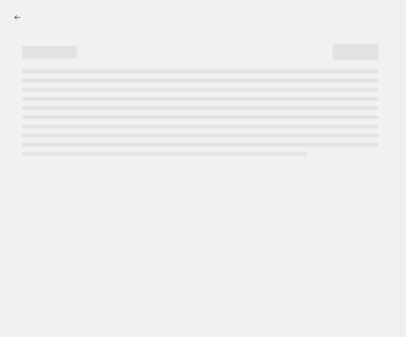
select select "percentage"
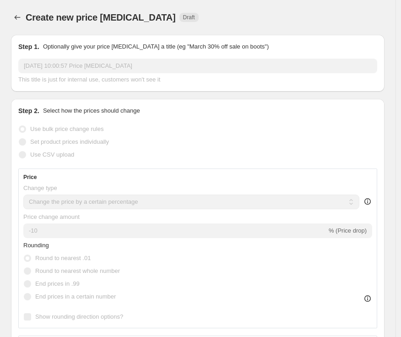
click at [120, 68] on input "[DATE] 10:00:57 Price [MEDICAL_DATA]" at bounding box center [197, 66] width 359 height 15
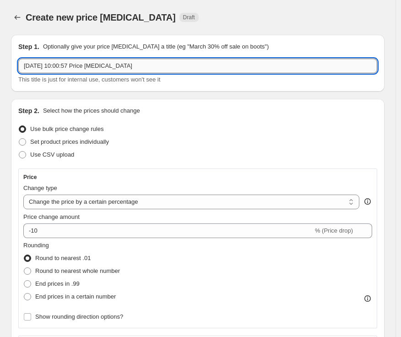
click at [120, 68] on input "[DATE] 10:00:57 Price [MEDICAL_DATA]" at bounding box center [197, 66] width 359 height 15
paste input "Vitalus"
click at [77, 68] on input "Vitalus" at bounding box center [197, 66] width 359 height 15
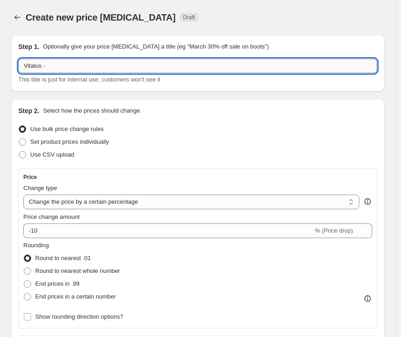
paste input "VT 151-200-1/5"
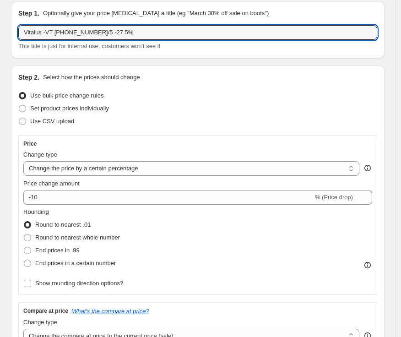
scroll to position [51, 0]
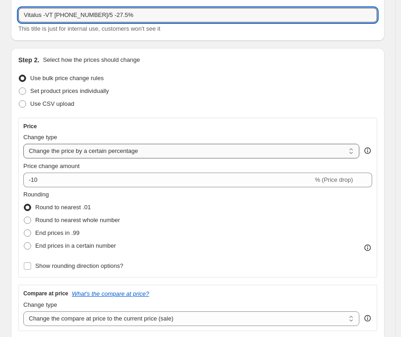
type input "Vitalus -VT [PHONE_NUMBER]/5 -27.5%"
click at [95, 150] on select "Change the price to a certain amount Change the price by a certain amount Chang…" at bounding box center [191, 151] width 336 height 15
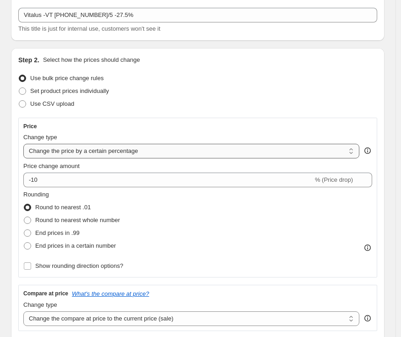
select select "margin"
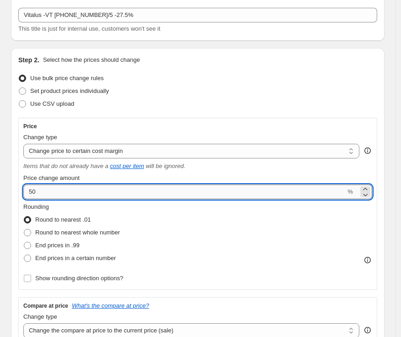
click at [79, 190] on input "50" at bounding box center [184, 192] width 322 height 15
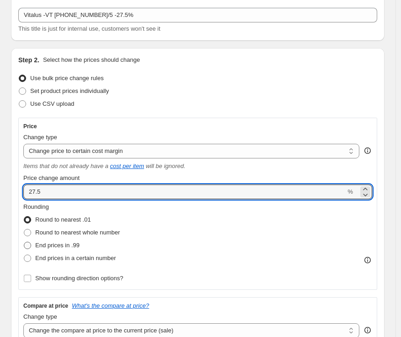
type input "27.5"
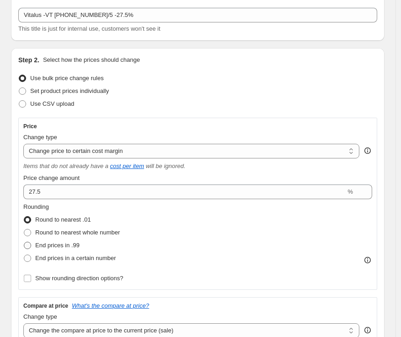
click at [62, 239] on label "End prices in .99" at bounding box center [51, 245] width 56 height 13
click at [24, 242] on input "End prices in .99" at bounding box center [24, 242] width 0 height 0
radio input "true"
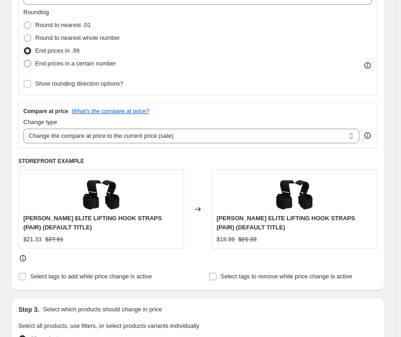
scroll to position [254, 0]
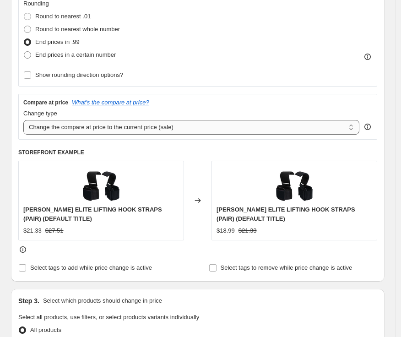
click at [201, 130] on select "Change the compare at price to the current price (sale) Change the compare at p…" at bounding box center [191, 127] width 336 height 15
select select "no_change"
click at [23, 120] on select "Change the compare at price to the current price (sale) Change the compare at p…" at bounding box center [191, 127] width 336 height 15
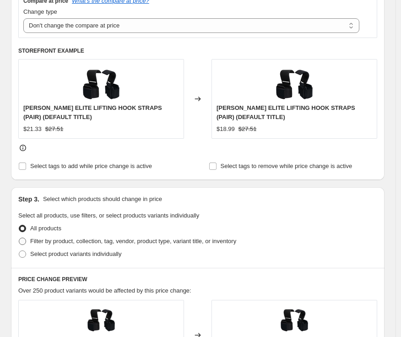
click at [81, 238] on span "Filter by product, collection, tag, vendor, product type, variant title, or inv…" at bounding box center [133, 241] width 206 height 7
click at [19, 238] on input "Filter by product, collection, tag, vendor, product type, variant title, or inv…" at bounding box center [19, 238] width 0 height 0
radio input "true"
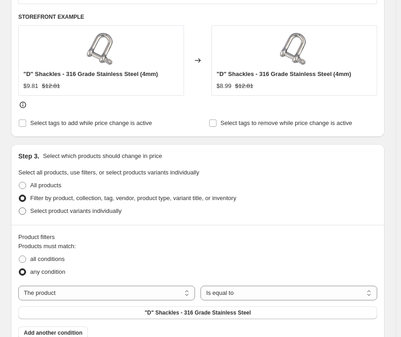
scroll to position [407, 0]
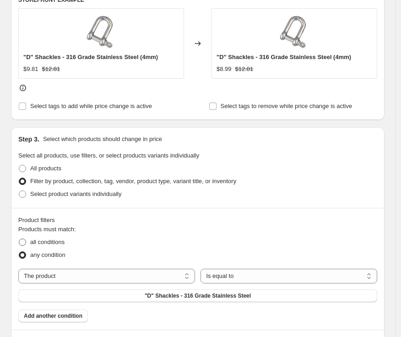
click at [57, 241] on span "all conditions" at bounding box center [47, 242] width 34 height 7
click at [19, 239] on input "all conditions" at bounding box center [19, 239] width 0 height 0
radio input "true"
click at [134, 275] on select "The product The product's collection The product's tag The product's vendor The…" at bounding box center [106, 276] width 177 height 15
select select "tag"
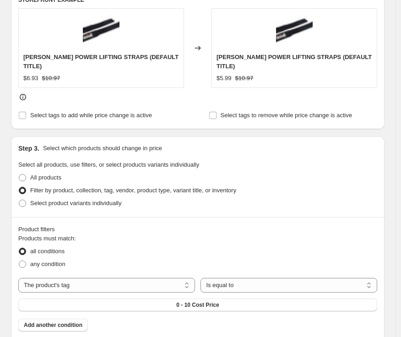
click at [207, 302] on div "Products must match: all conditions any condition The product The product's col…" at bounding box center [197, 283] width 359 height 98
click at [208, 301] on span "0 - 10 Cost Price" at bounding box center [197, 304] width 43 height 7
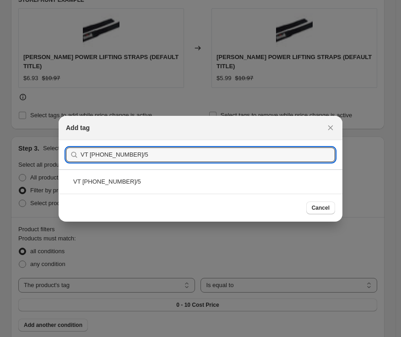
type input "VT 151-200-1/5"
click at [125, 177] on div "VT 151-200-1/5" at bounding box center [201, 181] width 284 height 24
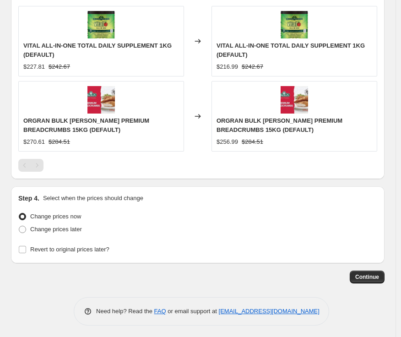
scroll to position [774, 0]
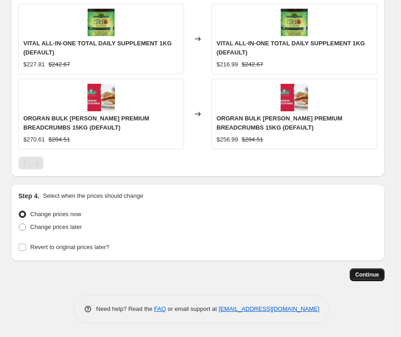
click at [372, 273] on span "Continue" at bounding box center [367, 274] width 24 height 7
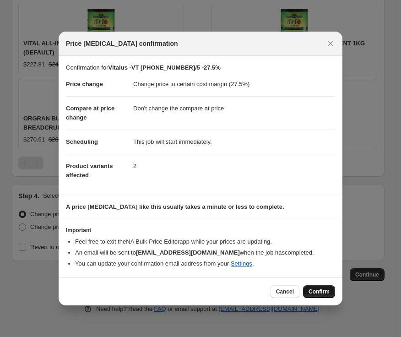
click at [315, 287] on button "Confirm" at bounding box center [319, 291] width 32 height 13
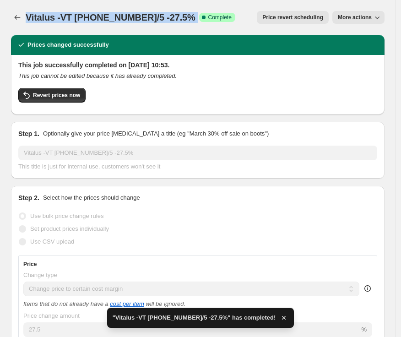
drag, startPoint x: 28, startPoint y: 16, endPoint x: 166, endPoint y: 20, distance: 138.4
click at [166, 20] on div "Vitalus -VT 151-200-1/5 -27.5% Success Complete Complete" at bounding box center [131, 17] width 210 height 13
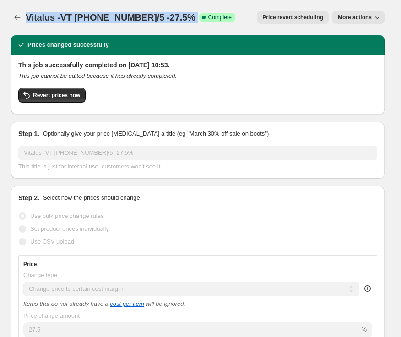
copy div "Vitalus -VT 151-200-1/5 -27.5% Success Complete"
click at [15, 15] on icon "Price change jobs" at bounding box center [17, 17] width 9 height 9
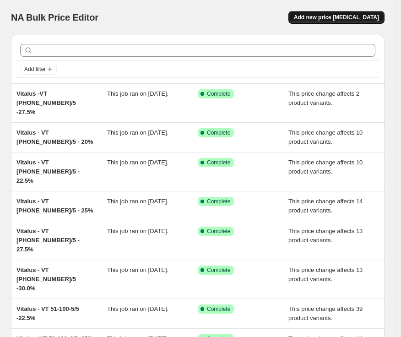
drag, startPoint x: 337, startPoint y: 27, endPoint x: 337, endPoint y: 19, distance: 8.7
click at [337, 21] on div "NA Bulk Price Editor. This page is ready NA Bulk Price Editor Add new price cha…" at bounding box center [198, 17] width 374 height 35
click at [337, 19] on span "Add new price [MEDICAL_DATA]" at bounding box center [336, 17] width 85 height 7
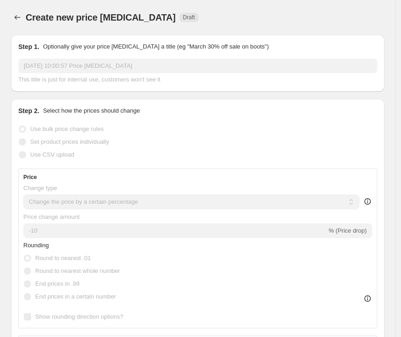
click at [125, 62] on input "[DATE] 10:00:57 Price [MEDICAL_DATA]" at bounding box center [197, 66] width 359 height 15
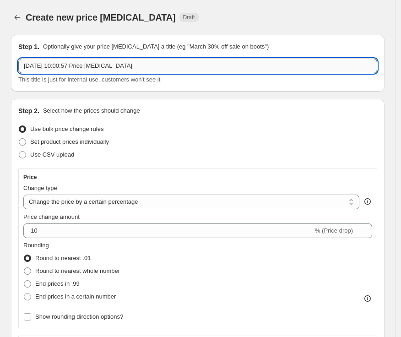
click at [125, 64] on input "[DATE] 10:00:57 Price [MEDICAL_DATA]" at bounding box center [197, 66] width 359 height 15
paste input "Vitalus -VT 151-200-1/5 -27.5% Success Complete"
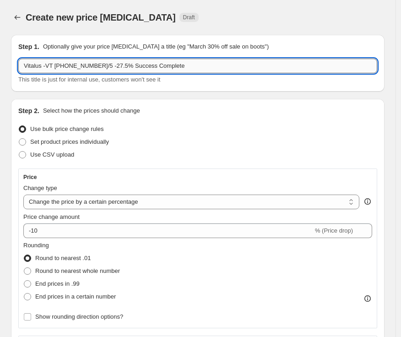
drag, startPoint x: 94, startPoint y: 65, endPoint x: 48, endPoint y: 62, distance: 46.4
click at [48, 62] on input "Vitalus -VT 151-200-1/5 -27.5% Success Complete" at bounding box center [197, 66] width 359 height 15
paste input "2"
drag, startPoint x: 119, startPoint y: 69, endPoint x: 191, endPoint y: 70, distance: 71.5
click at [191, 70] on input "Vitalus -VT 151-200-2/5 -27.5% Success Complete" at bounding box center [197, 66] width 359 height 15
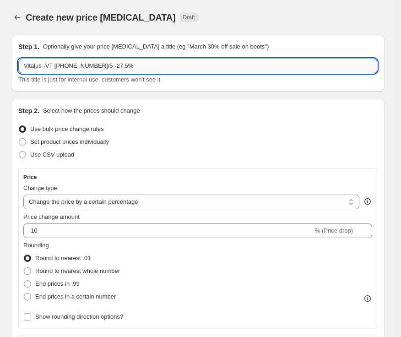
click at [109, 66] on input "Vitalus -VT 151-200-2/5 -27.5%" at bounding box center [197, 66] width 359 height 15
click at [107, 65] on input "Vitalus -VT 151-200-2/5 -27.5%" at bounding box center [197, 66] width 359 height 15
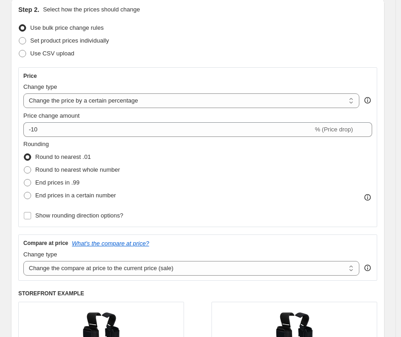
scroll to position [102, 0]
click at [117, 100] on select "Change the price to a certain amount Change the price by a certain amount Chang…" at bounding box center [191, 100] width 336 height 15
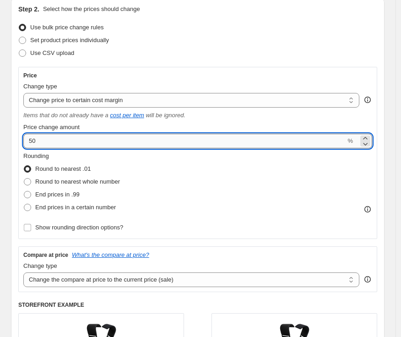
click at [82, 139] on input "50" at bounding box center [184, 141] width 322 height 15
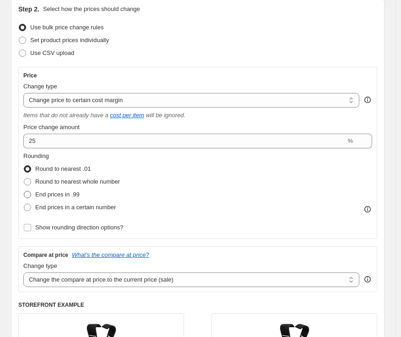
click at [74, 192] on span "End prices in .99" at bounding box center [57, 194] width 44 height 7
click at [24, 191] on input "End prices in .99" at bounding box center [24, 191] width 0 height 0
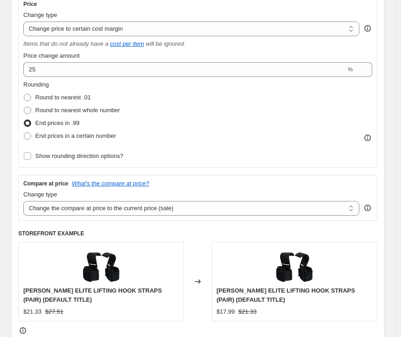
scroll to position [254, 0]
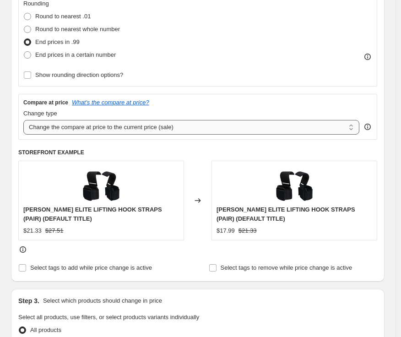
click at [135, 132] on select "Change the compare at price to the current price (sale) Change the compare at p…" at bounding box center [191, 127] width 336 height 15
click at [23, 120] on select "Change the compare at price to the current price (sale) Change the compare at p…" at bounding box center [191, 127] width 336 height 15
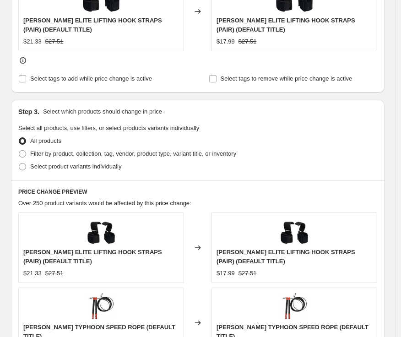
scroll to position [509, 0]
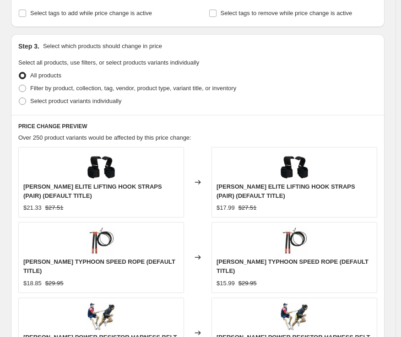
click at [54, 89] on span "Filter by product, collection, tag, vendor, product type, variant title, or inv…" at bounding box center [133, 88] width 206 height 7
click at [19, 85] on input "Filter by product, collection, tag, vendor, product type, variant title, or inv…" at bounding box center [19, 85] width 0 height 0
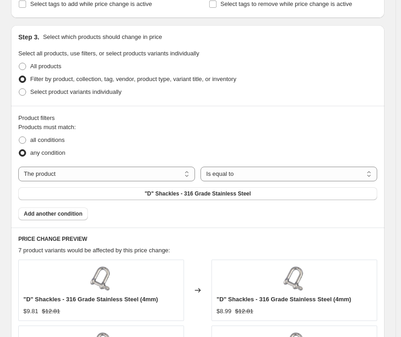
click at [44, 131] on legend "Products must match:" at bounding box center [47, 128] width 58 height 11
click at [47, 142] on span "all conditions" at bounding box center [47, 140] width 34 height 7
click at [19, 137] on input "all conditions" at bounding box center [19, 137] width 0 height 0
click at [103, 178] on select "The product The product's collection The product's tag The product's vendor The…" at bounding box center [106, 174] width 177 height 15
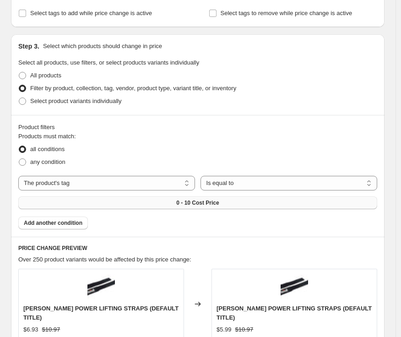
click at [200, 199] on span "0 - 10 Cost Price" at bounding box center [197, 202] width 43 height 7
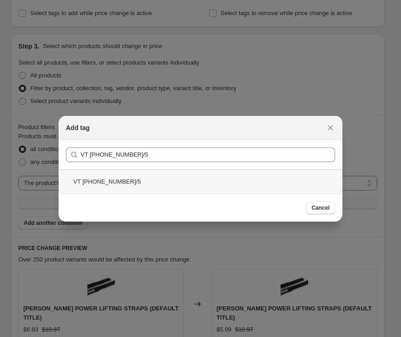
click at [134, 186] on div "VT 151-200-2/5" at bounding box center [201, 181] width 284 height 24
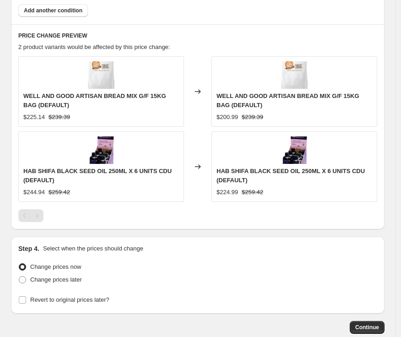
scroll to position [774, 0]
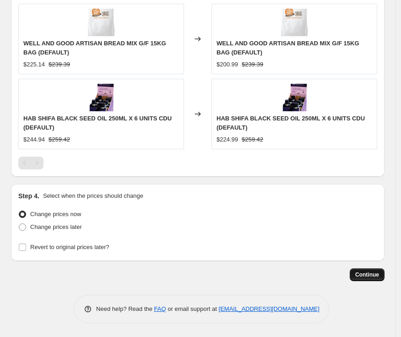
click at [374, 275] on span "Continue" at bounding box center [367, 274] width 24 height 7
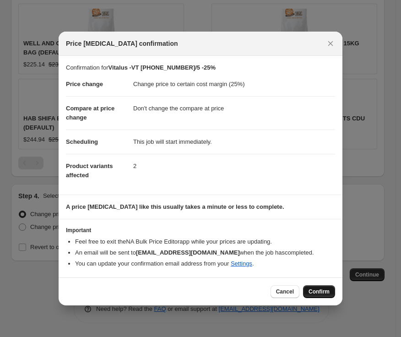
click at [324, 288] on button "Confirm" at bounding box center [319, 291] width 32 height 13
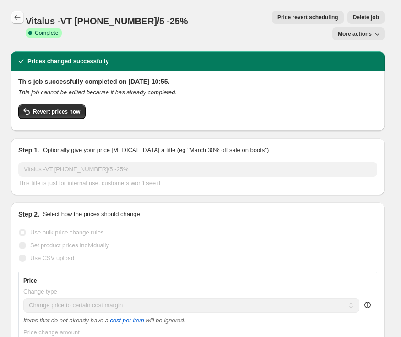
click at [16, 20] on icon "Price change jobs" at bounding box center [17, 17] width 9 height 9
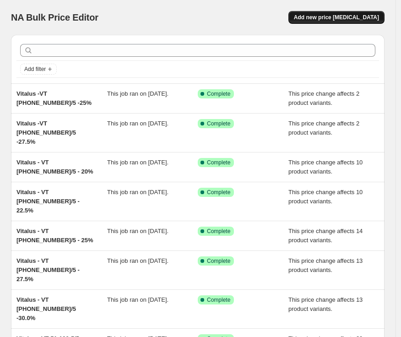
click at [323, 17] on span "Add new price [MEDICAL_DATA]" at bounding box center [336, 17] width 85 height 7
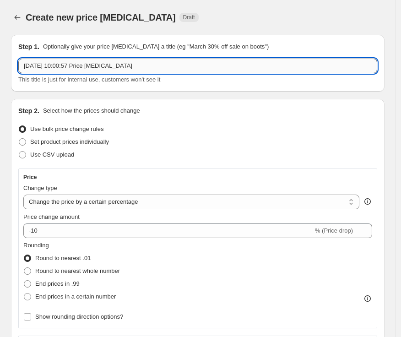
drag, startPoint x: 155, startPoint y: 66, endPoint x: 24, endPoint y: 64, distance: 130.6
click at [24, 64] on input "[DATE] 10:00:57 Price [MEDICAL_DATA]" at bounding box center [197, 66] width 359 height 15
paste input "VT 151-200-3/5"
click at [22, 66] on input "VT 151-200-3/5" at bounding box center [197, 66] width 359 height 15
paste input "Vitalus"
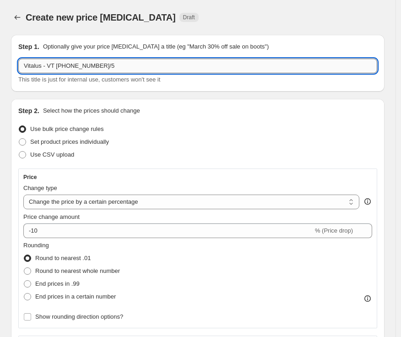
click at [118, 64] on input "Vitalus - VT 151-200-3/5" at bounding box center [197, 66] width 359 height 15
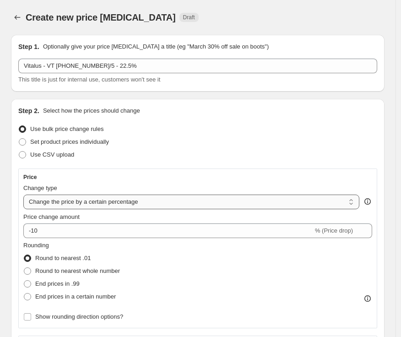
drag, startPoint x: 71, startPoint y: 204, endPoint x: 71, endPoint y: 208, distance: 4.7
click at [71, 204] on select "Change the price to a certain amount Change the price by a certain amount Chang…" at bounding box center [191, 202] width 336 height 15
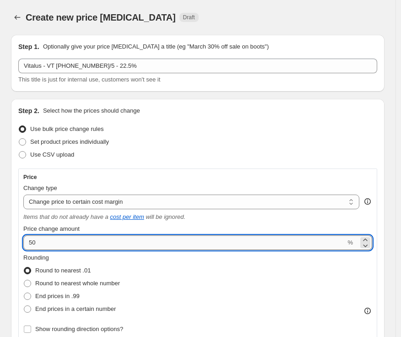
click at [67, 246] on input "50" at bounding box center [184, 242] width 322 height 15
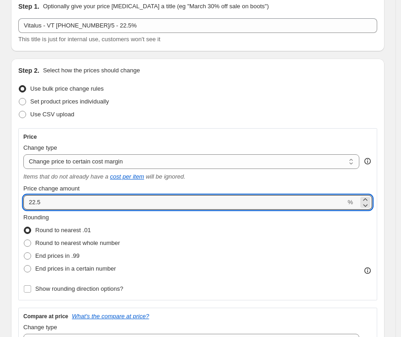
scroll to position [102, 0]
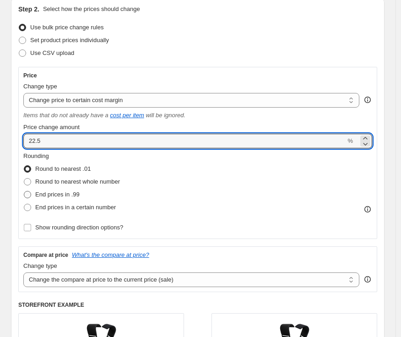
click at [61, 193] on span "End prices in .99" at bounding box center [57, 194] width 44 height 7
click at [24, 191] on input "End prices in .99" at bounding box center [24, 191] width 0 height 0
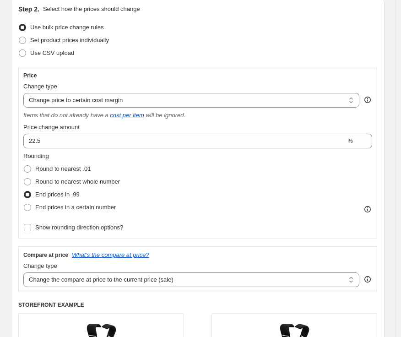
drag, startPoint x: 108, startPoint y: 281, endPoint x: 104, endPoint y: 291, distance: 10.9
click at [108, 281] on select "Change the compare at price to the current price (sale) Change the compare at p…" at bounding box center [191, 280] width 336 height 15
click at [23, 273] on select "Change the compare at price to the current price (sale) Change the compare at p…" at bounding box center [191, 280] width 336 height 15
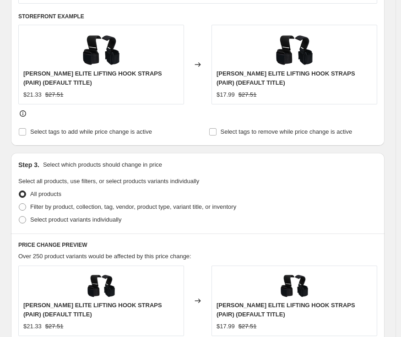
scroll to position [407, 0]
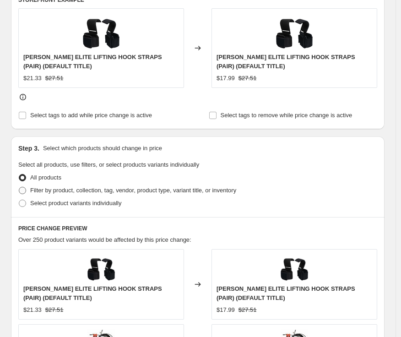
click at [81, 190] on span "Filter by product, collection, tag, vendor, product type, variant title, or inv…" at bounding box center [133, 190] width 206 height 7
click at [19, 187] on input "Filter by product, collection, tag, vendor, product type, variant title, or inv…" at bounding box center [19, 187] width 0 height 0
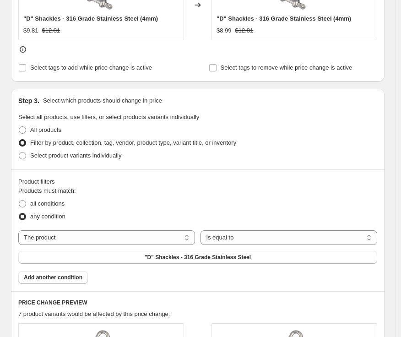
scroll to position [509, 0]
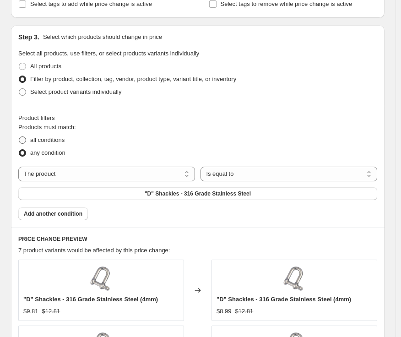
click at [49, 142] on span "all conditions" at bounding box center [47, 140] width 34 height 7
click at [19, 137] on input "all conditions" at bounding box center [19, 137] width 0 height 0
click at [137, 178] on select "The product The product's collection The product's tag The product's vendor The…" at bounding box center [106, 174] width 177 height 15
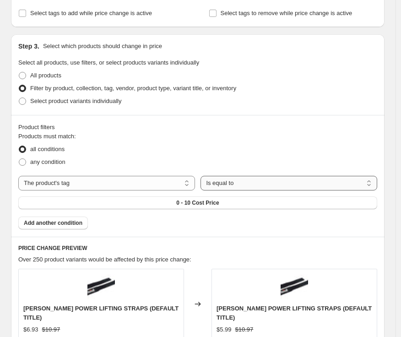
click at [243, 176] on select "Is equal to Is not equal to" at bounding box center [289, 183] width 177 height 15
click at [203, 176] on select "Is equal to Is not equal to" at bounding box center [289, 183] width 177 height 15
click at [181, 199] on span "0 - 10 Cost Price" at bounding box center [197, 202] width 43 height 7
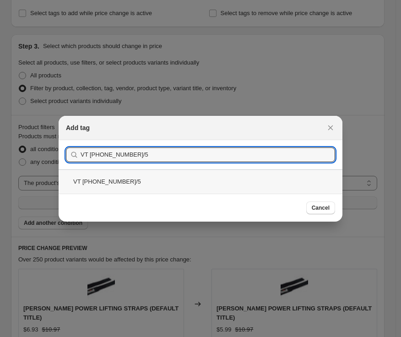
click at [131, 187] on div "VT 151-200-3/5" at bounding box center [201, 181] width 284 height 24
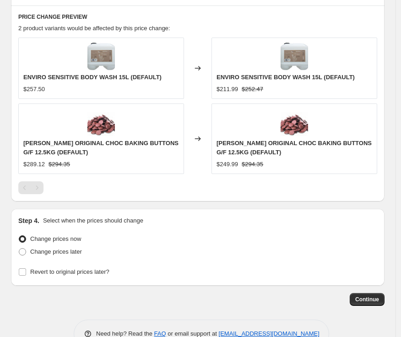
scroll to position [756, 0]
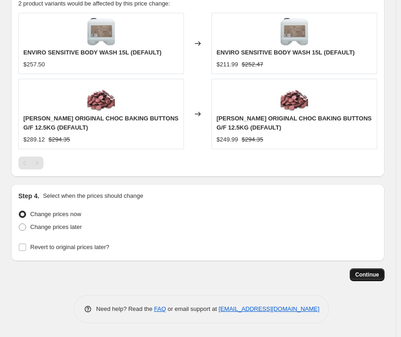
click at [376, 276] on span "Continue" at bounding box center [367, 274] width 24 height 7
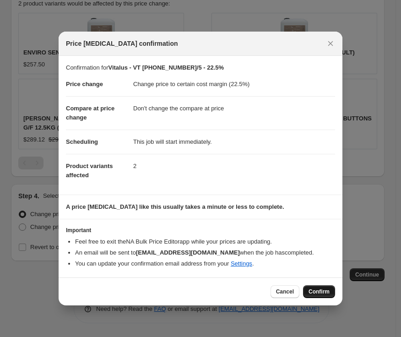
click at [317, 291] on span "Confirm" at bounding box center [319, 291] width 21 height 7
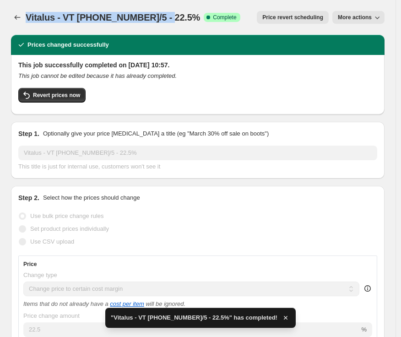
copy span "Vitalus - VT [PHONE_NUMBER]/5 - 22.5%"
drag, startPoint x: 170, startPoint y: 16, endPoint x: 28, endPoint y: 16, distance: 142.5
click at [28, 16] on span "Vitalus - VT [PHONE_NUMBER]/5 - 22.5%" at bounding box center [113, 17] width 175 height 10
click at [19, 16] on icon "Price change jobs" at bounding box center [17, 17] width 9 height 9
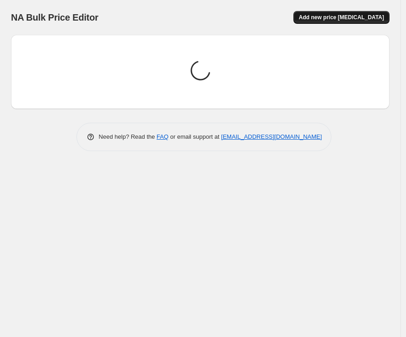
click at [339, 11] on button "Add new price [MEDICAL_DATA]" at bounding box center [342, 17] width 96 height 13
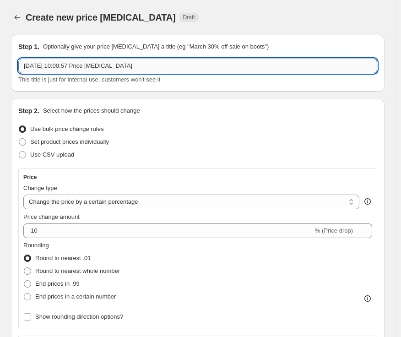
click at [216, 64] on input "[DATE] 10:00:57 Price [MEDICAL_DATA]" at bounding box center [197, 66] width 359 height 15
paste input "Vitalus - VT [PHONE_NUMBER]/5 - 22.5%"
click at [88, 63] on input "Vitalus - VT [PHONE_NUMBER]/5 - 22.5%" at bounding box center [197, 66] width 359 height 15
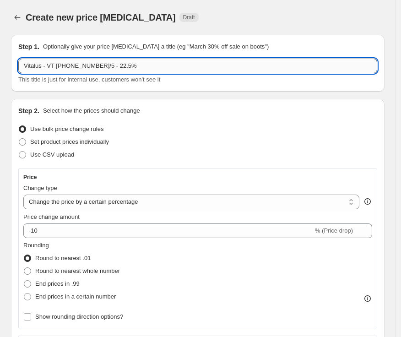
drag, startPoint x: 115, startPoint y: 67, endPoint x: 107, endPoint y: 65, distance: 8.0
click at [107, 65] on input "Vitalus - VT 151-200-4/5 - 22.5%" at bounding box center [197, 66] width 359 height 15
drag, startPoint x: 86, startPoint y: 201, endPoint x: 95, endPoint y: 197, distance: 9.6
click at [86, 201] on select "Change the price to a certain amount Change the price by a certain amount Chang…" at bounding box center [191, 202] width 336 height 15
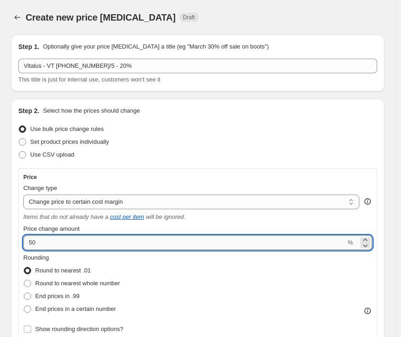
click at [139, 244] on input "50" at bounding box center [184, 242] width 322 height 15
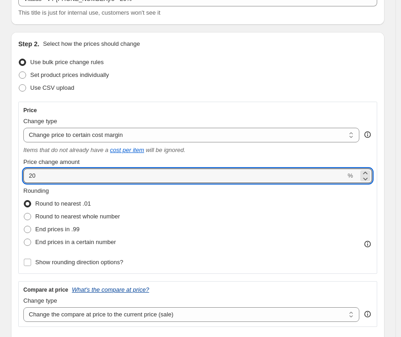
scroll to position [102, 0]
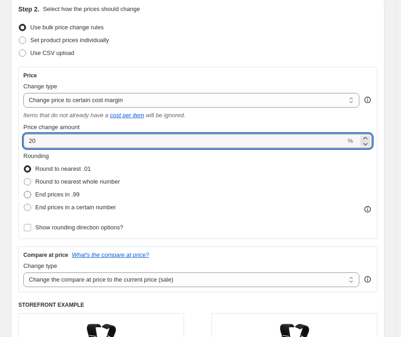
click at [71, 194] on span "End prices in .99" at bounding box center [57, 194] width 44 height 7
click at [24, 191] on input "End prices in .99" at bounding box center [24, 191] width 0 height 0
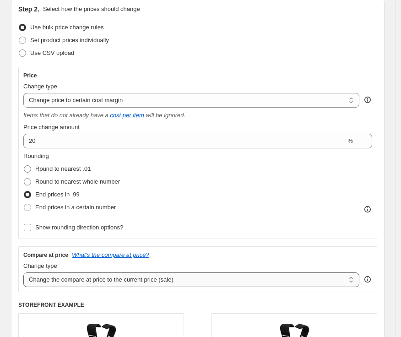
click at [107, 281] on select "Change the compare at price to the current price (sale) Change the compare at p…" at bounding box center [191, 280] width 336 height 15
click at [23, 273] on select "Change the compare at price to the current price (sale) Change the compare at p…" at bounding box center [191, 280] width 336 height 15
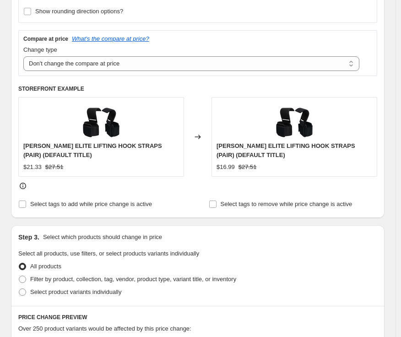
scroll to position [407, 0]
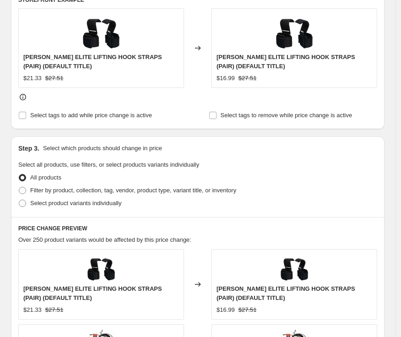
click at [82, 189] on span "Filter by product, collection, tag, vendor, product type, variant title, or inv…" at bounding box center [133, 190] width 206 height 7
click at [19, 187] on input "Filter by product, collection, tag, vendor, product type, variant title, or inv…" at bounding box center [19, 187] width 0 height 0
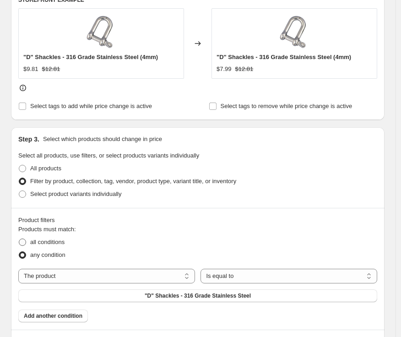
click at [53, 243] on span "all conditions" at bounding box center [47, 242] width 34 height 7
click at [19, 239] on input "all conditions" at bounding box center [19, 239] width 0 height 0
click at [79, 279] on select "The product The product's collection The product's tag The product's vendor The…" at bounding box center [106, 276] width 177 height 15
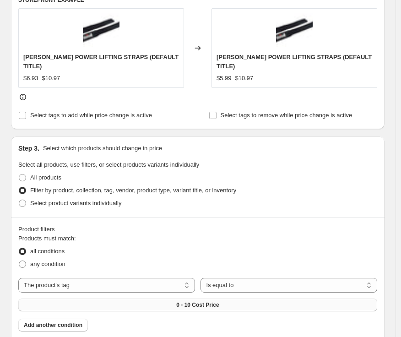
click at [208, 301] on button "0 - 10 Cost Price" at bounding box center [197, 305] width 359 height 13
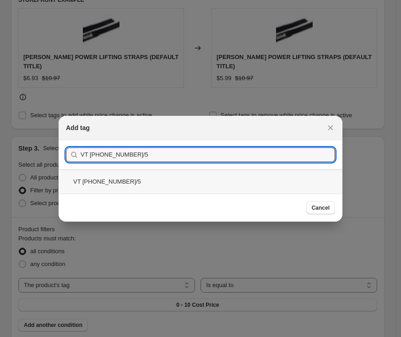
click at [228, 184] on div "VT 151-200-4/5" at bounding box center [201, 181] width 284 height 24
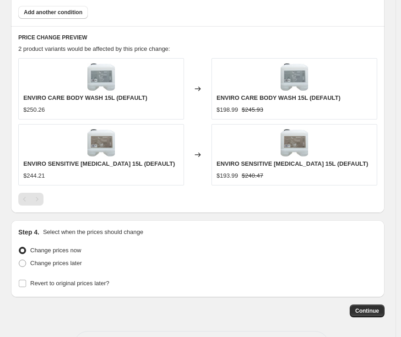
scroll to position [712, 0]
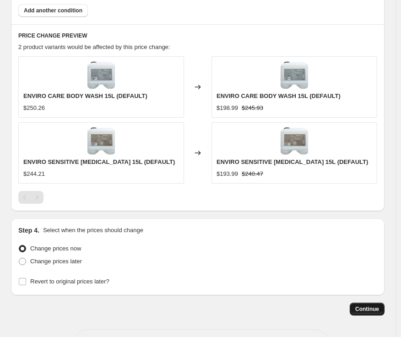
click at [374, 310] on span "Continue" at bounding box center [367, 309] width 24 height 7
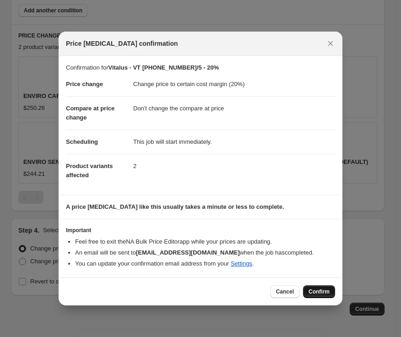
click at [327, 295] on span "Confirm" at bounding box center [319, 291] width 21 height 7
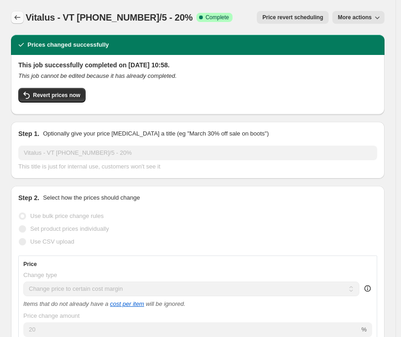
click at [13, 20] on icon "Price change jobs" at bounding box center [17, 17] width 9 height 9
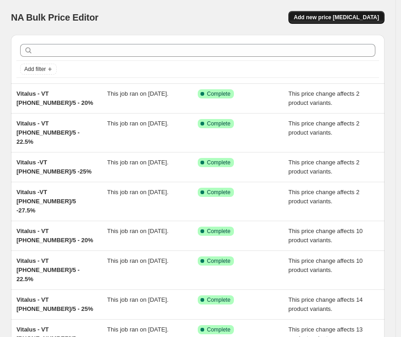
click at [329, 14] on span "Add new price [MEDICAL_DATA]" at bounding box center [336, 17] width 85 height 7
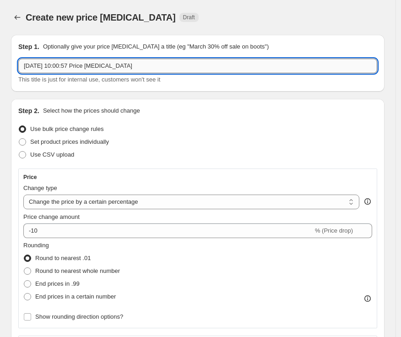
click at [170, 68] on input "[DATE] 10:00:57 Price [MEDICAL_DATA]" at bounding box center [197, 66] width 359 height 15
paste input "VT 201+ -1/5"
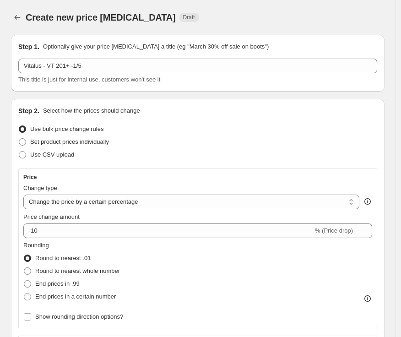
click at [141, 75] on div "This title is just for internal use, customers won't see it" at bounding box center [197, 79] width 359 height 9
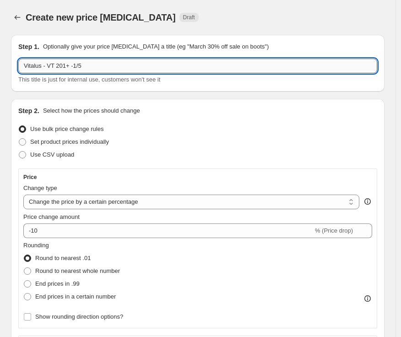
click at [128, 68] on input "Vitalus - VT 201+ -1/5" at bounding box center [197, 66] width 359 height 15
paste input "25.0%"
click at [85, 208] on select "Change the price to a certain amount Change the price by a certain amount Chang…" at bounding box center [191, 202] width 336 height 15
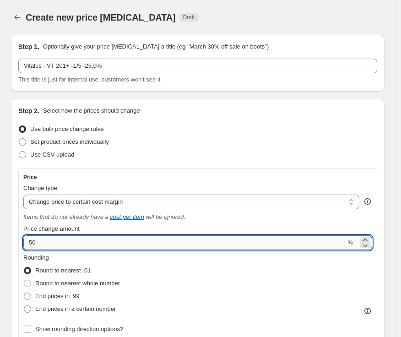
click at [66, 240] on input "50" at bounding box center [184, 242] width 322 height 15
click at [75, 299] on span "End prices in .99" at bounding box center [57, 296] width 44 height 7
click at [24, 293] on input "End prices in .99" at bounding box center [24, 293] width 0 height 0
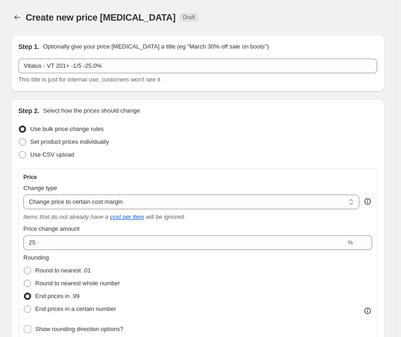
scroll to position [203, 0]
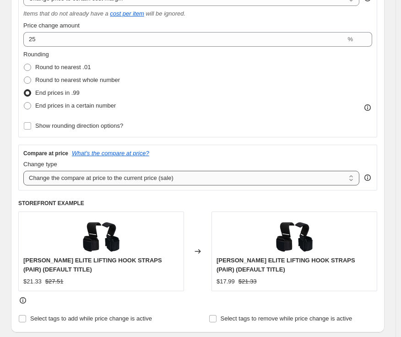
click at [79, 179] on select "Change the compare at price to the current price (sale) Change the compare at p…" at bounding box center [191, 178] width 336 height 15
click at [23, 171] on select "Change the compare at price to the current price (sale) Change the compare at p…" at bounding box center [191, 178] width 336 height 15
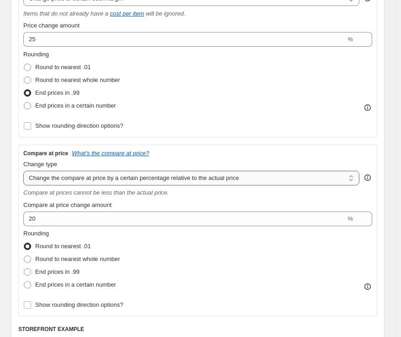
click at [79, 181] on select "Change the compare at price to the current price (sale) Change the compare at p…" at bounding box center [191, 178] width 336 height 15
click at [23, 171] on select "Change the compare at price to the current price (sale) Change the compare at p…" at bounding box center [191, 178] width 336 height 15
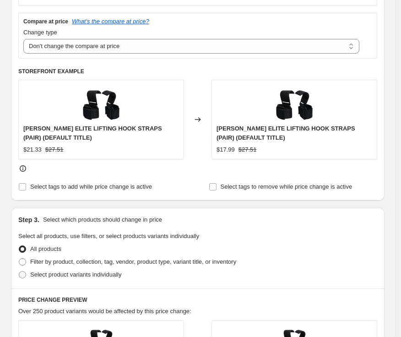
scroll to position [407, 0]
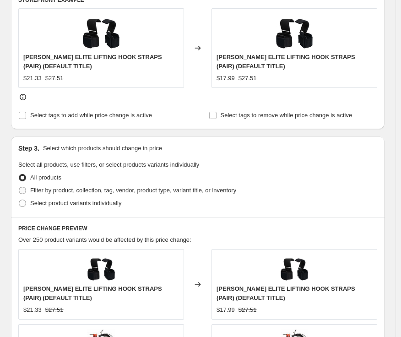
click at [95, 192] on span "Filter by product, collection, tag, vendor, product type, variant title, or inv…" at bounding box center [133, 190] width 206 height 7
click at [19, 187] on input "Filter by product, collection, tag, vendor, product type, variant title, or inv…" at bounding box center [19, 187] width 0 height 0
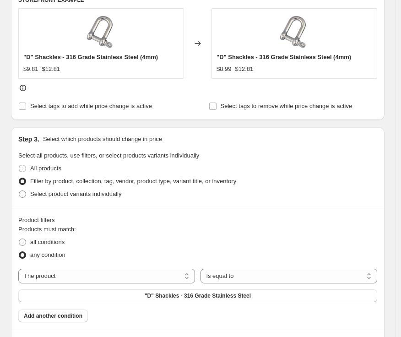
drag, startPoint x: 49, startPoint y: 242, endPoint x: 76, endPoint y: 245, distance: 26.3
click at [49, 242] on span "all conditions" at bounding box center [47, 242] width 34 height 7
click at [19, 239] on input "all conditions" at bounding box center [19, 239] width 0 height 0
click at [158, 271] on select "The product The product's collection The product's tag The product's vendor The…" at bounding box center [106, 276] width 177 height 15
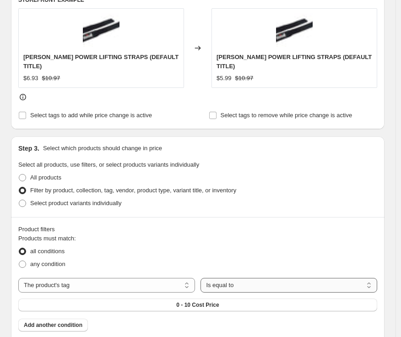
click at [264, 279] on select "Is equal to Is not equal to" at bounding box center [289, 285] width 177 height 15
click at [203, 278] on select "Is equal to Is not equal to" at bounding box center [289, 285] width 177 height 15
click at [219, 301] on span "0 - 10 Cost Price" at bounding box center [197, 304] width 43 height 7
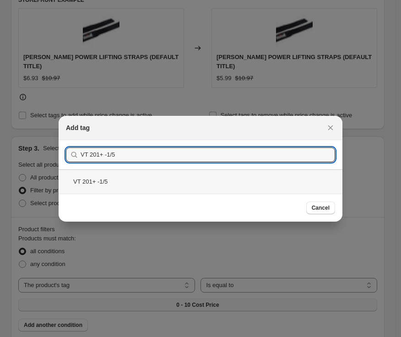
click at [126, 183] on div "VT 201+ -1/5" at bounding box center [201, 181] width 284 height 24
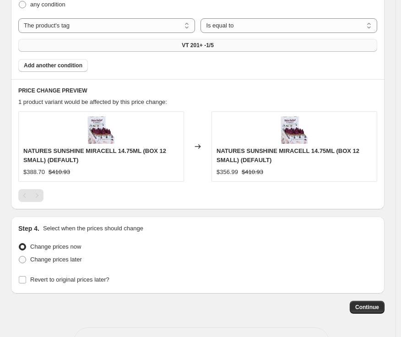
scroll to position [699, 0]
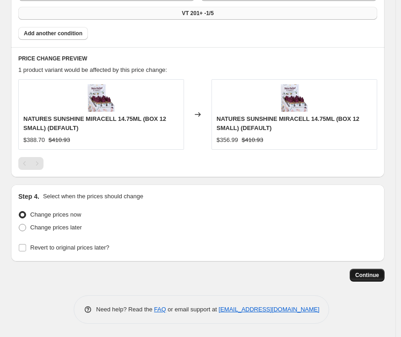
click at [370, 274] on span "Continue" at bounding box center [367, 275] width 24 height 7
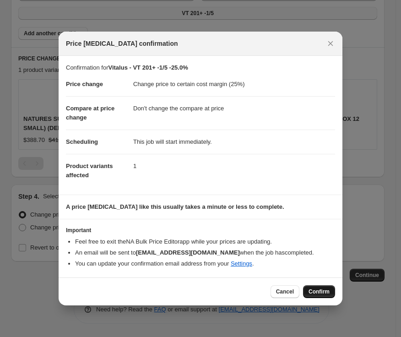
click at [317, 293] on span "Confirm" at bounding box center [319, 291] width 21 height 7
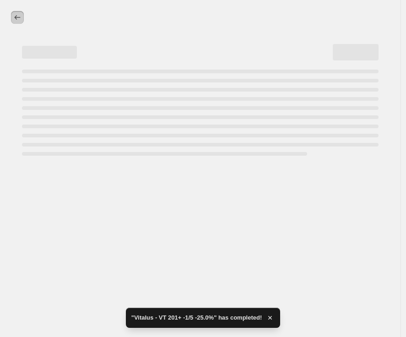
click at [17, 18] on icon "Price change jobs" at bounding box center [17, 17] width 9 height 9
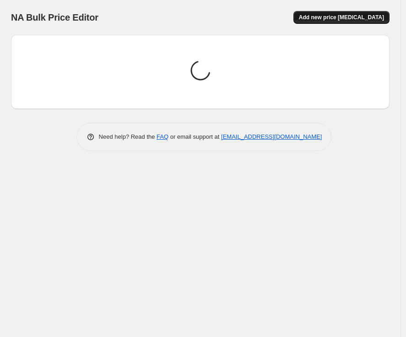
click at [356, 19] on span "Add new price [MEDICAL_DATA]" at bounding box center [341, 17] width 85 height 7
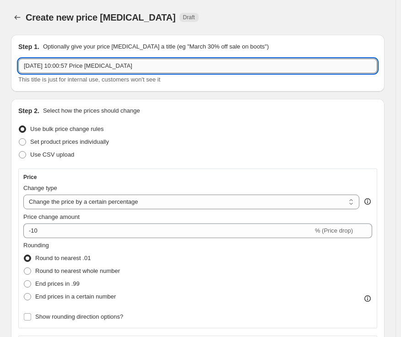
click at [193, 66] on input "[DATE] 10:00:57 Price [MEDICAL_DATA]" at bounding box center [197, 66] width 359 height 15
paste input "VT 201+ -2/5"
select select "percentage"
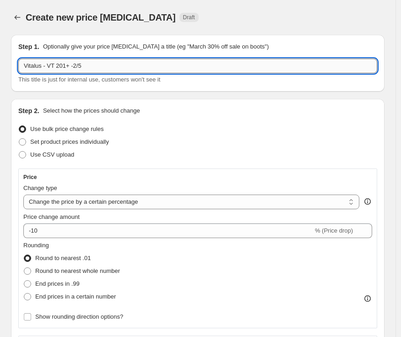
click at [134, 70] on input "Vitalus - VT 201+ -2/5" at bounding box center [197, 66] width 359 height 15
paste input "22.5%"
type input "Vitalus - VT 201+ -2/5 -22.5%"
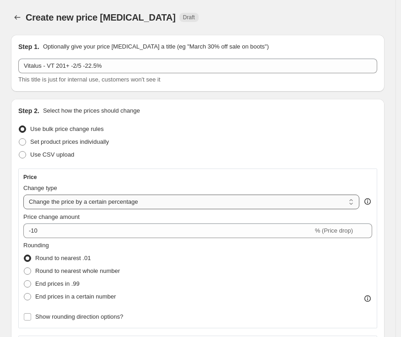
drag, startPoint x: 93, startPoint y: 199, endPoint x: 95, endPoint y: 206, distance: 7.8
click at [93, 199] on select "Change the price to a certain amount Change the price by a certain amount Chang…" at bounding box center [191, 202] width 336 height 15
select select "margin"
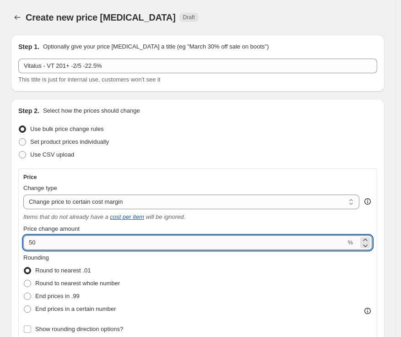
click at [127, 246] on input "50" at bounding box center [184, 242] width 322 height 15
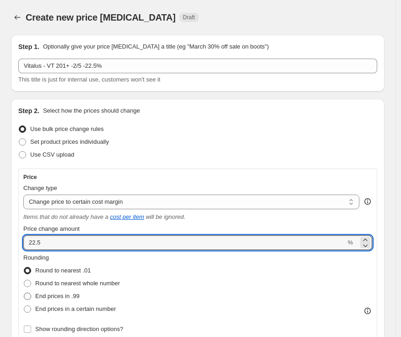
type input "22.5"
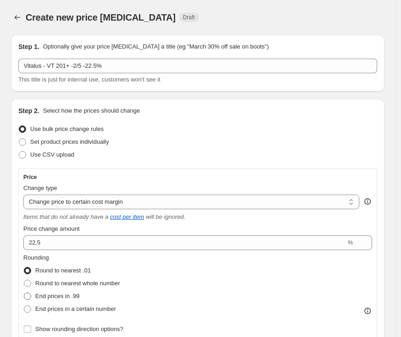
click at [80, 296] on span "End prices in .99" at bounding box center [57, 296] width 44 height 7
click at [24, 293] on input "End prices in .99" at bounding box center [24, 293] width 0 height 0
radio input "true"
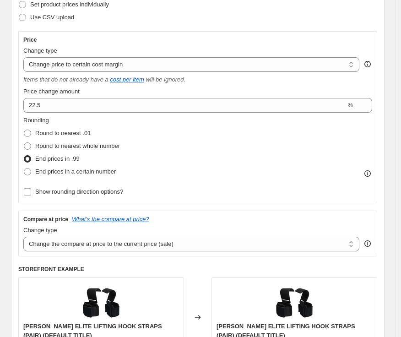
scroll to position [153, 0]
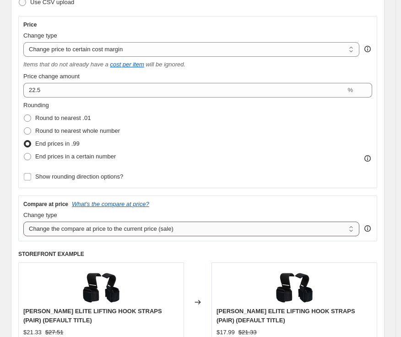
click at [88, 226] on select "Change the compare at price to the current price (sale) Change the compare at p…" at bounding box center [191, 229] width 336 height 15
select select "no_change"
click at [23, 222] on select "Change the compare at price to the current price (sale) Change the compare at p…" at bounding box center [191, 229] width 336 height 15
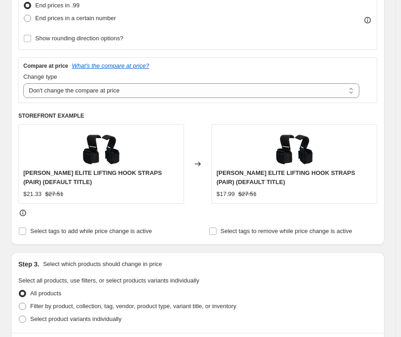
scroll to position [407, 0]
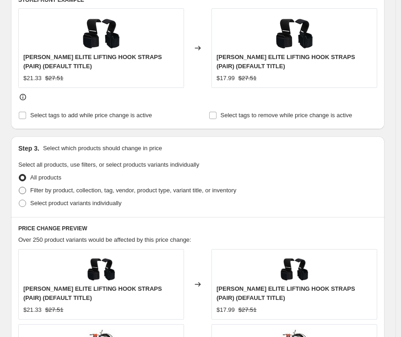
click at [23, 187] on span at bounding box center [22, 190] width 7 height 7
click at [19, 187] on input "Filter by product, collection, tag, vendor, product type, variant title, or inv…" at bounding box center [19, 187] width 0 height 0
radio input "true"
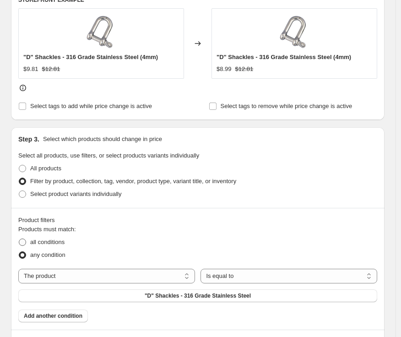
click at [43, 244] on span "all conditions" at bounding box center [47, 242] width 34 height 7
click at [19, 239] on input "all conditions" at bounding box center [19, 239] width 0 height 0
radio input "true"
click at [66, 278] on select "The product The product's collection The product's tag The product's vendor The…" at bounding box center [106, 276] width 177 height 15
select select "tag"
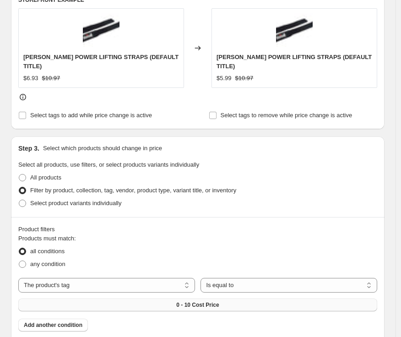
click at [213, 301] on span "0 - 10 Cost Price" at bounding box center [197, 304] width 43 height 7
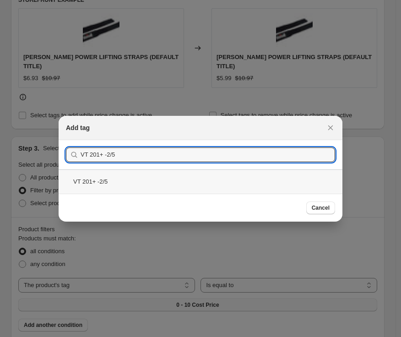
type input "VT 201+ -2/5"
click at [117, 178] on div "VT 201+ -2/5" at bounding box center [201, 181] width 284 height 24
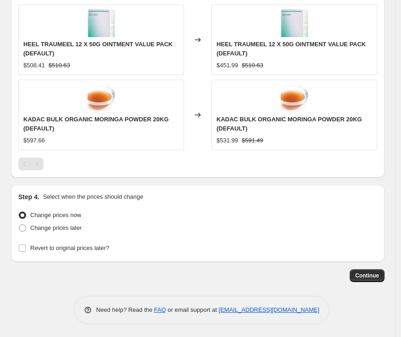
scroll to position [774, 0]
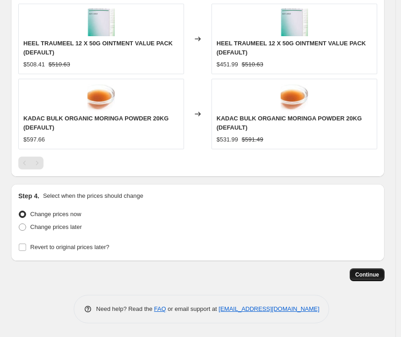
click at [376, 278] on span "Continue" at bounding box center [367, 274] width 24 height 7
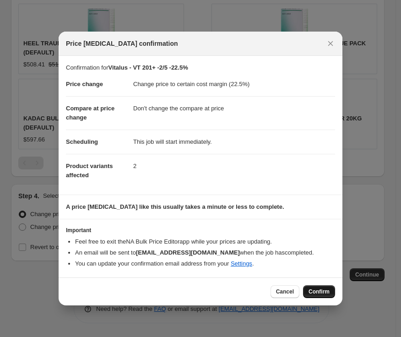
click at [318, 288] on button "Confirm" at bounding box center [319, 291] width 32 height 13
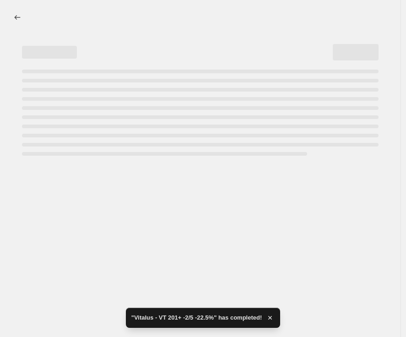
select select "margin"
select select "no_change"
select select "tag"
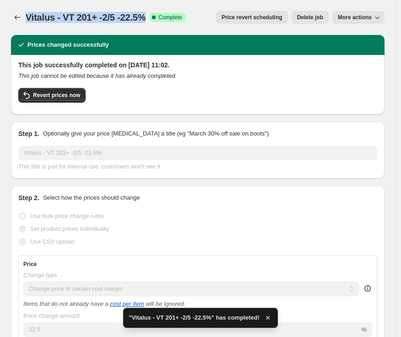
copy span "Vitalus - VT 201+ -2/5 -22.5%"
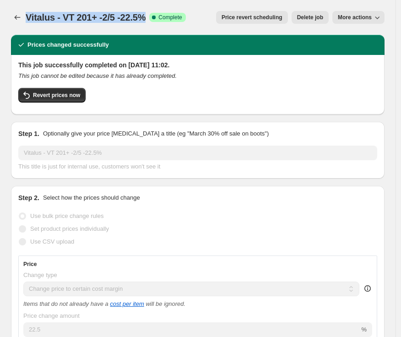
drag, startPoint x: 25, startPoint y: 15, endPoint x: 154, endPoint y: 15, distance: 128.7
click at [146, 15] on span "Vitalus - VT 201+ -2/5 -22.5%" at bounding box center [86, 17] width 120 height 10
click at [18, 15] on icon "Price change jobs" at bounding box center [17, 17] width 9 height 9
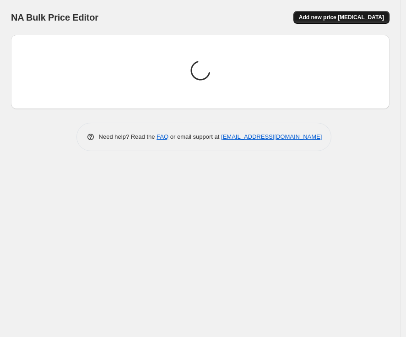
click at [349, 20] on span "Add new price [MEDICAL_DATA]" at bounding box center [341, 17] width 85 height 7
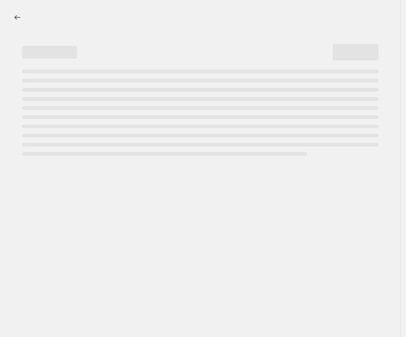
select select "percentage"
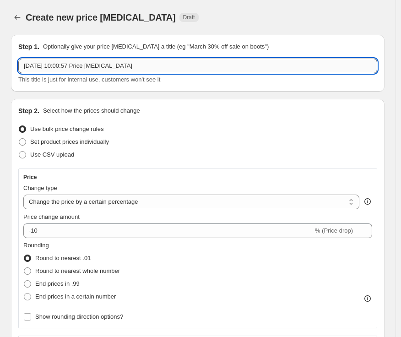
click at [133, 69] on input "[DATE] 10:00:57 Price [MEDICAL_DATA]" at bounding box center [197, 66] width 359 height 15
paste input "Vitalus - VT 201+ -2/5 -22.5%"
drag, startPoint x: 93, startPoint y: 67, endPoint x: 104, endPoint y: 66, distance: 11.5
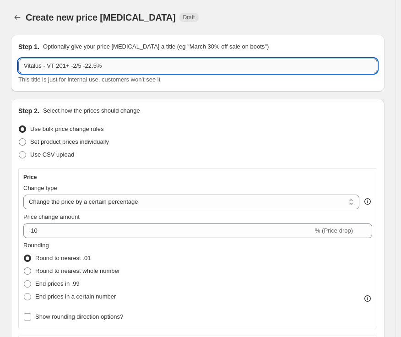
click at [104, 66] on input "Vitalus - VT 201+ -2/5 -22.5%" at bounding box center [197, 66] width 359 height 15
click at [79, 63] on input "Vitalus - VT 201+ -2/5 -20%" at bounding box center [197, 66] width 359 height 15
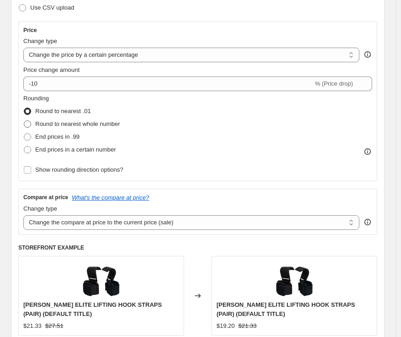
scroll to position [153, 0]
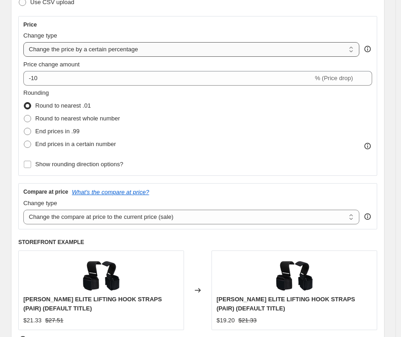
type input "Vitalus - VT 201+ -3/5 -20%"
click at [108, 51] on select "Change the price to a certain amount Change the price by a certain amount Chang…" at bounding box center [191, 49] width 336 height 15
select select "margin"
type input "50"
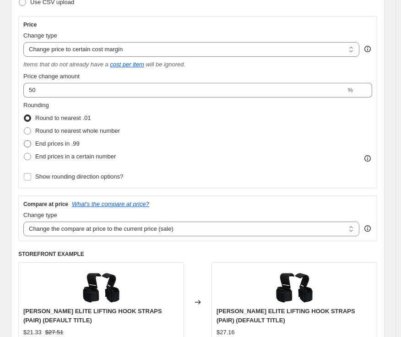
click at [77, 140] on span "End prices in .99" at bounding box center [57, 143] width 44 height 7
click at [24, 140] on input "End prices in .99" at bounding box center [24, 140] width 0 height 0
radio input "true"
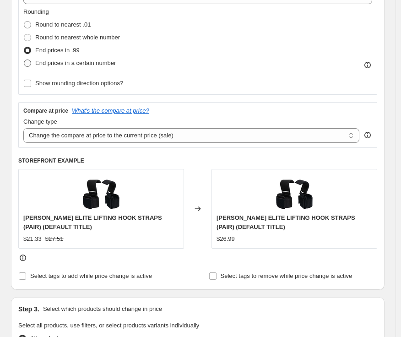
scroll to position [254, 0]
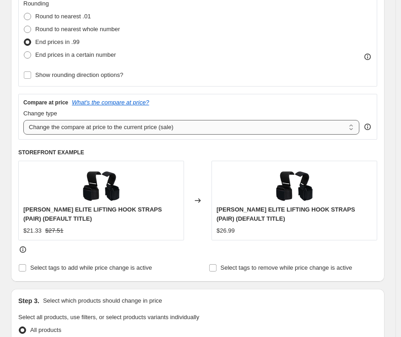
click at [89, 126] on select "Change the compare at price to the current price (sale) Change the compare at p…" at bounding box center [191, 127] width 336 height 15
select select "no_change"
click at [23, 120] on select "Change the compare at price to the current price (sale) Change the compare at p…" at bounding box center [191, 127] width 336 height 15
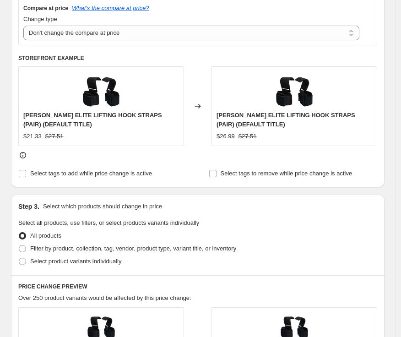
scroll to position [407, 0]
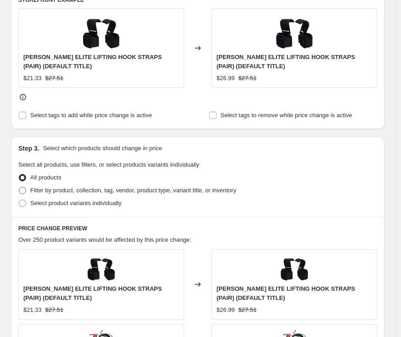
click at [46, 189] on span "Filter by product, collection, tag, vendor, product type, variant title, or inv…" at bounding box center [133, 190] width 206 height 7
click at [19, 187] on input "Filter by product, collection, tag, vendor, product type, variant title, or inv…" at bounding box center [19, 187] width 0 height 0
radio input "true"
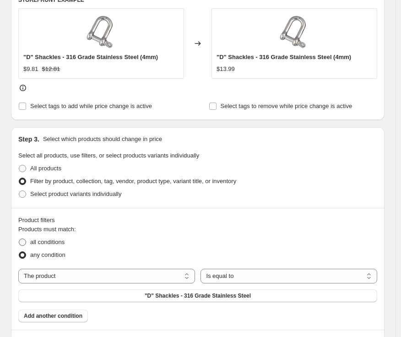
click at [43, 236] on label "all conditions" at bounding box center [41, 242] width 46 height 13
click at [19, 239] on input "all conditions" at bounding box center [19, 239] width 0 height 0
radio input "true"
click at [92, 275] on select "The product The product's collection The product's tag The product's vendor The…" at bounding box center [106, 276] width 177 height 15
select select "tag"
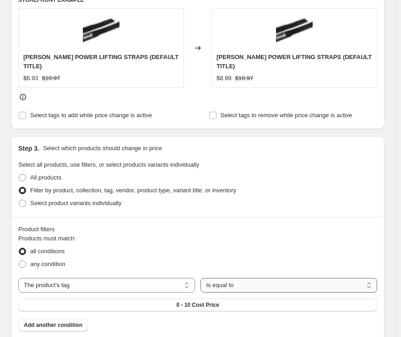
click at [243, 279] on select "Is equal to Is not equal to" at bounding box center [289, 285] width 177 height 15
click at [235, 299] on button "0 - 10 Cost Price" at bounding box center [197, 305] width 359 height 13
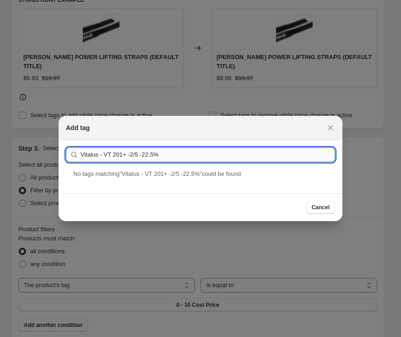
click at [174, 158] on input "Vitalus - VT 201+ -2/5 -22.5%" at bounding box center [208, 155] width 255 height 15
paste input "T 201+ -3/5"
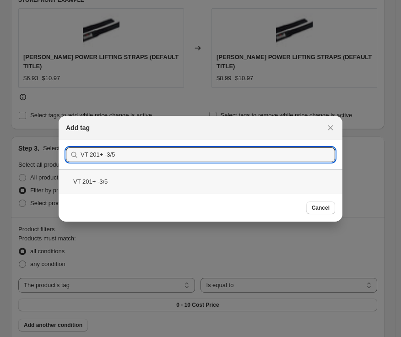
type input "VT 201+ -3/5"
click at [94, 182] on div "VT 201+ -3/5" at bounding box center [201, 181] width 284 height 24
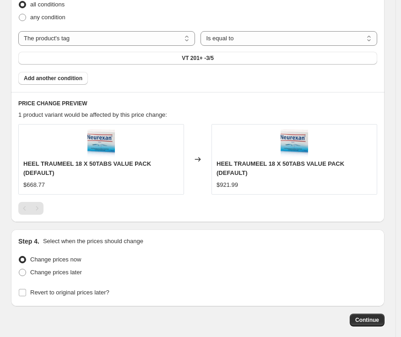
scroll to position [661, 0]
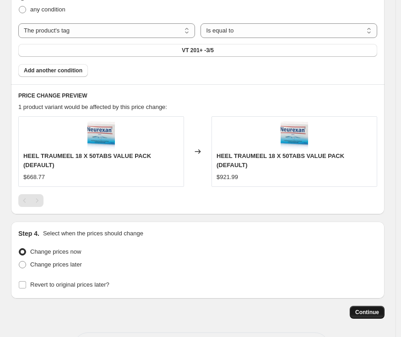
click at [365, 313] on span "Continue" at bounding box center [367, 312] width 24 height 7
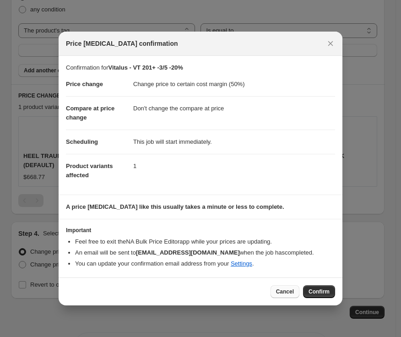
click at [280, 288] on button "Cancel" at bounding box center [285, 291] width 29 height 13
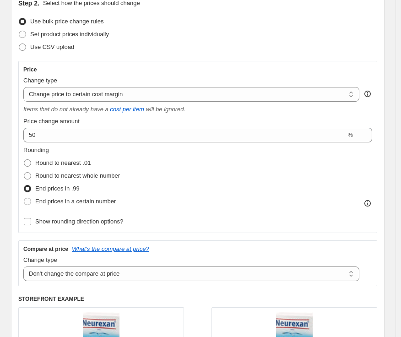
scroll to position [51, 0]
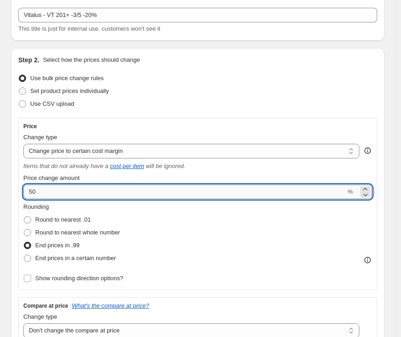
drag, startPoint x: 35, startPoint y: 191, endPoint x: 25, endPoint y: 191, distance: 9.6
click at [25, 191] on input "50" at bounding box center [184, 192] width 322 height 15
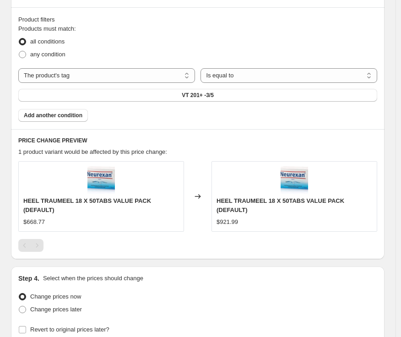
scroll to position [699, 0]
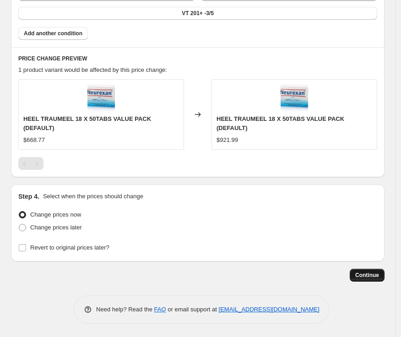
type input "20"
click at [363, 274] on span "Continue" at bounding box center [367, 275] width 24 height 7
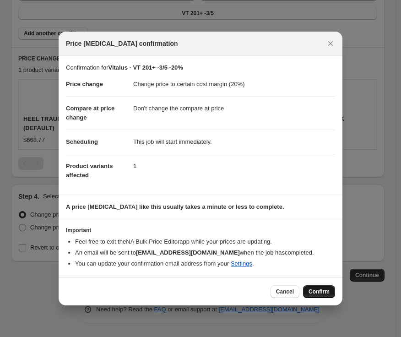
click at [316, 293] on span "Confirm" at bounding box center [319, 291] width 21 height 7
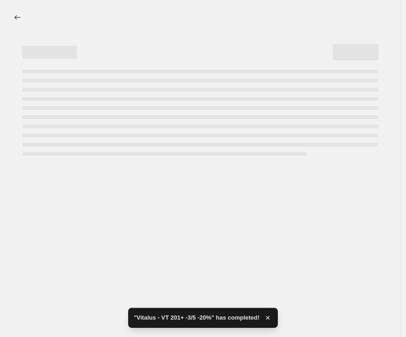
select select "margin"
select select "no_change"
select select "tag"
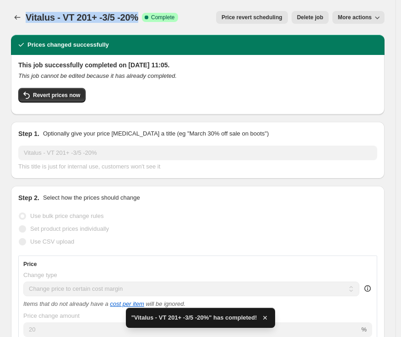
drag, startPoint x: 27, startPoint y: 16, endPoint x: 146, endPoint y: 20, distance: 118.3
click at [138, 20] on span "Vitalus - VT 201+ -3/5 -20%" at bounding box center [82, 17] width 113 height 10
copy span "Vitalus - VT 201+ -3/5 -20%"
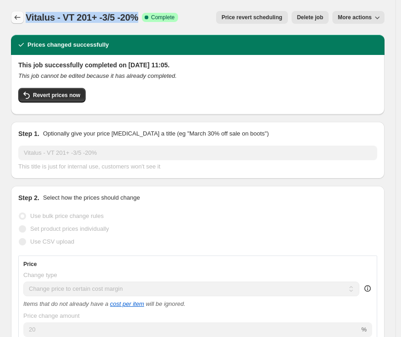
click at [19, 16] on icon "Price change jobs" at bounding box center [17, 17] width 9 height 9
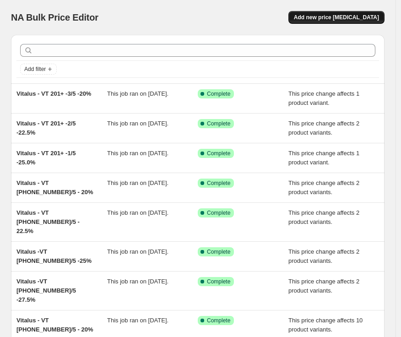
click at [347, 21] on button "Add new price [MEDICAL_DATA]" at bounding box center [337, 17] width 96 height 13
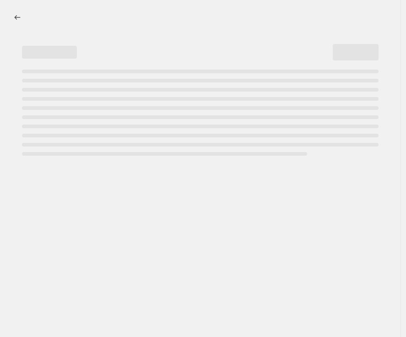
select select "percentage"
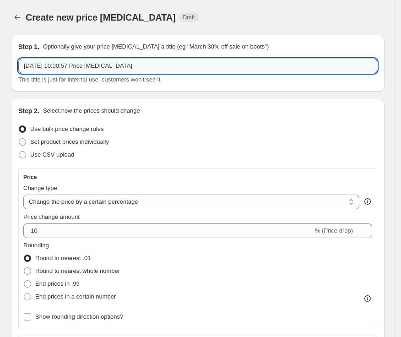
click at [139, 64] on input "[DATE] 10:00:57 Price [MEDICAL_DATA]" at bounding box center [197, 66] width 359 height 15
paste input "VT 201+ -4/5"
click at [109, 66] on input "Vitalus - VT 201+ -4/5" at bounding box center [197, 66] width 359 height 15
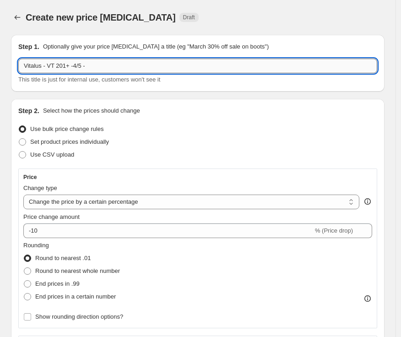
paste input "17.5%"
type input "Vitalus - VT 201+ -4/5 -17.5%"
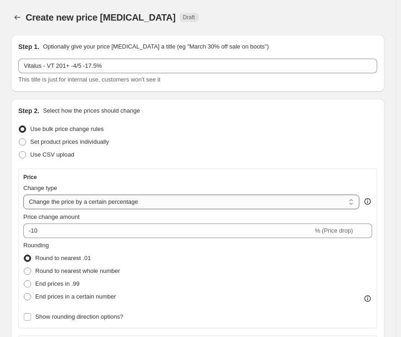
drag, startPoint x: 79, startPoint y: 195, endPoint x: 82, endPoint y: 208, distance: 14.0
click at [79, 195] on select "Change the price to a certain amount Change the price by a certain amount Chang…" at bounding box center [191, 202] width 336 height 15
select select "pc"
type input "50"
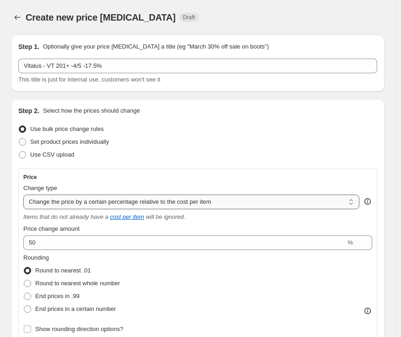
drag, startPoint x: 98, startPoint y: 198, endPoint x: 98, endPoint y: 204, distance: 6.0
click at [98, 198] on select "Change the price to a certain amount Change the price by a certain amount Chang…" at bounding box center [191, 202] width 336 height 15
select select "margin"
click at [23, 195] on select "Change the price to a certain amount Change the price by a certain amount Chang…" at bounding box center [191, 202] width 336 height 15
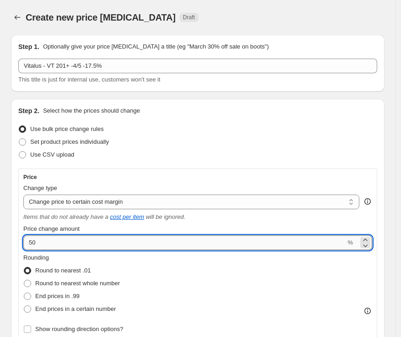
click at [58, 244] on input "50" at bounding box center [184, 242] width 322 height 15
type input "17.5"
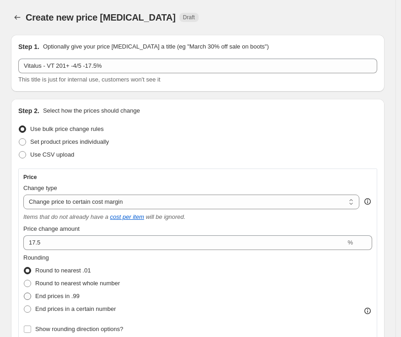
click at [61, 298] on span "End prices in .99" at bounding box center [57, 296] width 44 height 7
click at [24, 293] on input "End prices in .99" at bounding box center [24, 293] width 0 height 0
radio input "true"
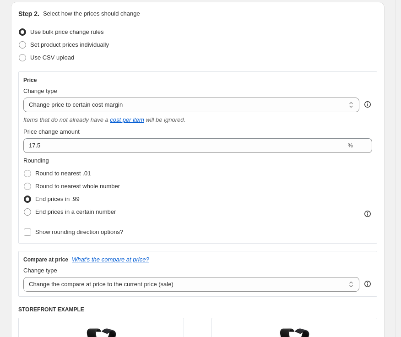
scroll to position [153, 0]
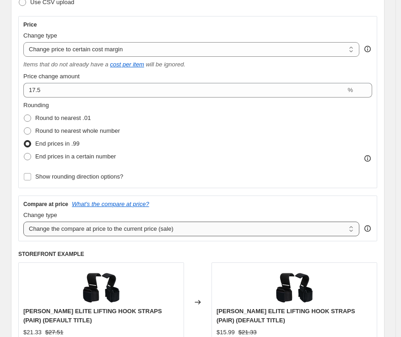
click at [55, 233] on select "Change the compare at price to the current price (sale) Change the compare at p…" at bounding box center [191, 229] width 336 height 15
click at [23, 222] on select "Change the compare at price to the current price (sale) Change the compare at p…" at bounding box center [191, 229] width 336 height 15
click at [69, 230] on select "Change the compare at price to the current price (sale) Change the compare at p…" at bounding box center [191, 229] width 336 height 15
select select "no_change"
click at [23, 222] on select "Change the compare at price to the current price (sale) Change the compare at p…" at bounding box center [191, 229] width 336 height 15
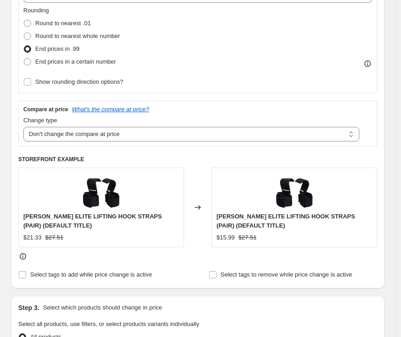
scroll to position [356, 0]
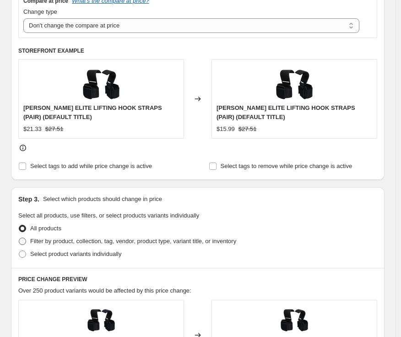
click at [38, 239] on span "Filter by product, collection, tag, vendor, product type, variant title, or inv…" at bounding box center [133, 241] width 206 height 7
click at [19, 238] on input "Filter by product, collection, tag, vendor, product type, variant title, or inv…" at bounding box center [19, 238] width 0 height 0
radio input "true"
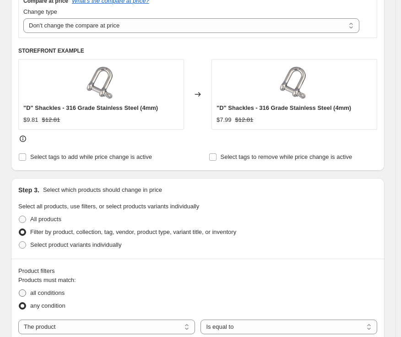
click at [51, 295] on span "all conditions" at bounding box center [47, 293] width 34 height 7
click at [19, 290] on input "all conditions" at bounding box center [19, 290] width 0 height 0
radio input "true"
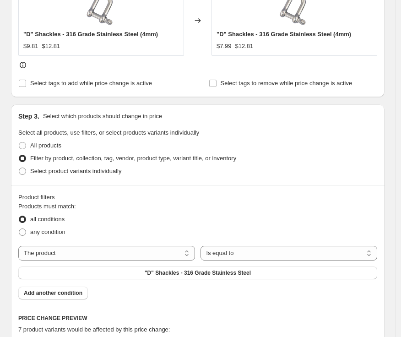
scroll to position [509, 0]
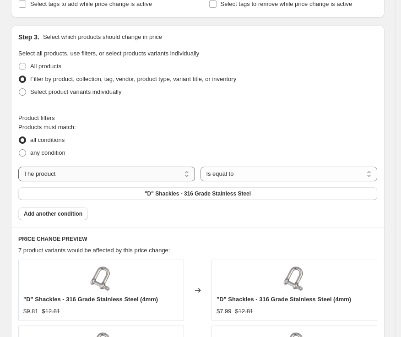
click at [118, 170] on select "The product The product's collection The product's tag The product's vendor The…" at bounding box center [106, 174] width 177 height 15
select select "tag"
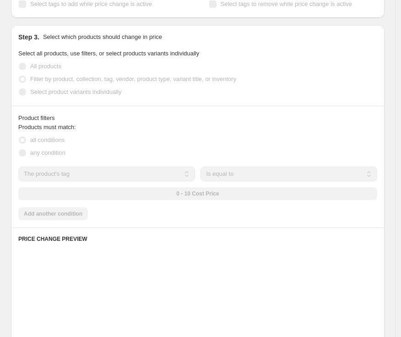
click at [213, 196] on div "0 - 10 Cost Price" at bounding box center [197, 193] width 359 height 13
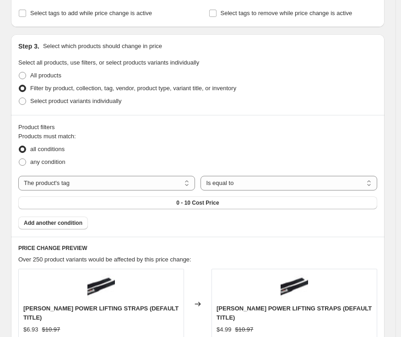
click at [213, 199] on span "0 - 10 Cost Price" at bounding box center [197, 202] width 43 height 7
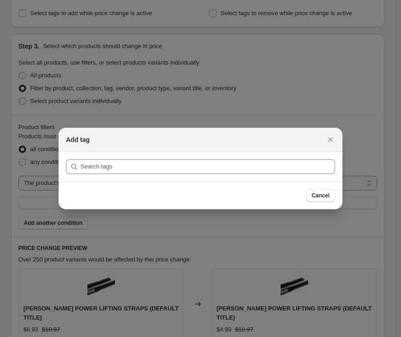
click at [213, 196] on div "Cancel" at bounding box center [200, 195] width 269 height 13
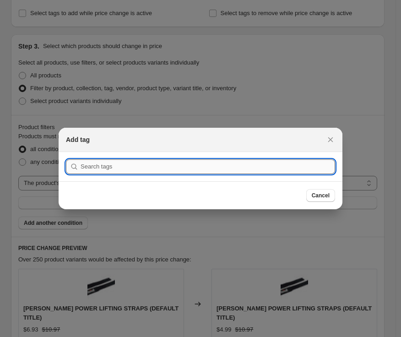
click at [169, 163] on input ":r3ae:" at bounding box center [208, 166] width 255 height 15
paste input "VT 201+ -4/5"
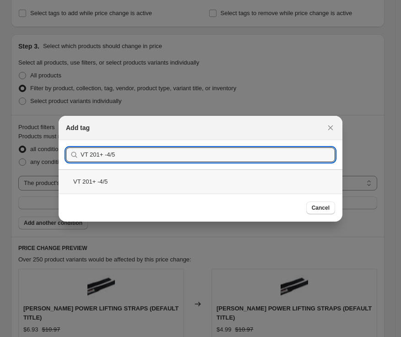
type input "VT 201+ -4/5"
click at [156, 187] on div "VT 201+ -4/5" at bounding box center [201, 181] width 284 height 24
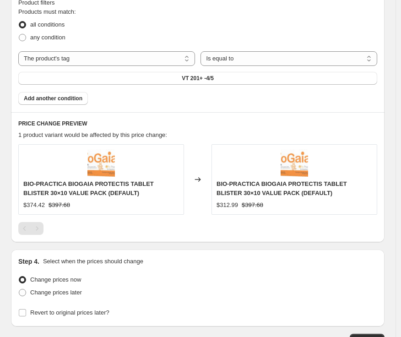
scroll to position [661, 0]
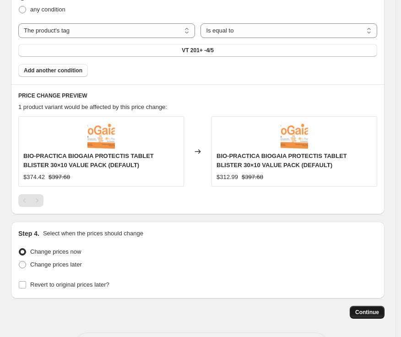
click at [380, 317] on button "Continue" at bounding box center [367, 312] width 35 height 13
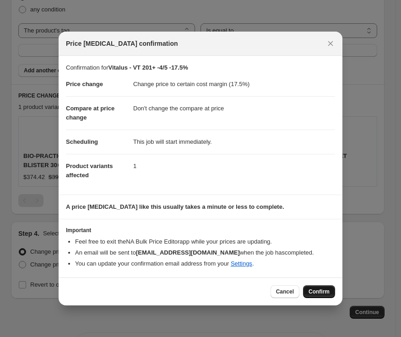
click at [330, 294] on span "Confirm" at bounding box center [319, 291] width 21 height 7
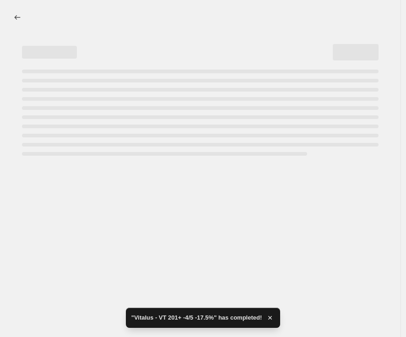
select select "margin"
select select "no_change"
select select "tag"
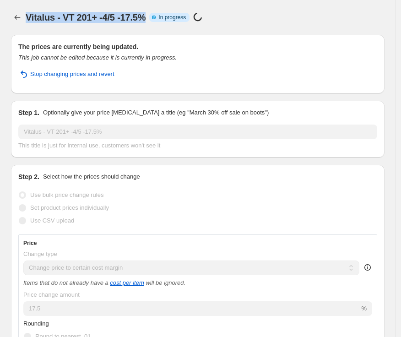
drag, startPoint x: 28, startPoint y: 16, endPoint x: 154, endPoint y: 15, distance: 126.4
click at [146, 15] on span "Vitalus - VT 201+ -4/5 -17.5%" at bounding box center [86, 17] width 120 height 10
copy span "Vitalus - VT 201+ -4/5 -17.5%"
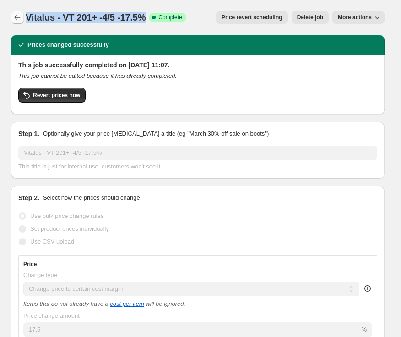
click at [15, 16] on icon "Price change jobs" at bounding box center [17, 17] width 9 height 9
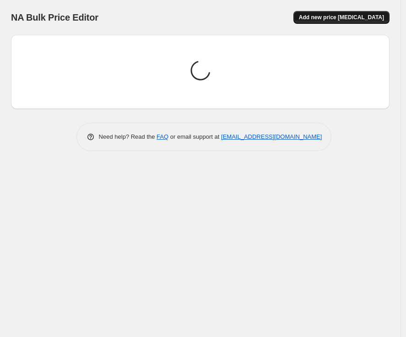
click at [324, 18] on span "Add new price [MEDICAL_DATA]" at bounding box center [341, 17] width 85 height 7
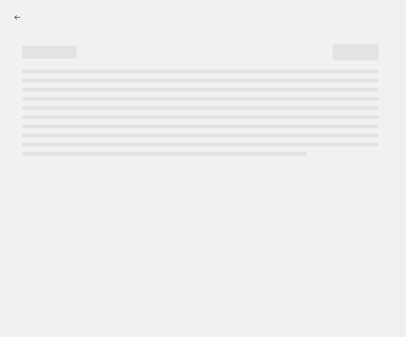
select select "percentage"
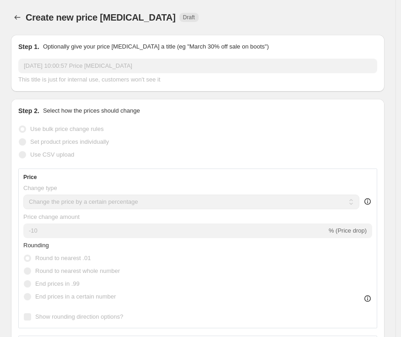
click at [19, 17] on icon "Price change jobs" at bounding box center [17, 17] width 9 height 9
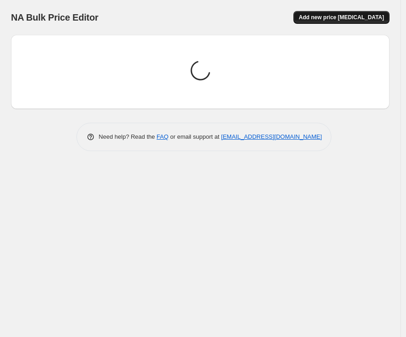
click at [347, 15] on span "Add new price [MEDICAL_DATA]" at bounding box center [341, 17] width 85 height 7
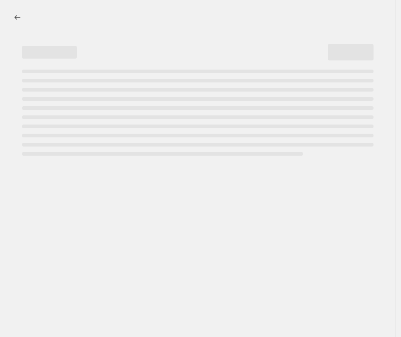
select select "percentage"
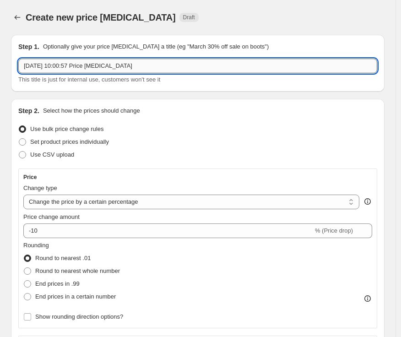
click at [166, 71] on input "[DATE] 10:00:57 Price [MEDICAL_DATA]" at bounding box center [197, 66] width 359 height 15
paste input "Vitalus - VT 201+ -4/5 -17.5%"
click at [106, 66] on input "Vitalus - Vitalus - VT 201+ -4/5 -17.5%" at bounding box center [197, 66] width 359 height 15
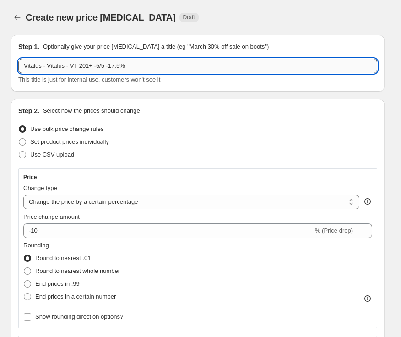
drag, startPoint x: 130, startPoint y: 66, endPoint x: 120, endPoint y: 66, distance: 9.7
click at [120, 66] on input "Vitalus - Vitalus - VT 201+ -5/5 -17.5%" at bounding box center [197, 66] width 359 height 15
type input "Vitalus - Vitalus - VT 201+ -5/5 -15.0%"
click at [92, 202] on select "Change the price to a certain amount Change the price by a certain amount Chang…" at bounding box center [191, 202] width 336 height 15
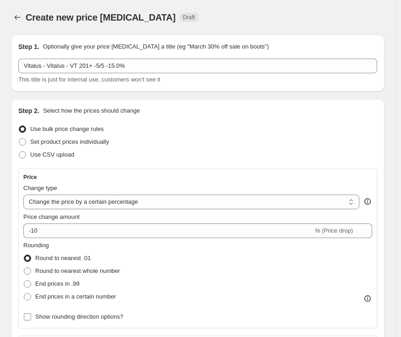
select select "margin"
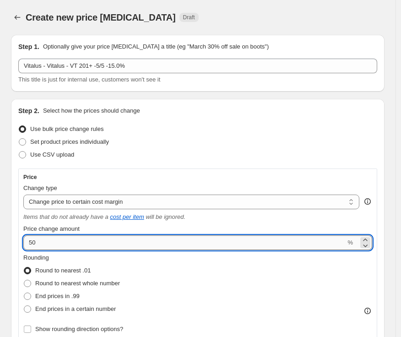
click at [74, 242] on input "50" at bounding box center [184, 242] width 322 height 15
type input "15"
click at [67, 292] on span "End prices in .99" at bounding box center [57, 296] width 44 height 9
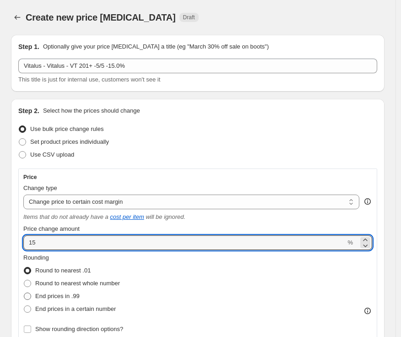
click at [24, 293] on input "End prices in .99" at bounding box center [24, 293] width 0 height 0
radio input "true"
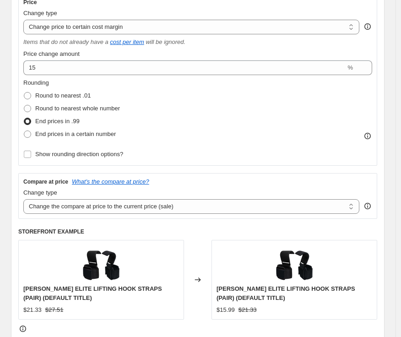
scroll to position [203, 0]
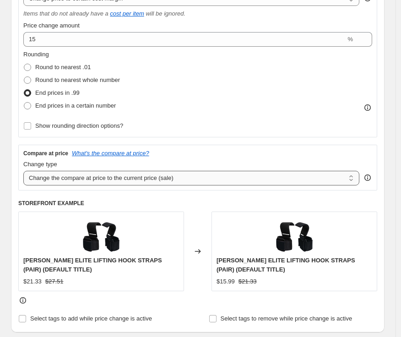
drag, startPoint x: 56, startPoint y: 175, endPoint x: 56, endPoint y: 182, distance: 6.9
click at [56, 175] on select "Change the compare at price to the current price (sale) Change the compare at p…" at bounding box center [191, 178] width 336 height 15
select select "no_change"
click at [23, 171] on select "Change the compare at price to the current price (sale) Change the compare at p…" at bounding box center [191, 178] width 336 height 15
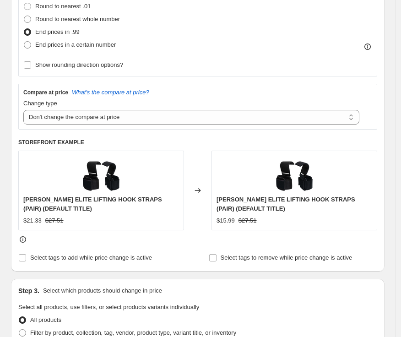
scroll to position [356, 0]
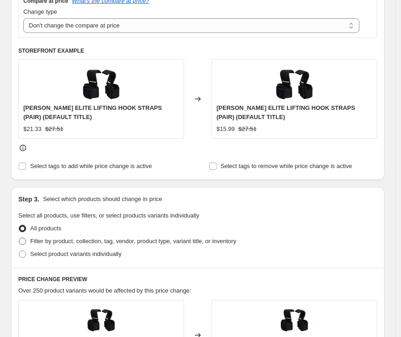
click at [27, 240] on label "Filter by product, collection, tag, vendor, product type, variant title, or inv…" at bounding box center [127, 241] width 218 height 13
click at [19, 238] on input "Filter by product, collection, tag, vendor, product type, variant title, or inv…" at bounding box center [19, 238] width 0 height 0
radio input "true"
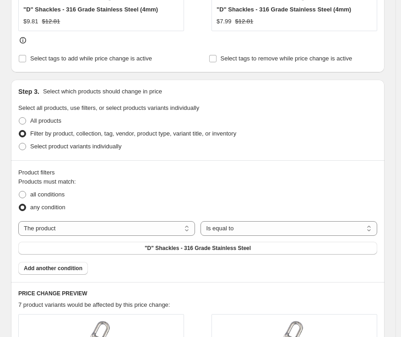
scroll to position [458, 0]
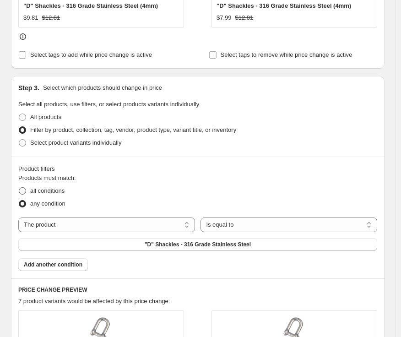
click at [49, 194] on span "all conditions" at bounding box center [47, 190] width 34 height 7
click at [19, 188] on input "all conditions" at bounding box center [19, 187] width 0 height 0
radio input "true"
click at [69, 229] on select "The product The product's collection The product's tag The product's vendor The…" at bounding box center [106, 225] width 177 height 15
select select "tag"
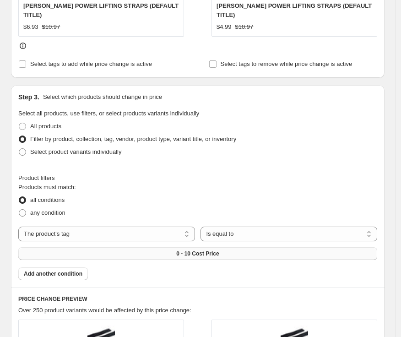
click at [224, 247] on button "0 - 10 Cost Price" at bounding box center [197, 253] width 359 height 13
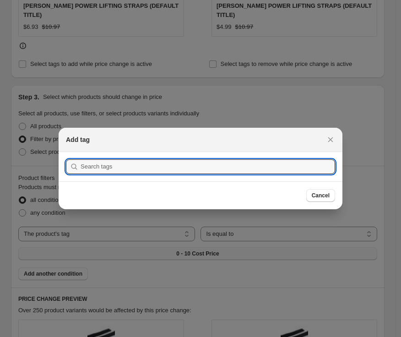
scroll to position [0, 0]
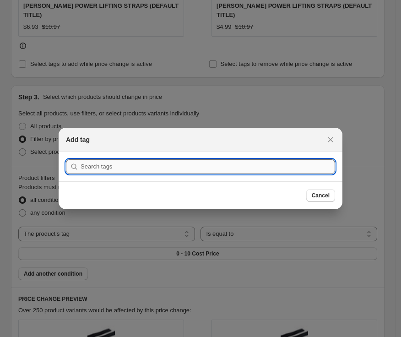
click at [135, 170] on input ":r3gu:" at bounding box center [208, 166] width 255 height 15
paste input "VT 201+ -5/5"
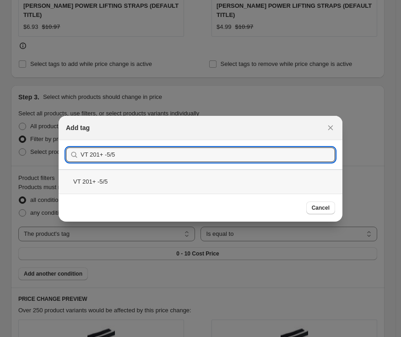
type input "VT 201+ -5/5"
click at [115, 186] on div "VT 201+ -5/5" at bounding box center [201, 181] width 284 height 24
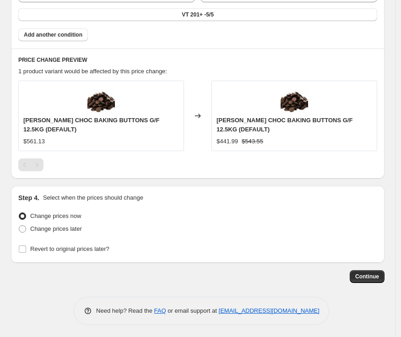
scroll to position [699, 0]
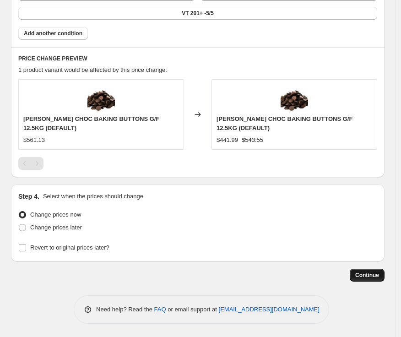
click at [362, 276] on span "Continue" at bounding box center [367, 275] width 24 height 7
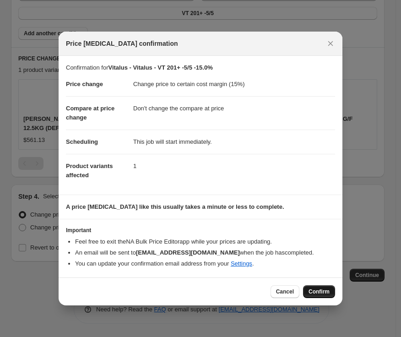
click at [322, 289] on span "Confirm" at bounding box center [319, 291] width 21 height 7
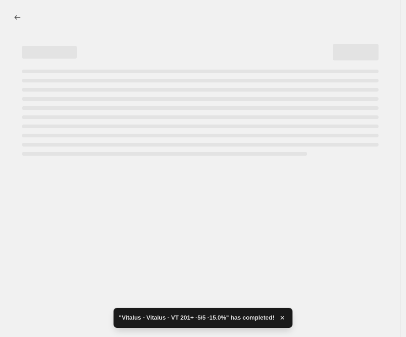
select select "margin"
select select "no_change"
select select "tag"
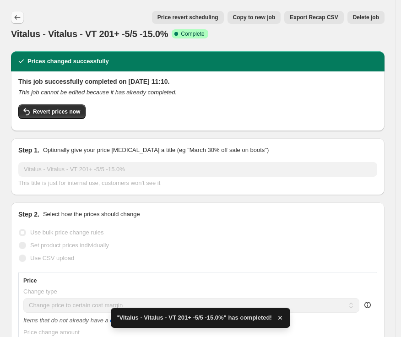
click at [16, 20] on icon "Price change jobs" at bounding box center [17, 17] width 9 height 9
